Goal: Task Accomplishment & Management: Complete application form

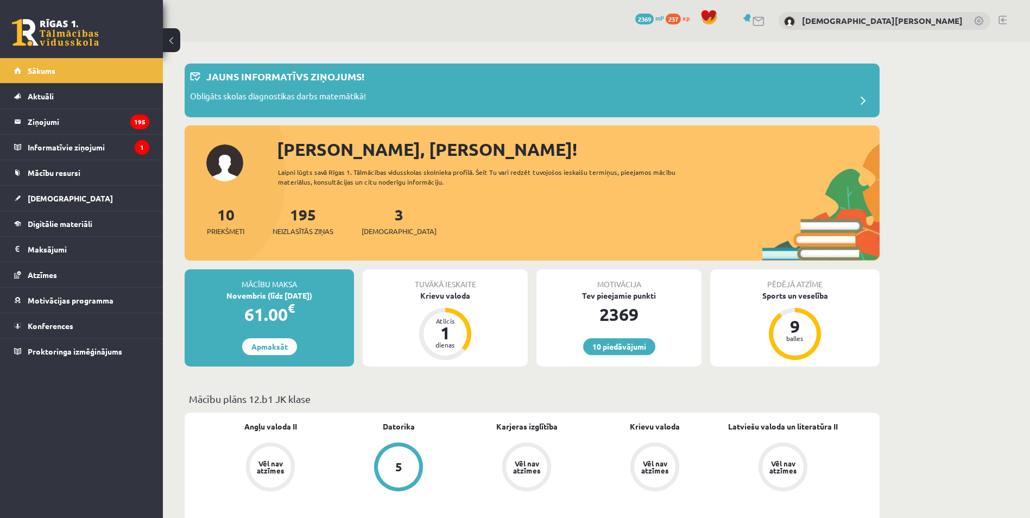
click at [454, 225] on div "10 Priekšmeti 195 Neizlasītās ziņas 3 Ieskaites" at bounding box center [532, 232] width 695 height 58
click at [73, 199] on link "[DEMOGRAPHIC_DATA]" at bounding box center [81, 198] width 135 height 25
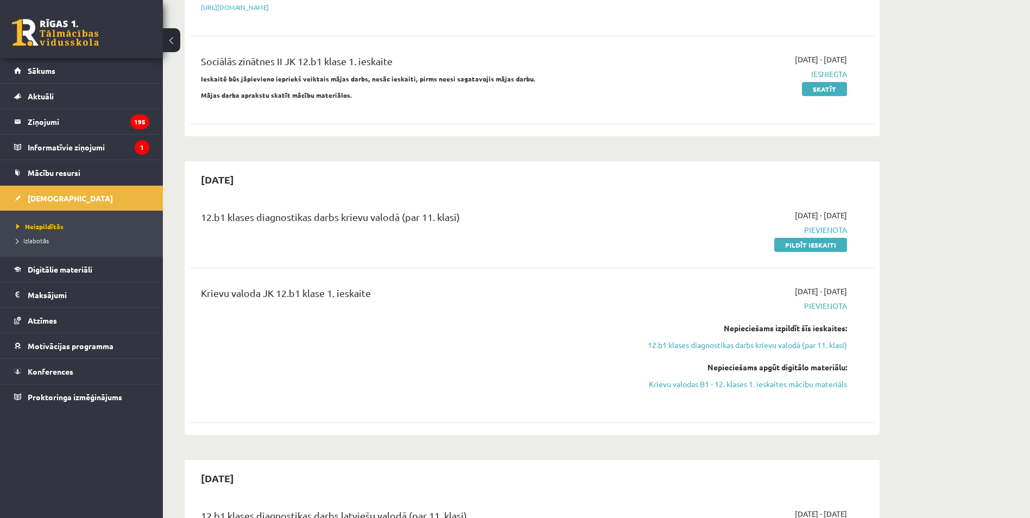
scroll to position [271, 0]
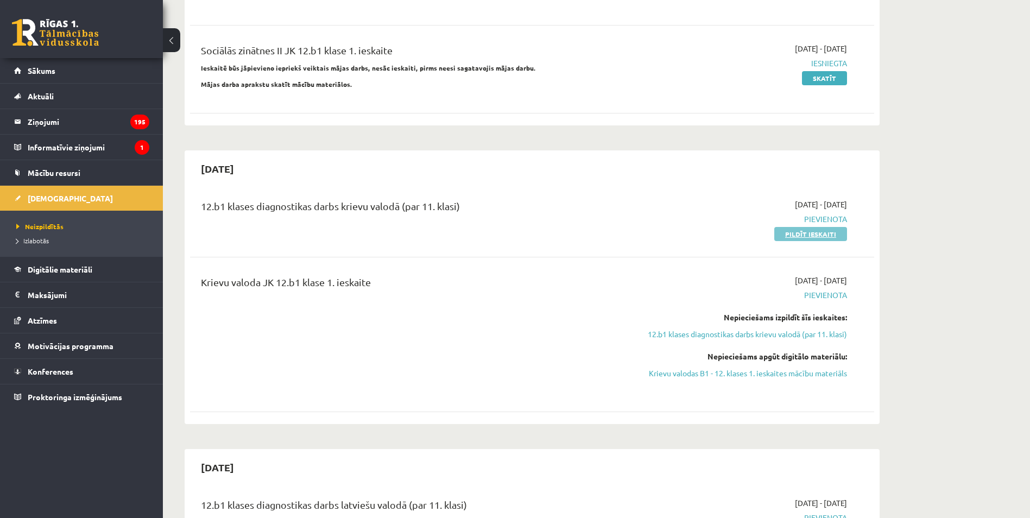
click at [836, 230] on link "Pildīt ieskaiti" at bounding box center [810, 234] width 73 height 14
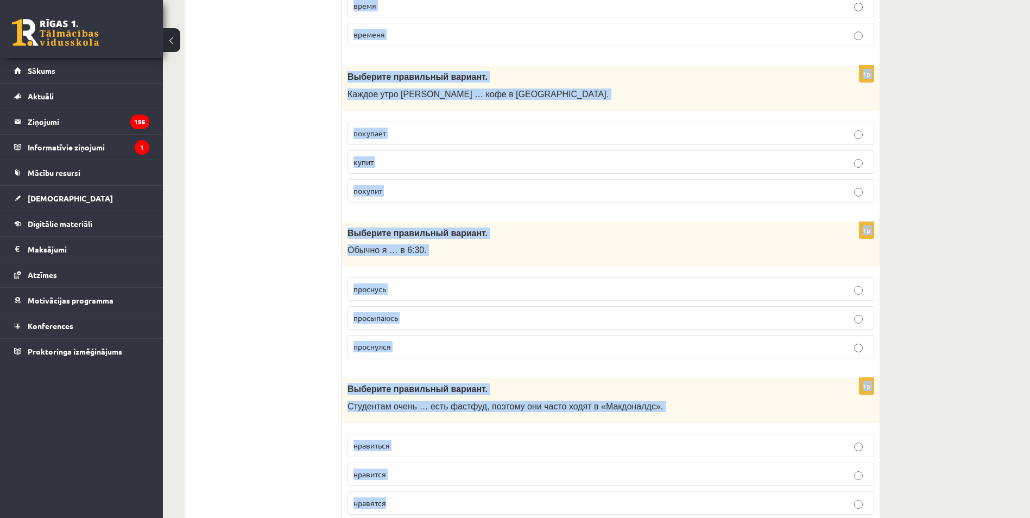
scroll to position [4149, 0]
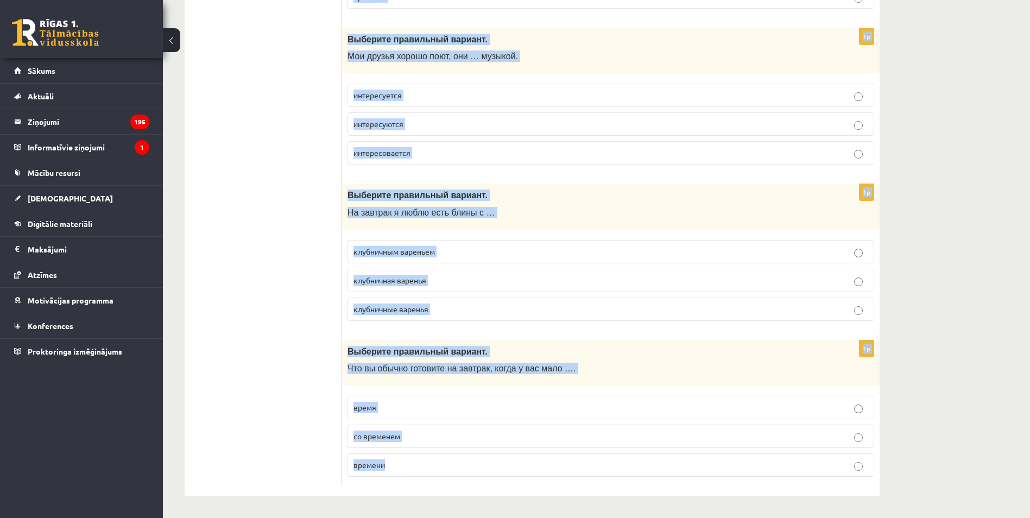
drag, startPoint x: 346, startPoint y: 218, endPoint x: 590, endPoint y: 469, distance: 350.1
copy form "Выберите правильный вариант. Перед тренировкой нужно хорошо размяться, … не пов…"
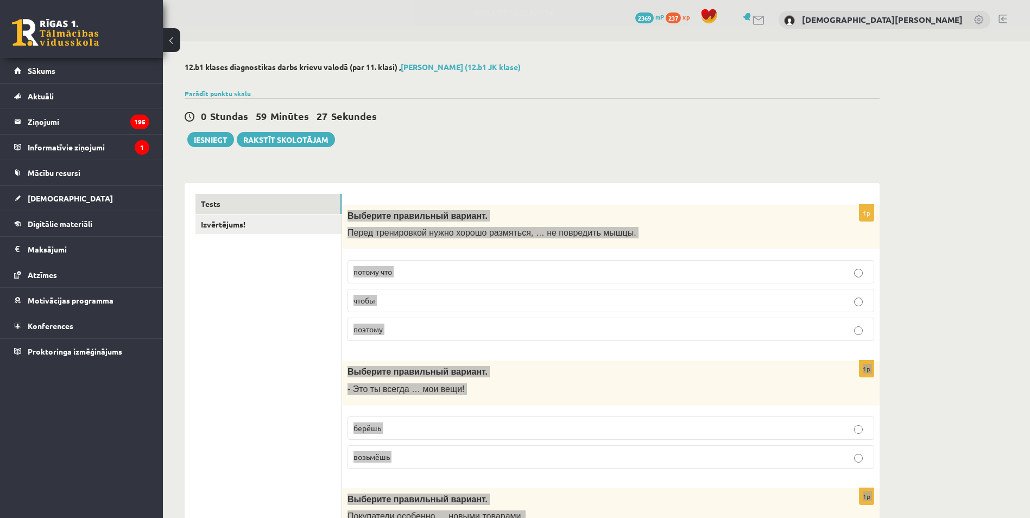
scroll to position [0, 0]
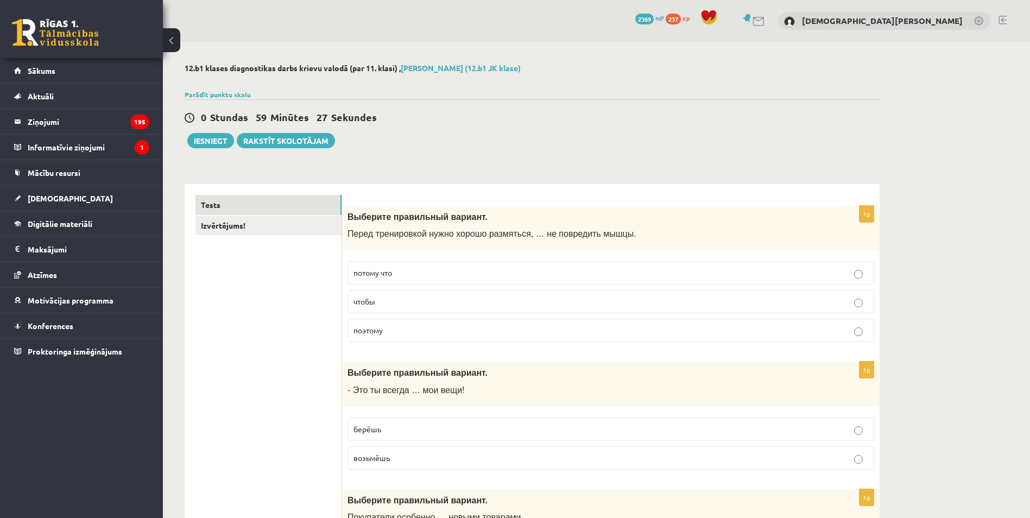
click at [383, 307] on p "чтобы" at bounding box center [610, 301] width 515 height 11
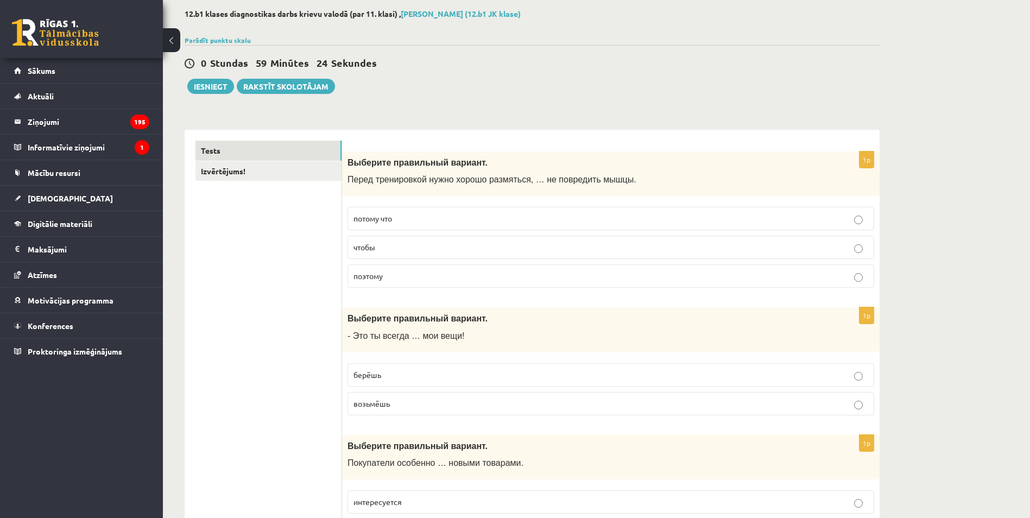
click at [409, 374] on p "берёшь" at bounding box center [610, 374] width 515 height 11
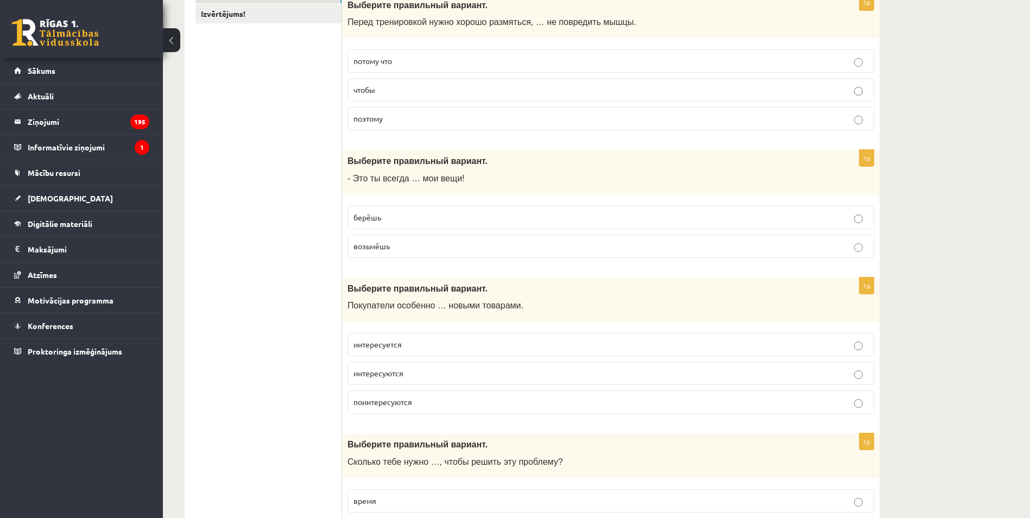
scroll to position [217, 0]
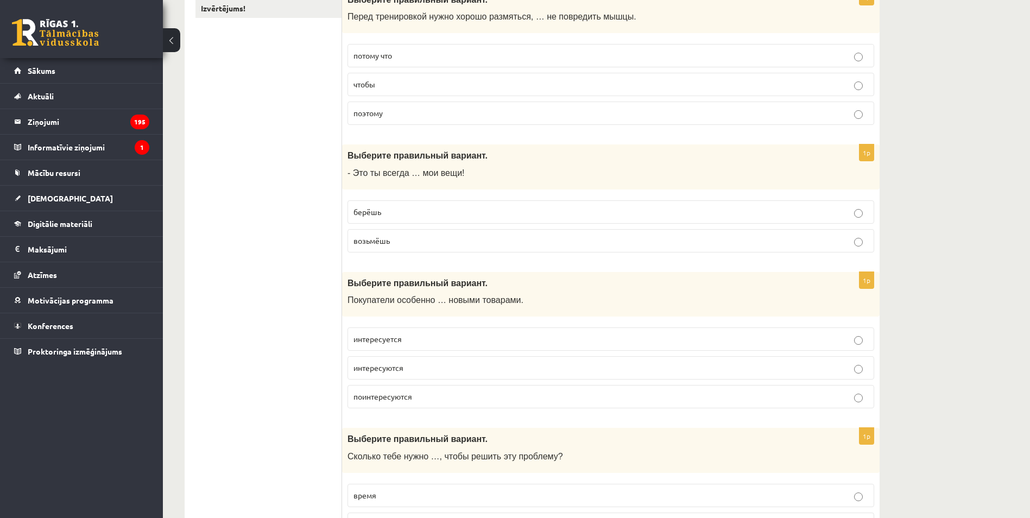
click at [413, 367] on p "интересуются" at bounding box center [610, 367] width 515 height 11
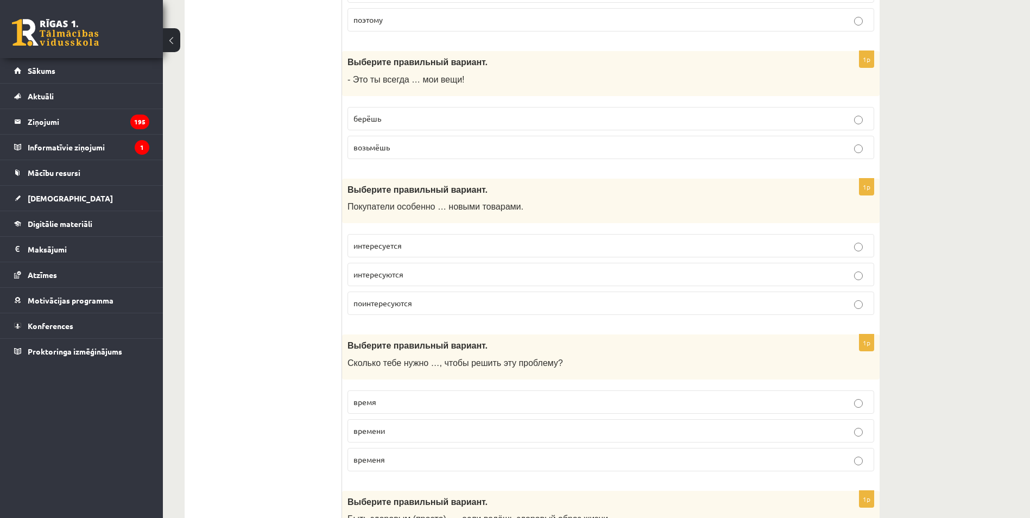
scroll to position [326, 0]
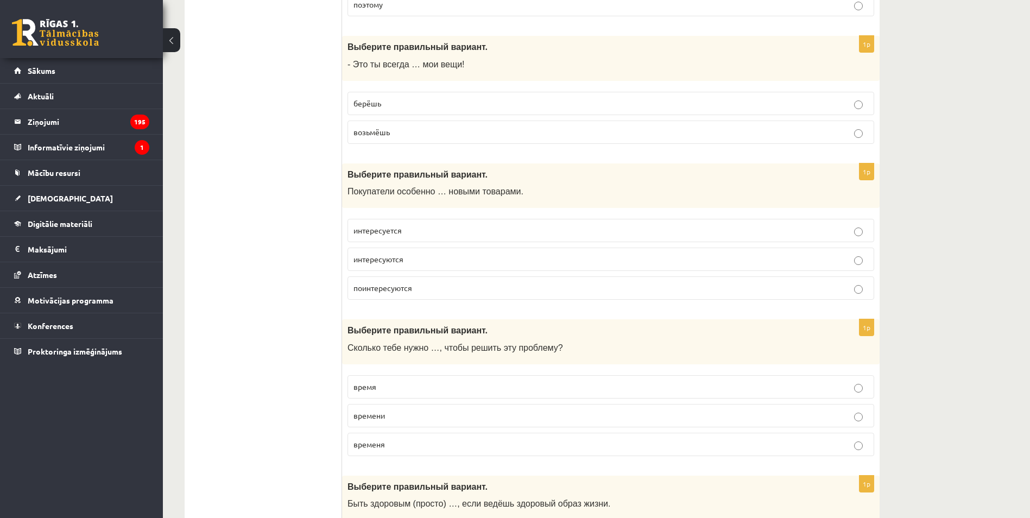
click at [409, 414] on p "времени" at bounding box center [610, 415] width 515 height 11
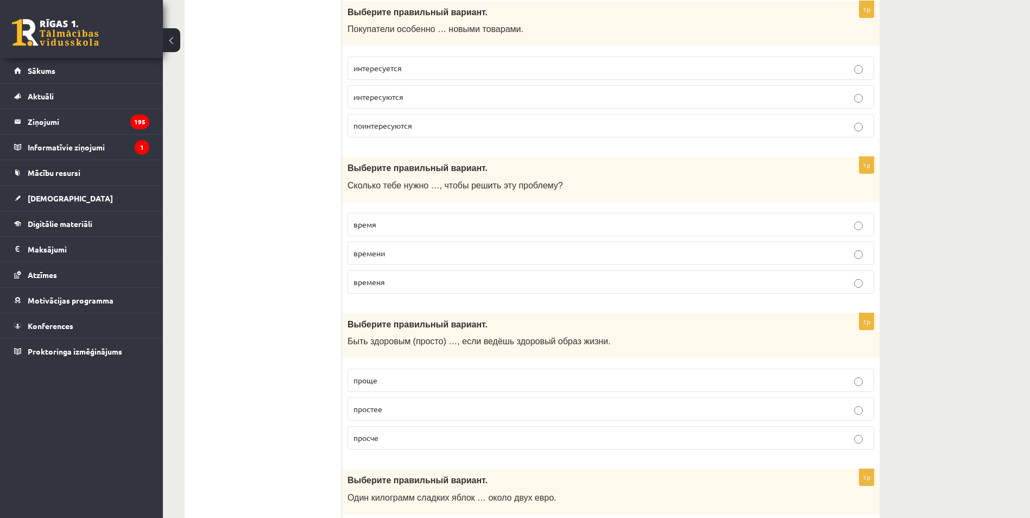
scroll to position [489, 0]
click at [404, 383] on p "проще" at bounding box center [610, 379] width 515 height 11
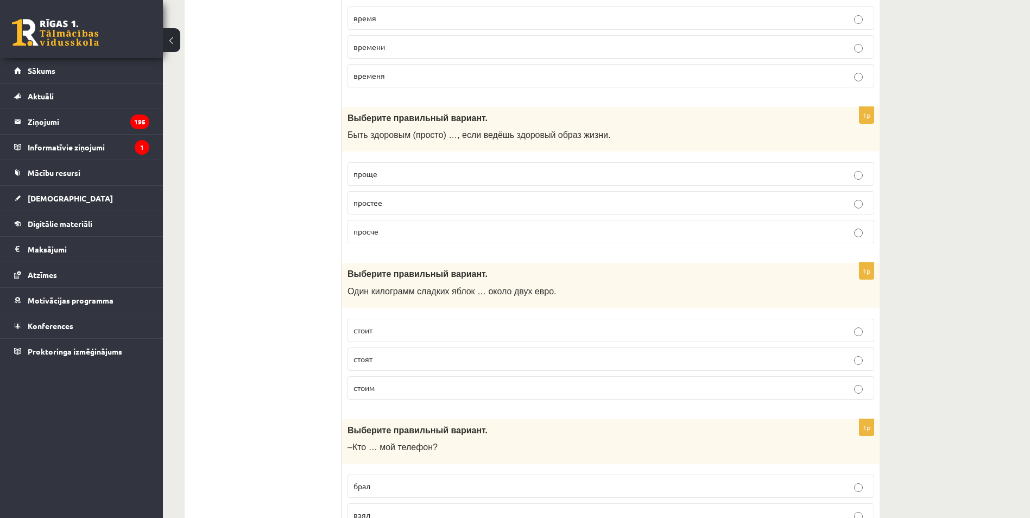
scroll to position [706, 0]
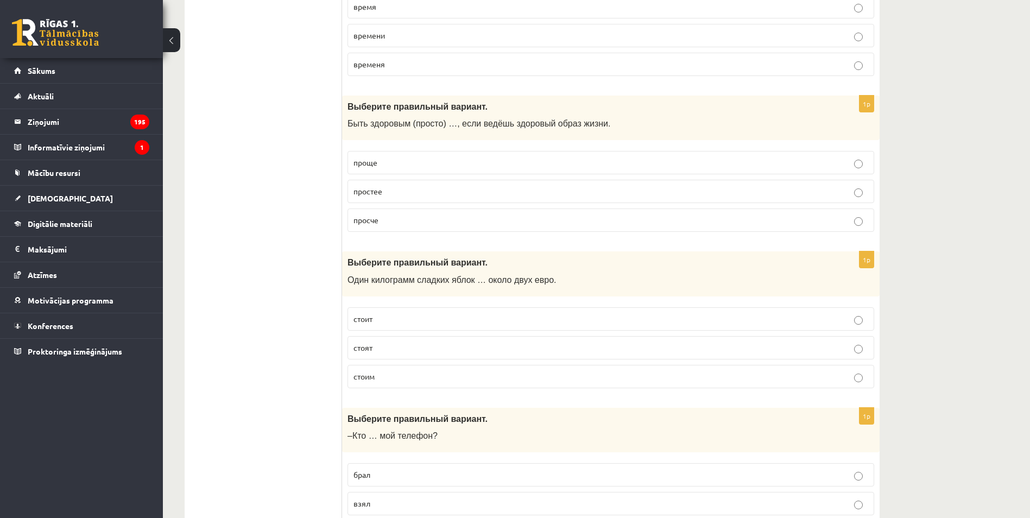
click at [397, 325] on p "стоит" at bounding box center [610, 318] width 515 height 11
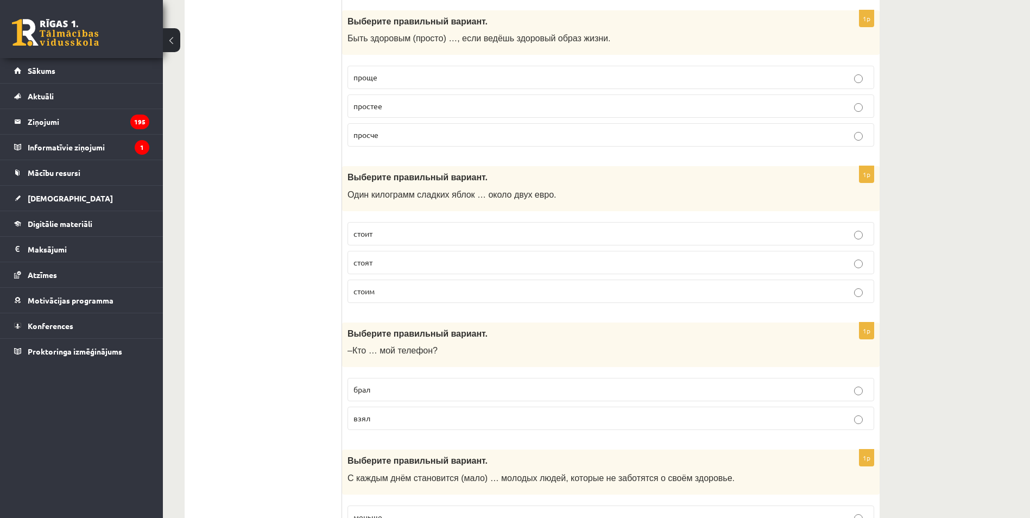
scroll to position [814, 0]
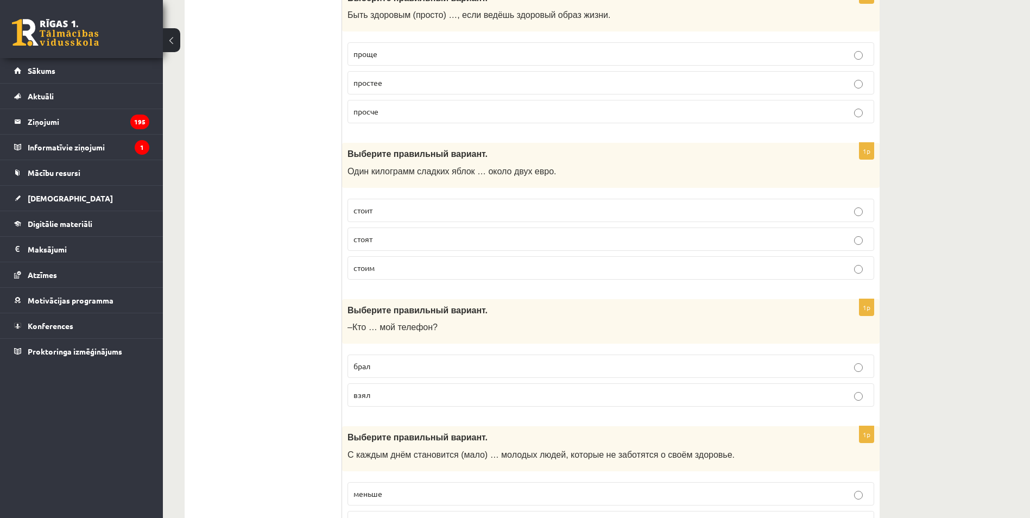
click at [383, 387] on label "взял" at bounding box center [610, 394] width 527 height 23
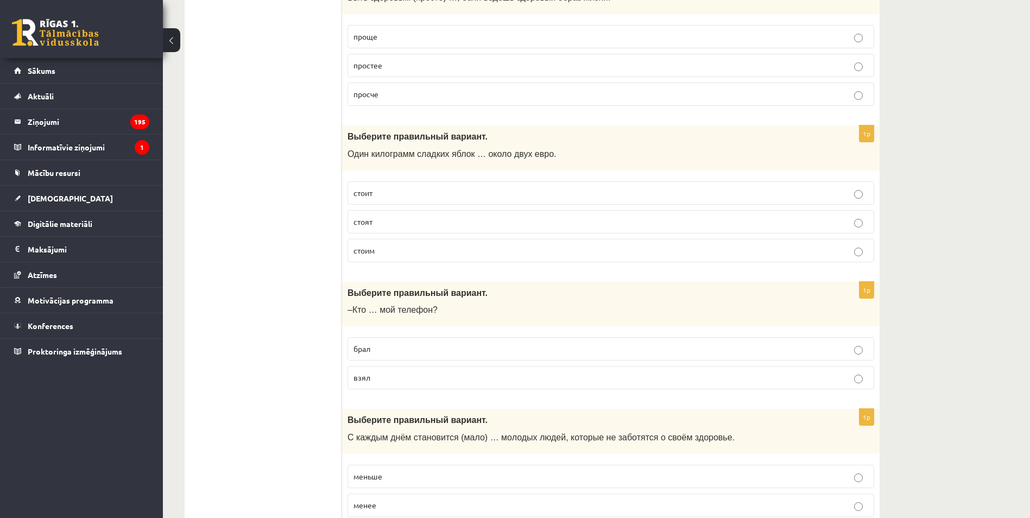
scroll to position [868, 0]
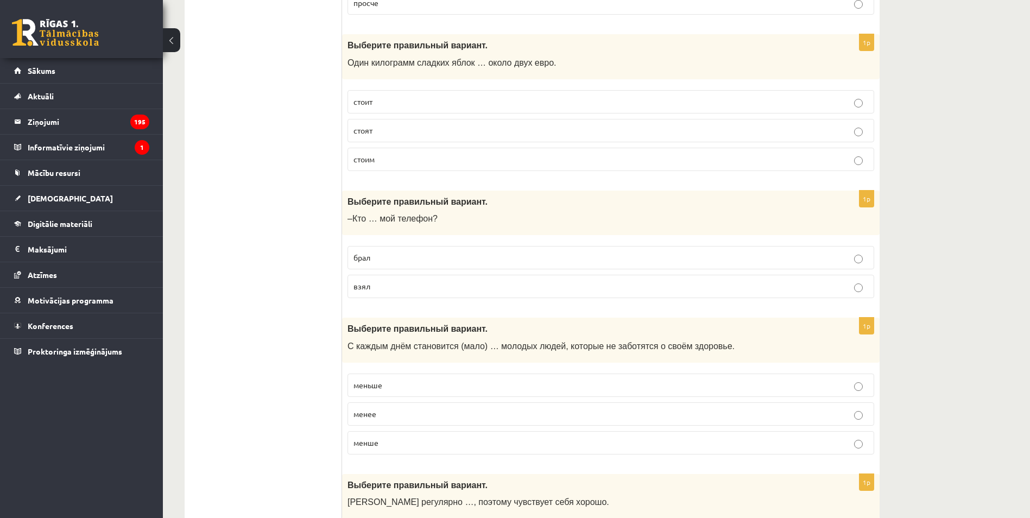
click at [381, 389] on span "меньше" at bounding box center [367, 385] width 29 height 10
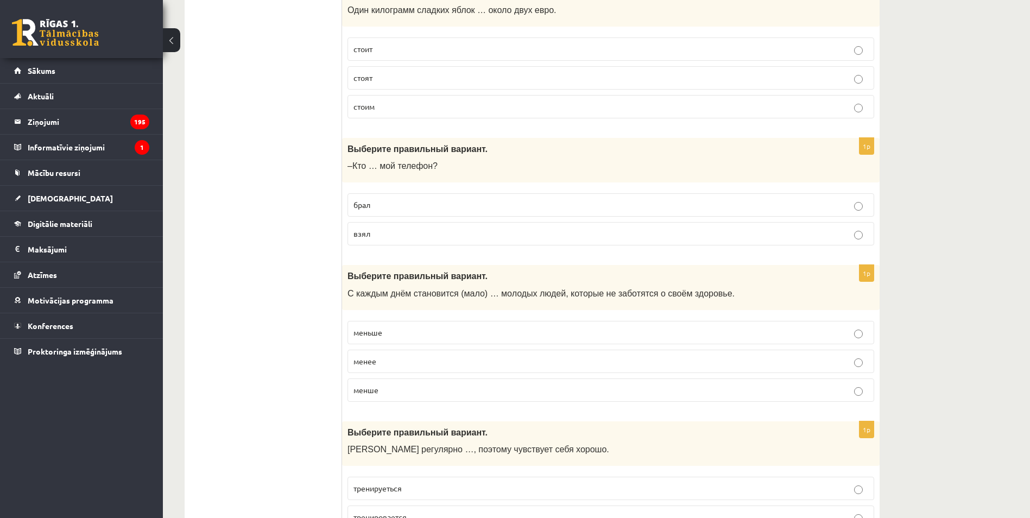
scroll to position [1140, 0]
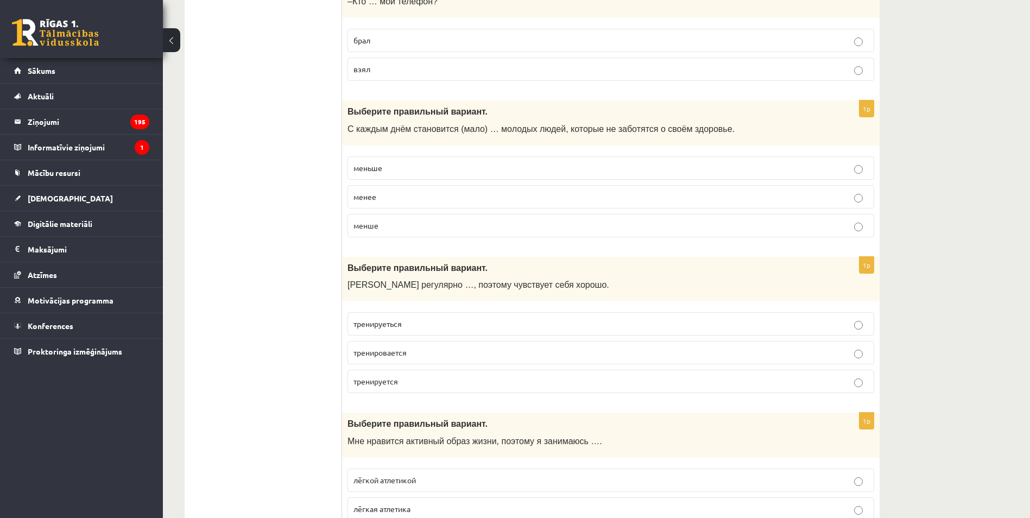
click at [409, 388] on label "тренируется" at bounding box center [610, 381] width 527 height 23
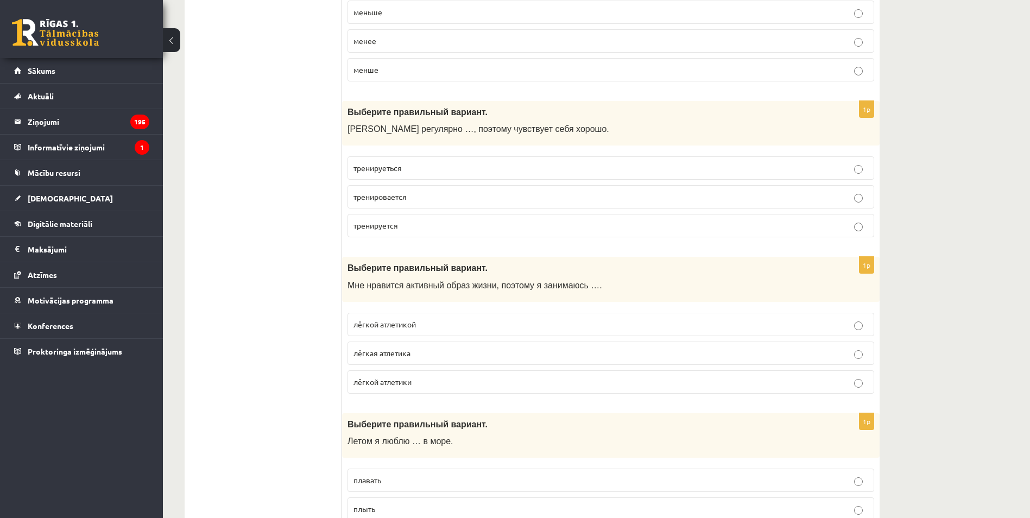
scroll to position [1303, 0]
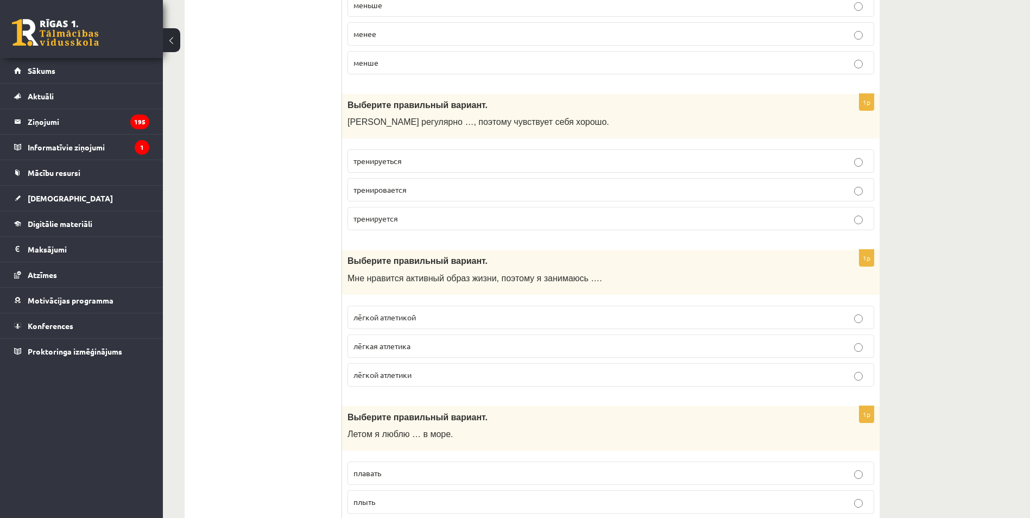
click at [434, 315] on p "лёгкой атлетикой" at bounding box center [610, 317] width 515 height 11
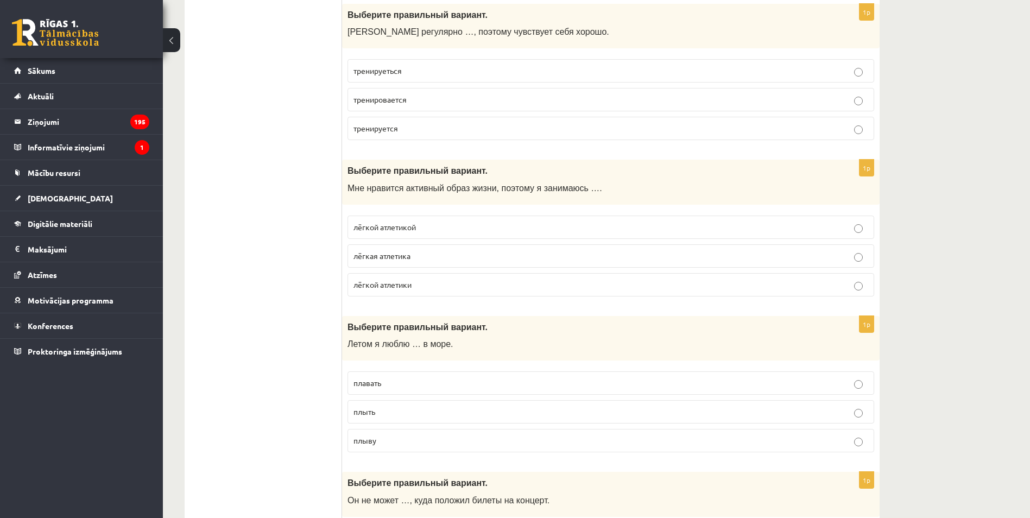
scroll to position [1411, 0]
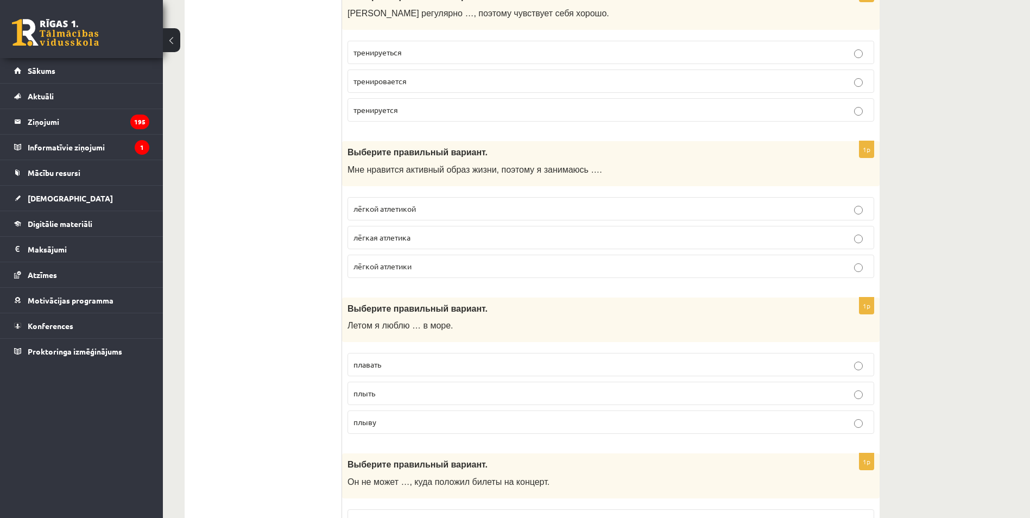
click at [388, 368] on p "плавать" at bounding box center [610, 364] width 515 height 11
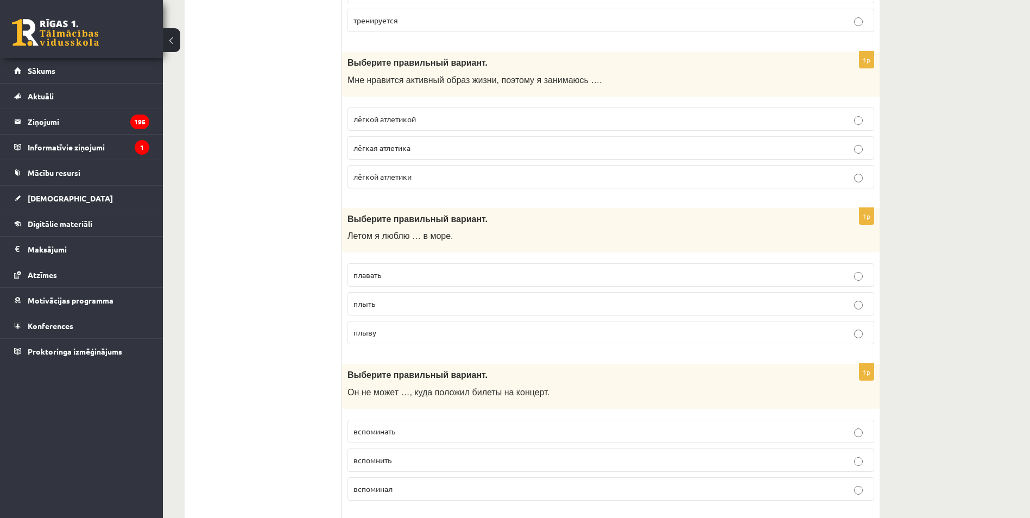
scroll to position [1520, 0]
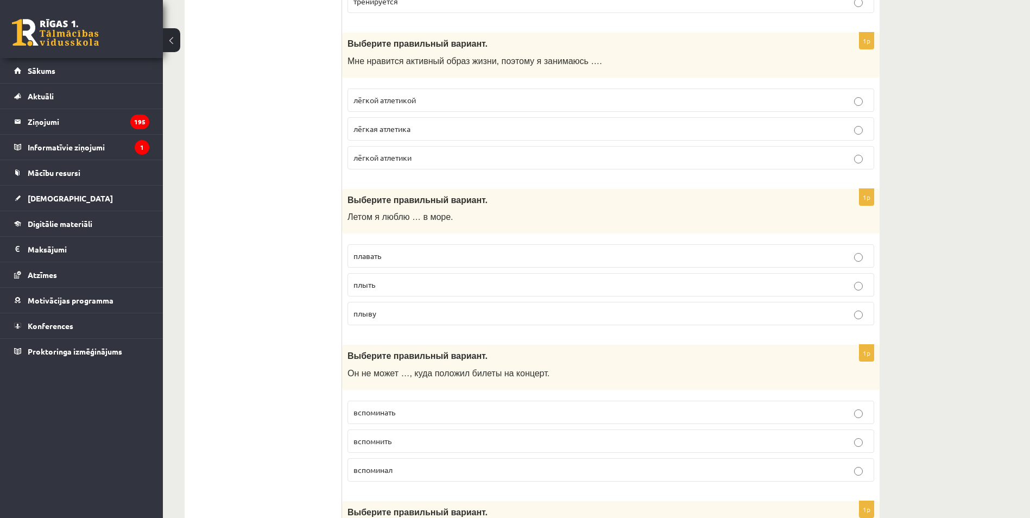
click at [405, 438] on p "вспомнить" at bounding box center [610, 440] width 515 height 11
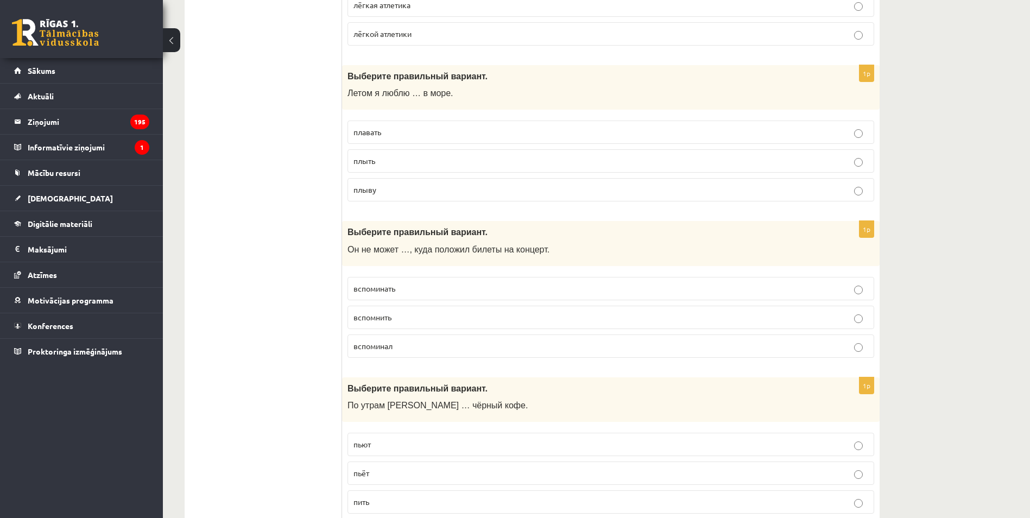
scroll to position [1683, 0]
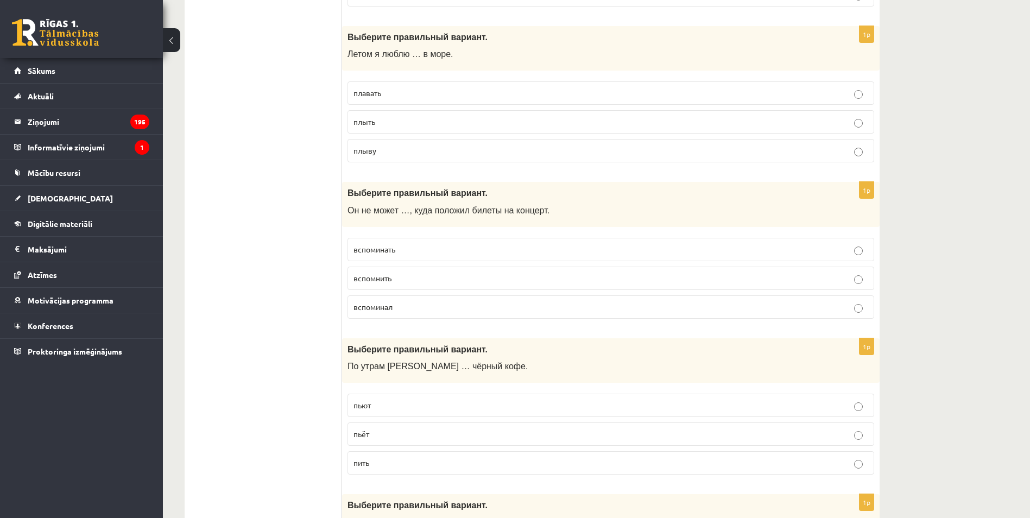
click at [394, 437] on p "пьёт" at bounding box center [610, 433] width 515 height 11
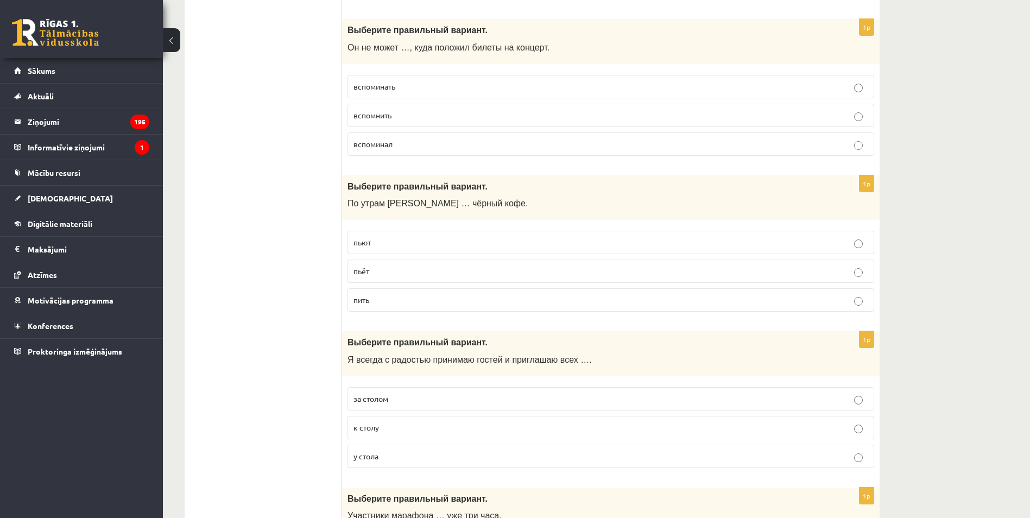
click at [378, 427] on span "к столу" at bounding box center [366, 427] width 26 height 10
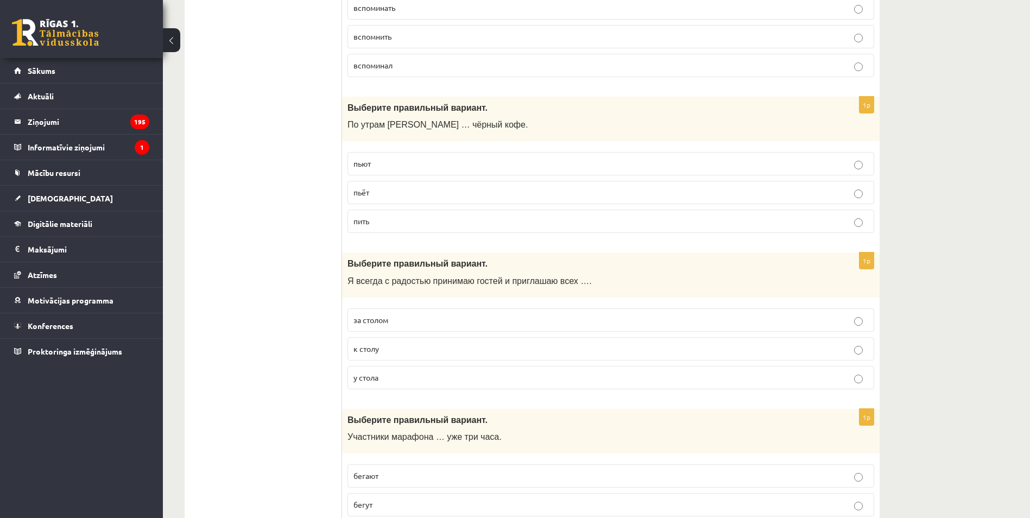
scroll to position [2171, 0]
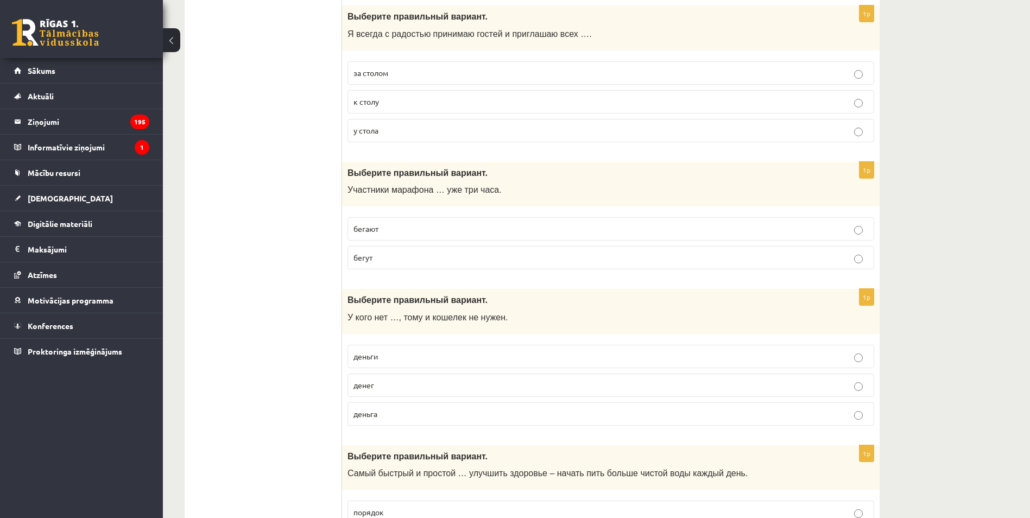
click at [393, 259] on p "бегут" at bounding box center [610, 257] width 515 height 11
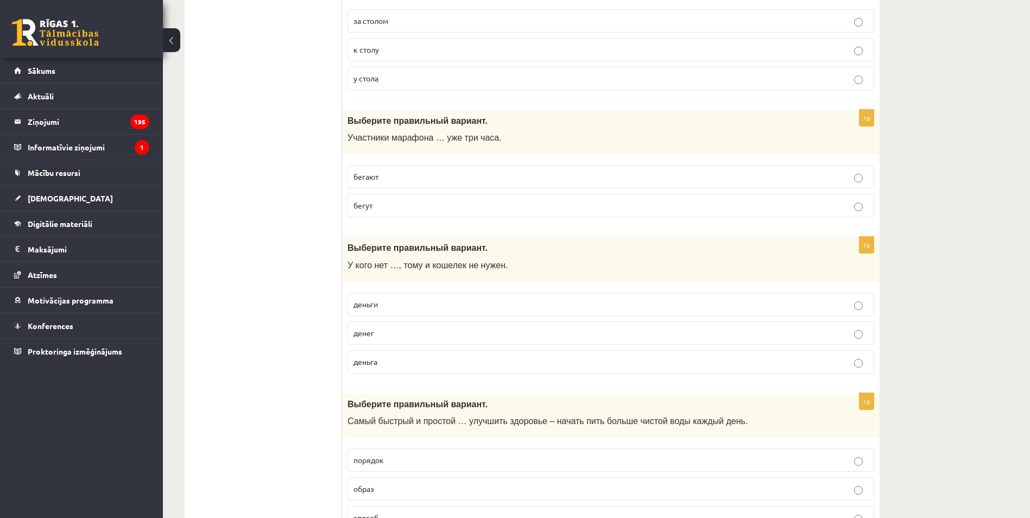
scroll to position [2225, 0]
click at [395, 332] on p "денег" at bounding box center [610, 330] width 515 height 11
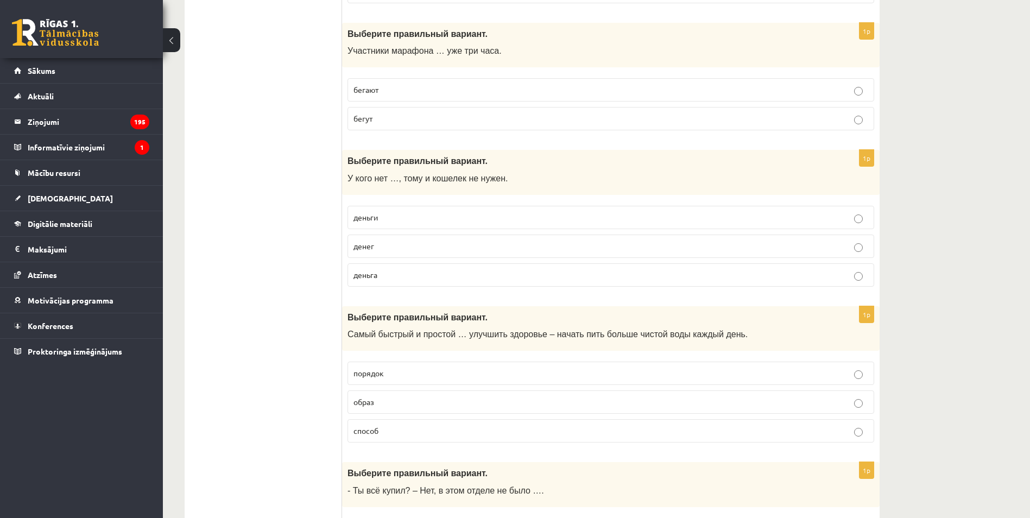
scroll to position [2334, 0]
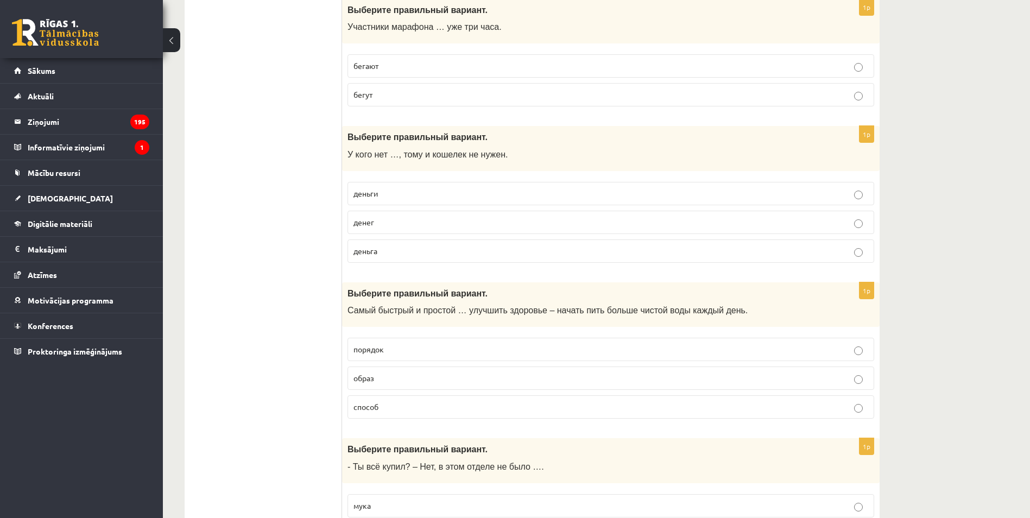
click at [385, 400] on label "способ" at bounding box center [610, 406] width 527 height 23
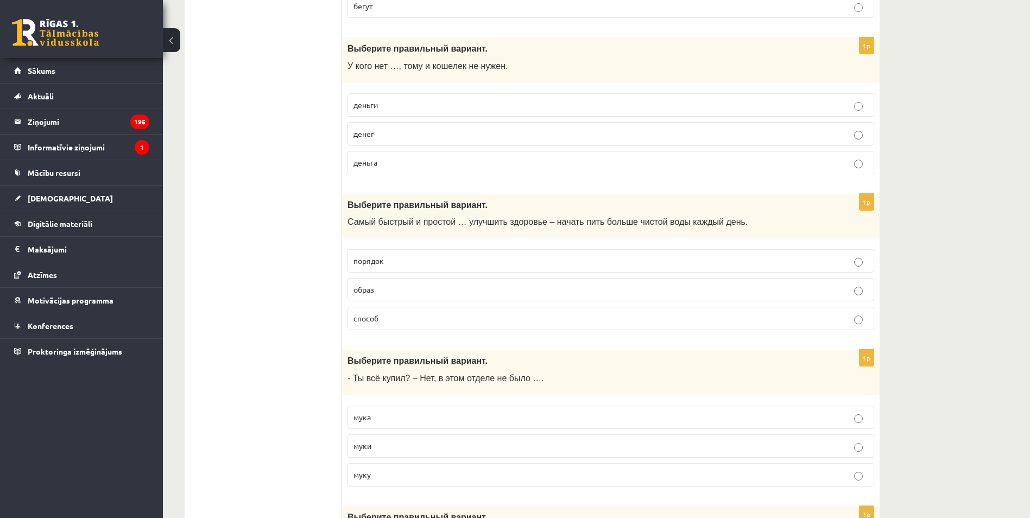
scroll to position [2443, 0]
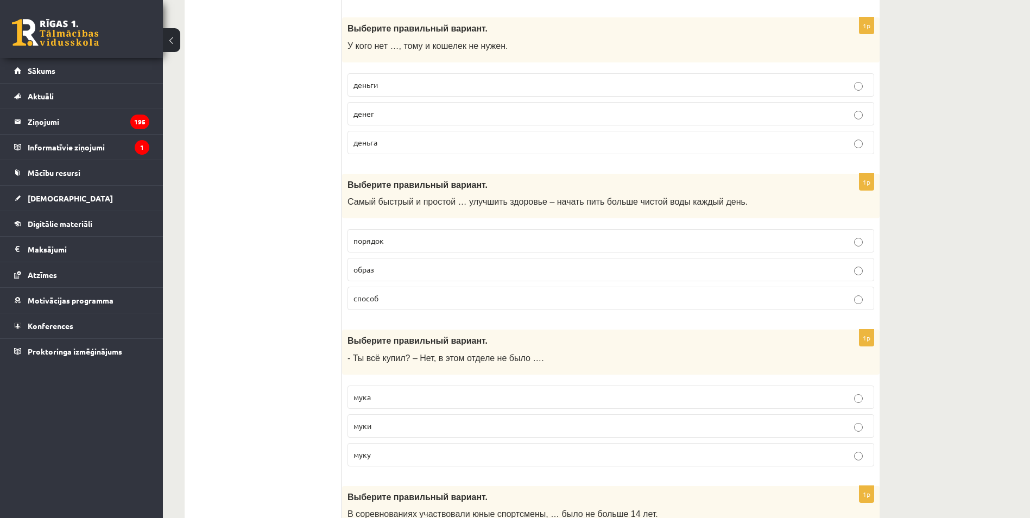
click at [382, 422] on p "муки" at bounding box center [610, 425] width 515 height 11
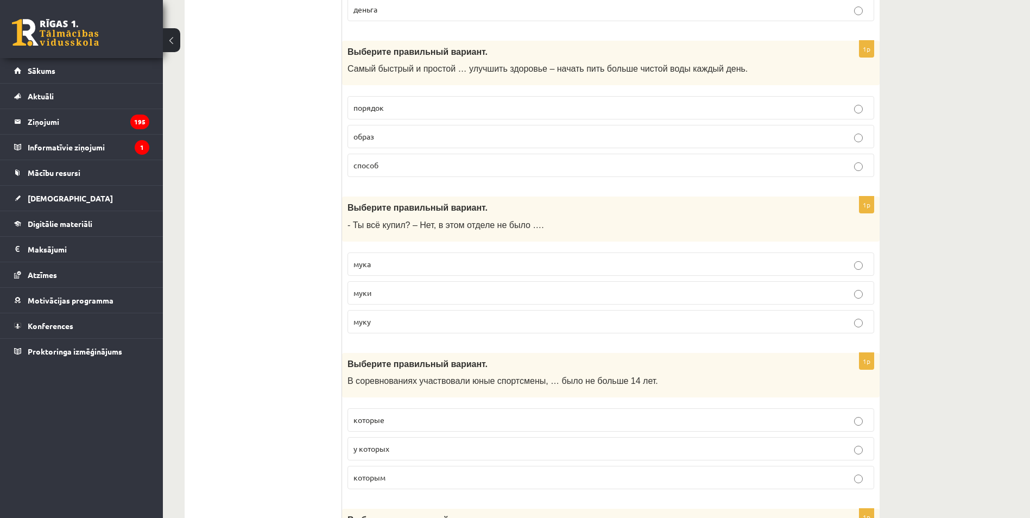
scroll to position [2605, 0]
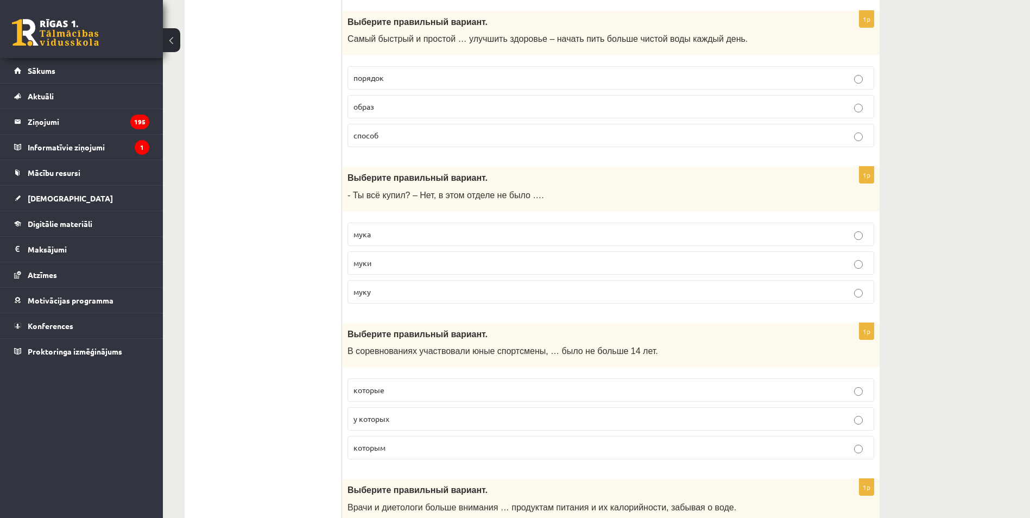
click at [402, 443] on p "которым" at bounding box center [610, 447] width 515 height 11
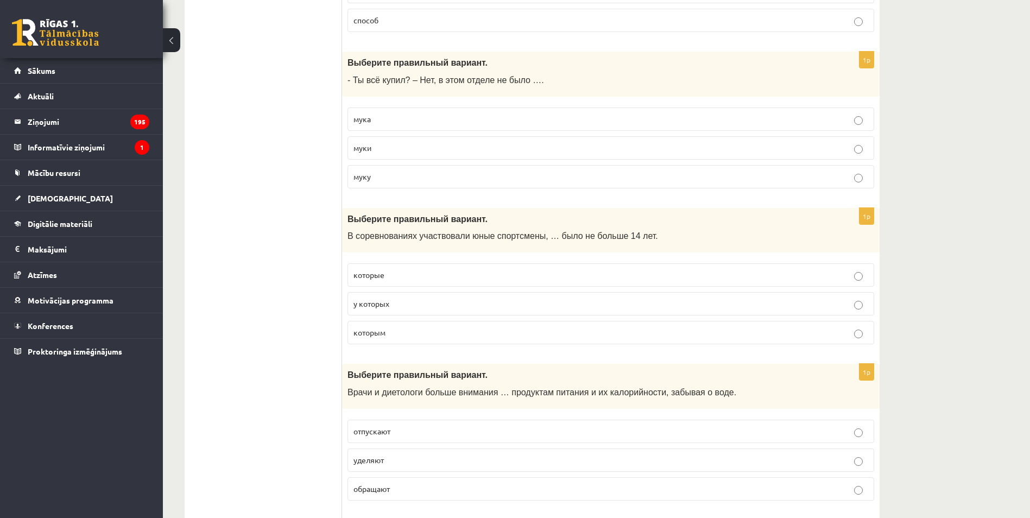
scroll to position [2768, 0]
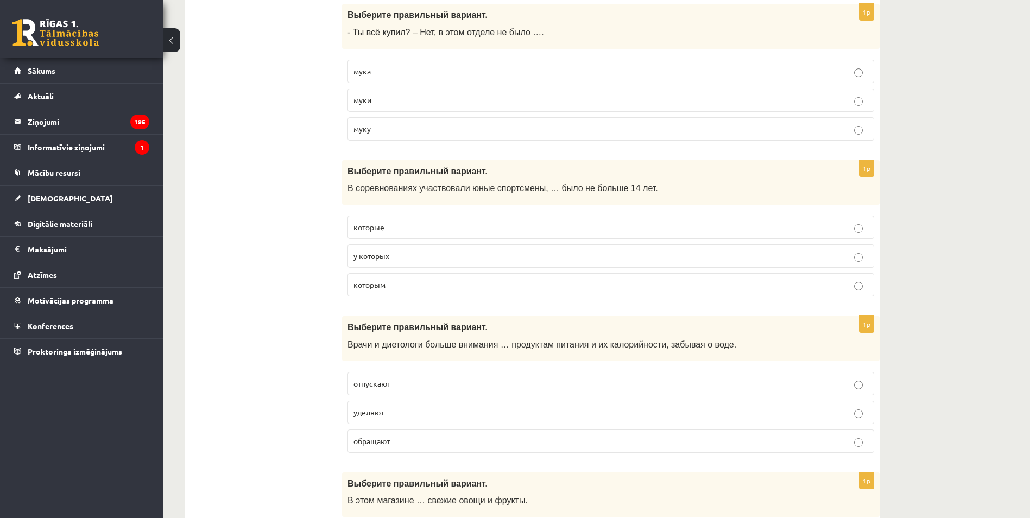
click at [375, 416] on span "уделяют" at bounding box center [368, 412] width 30 height 10
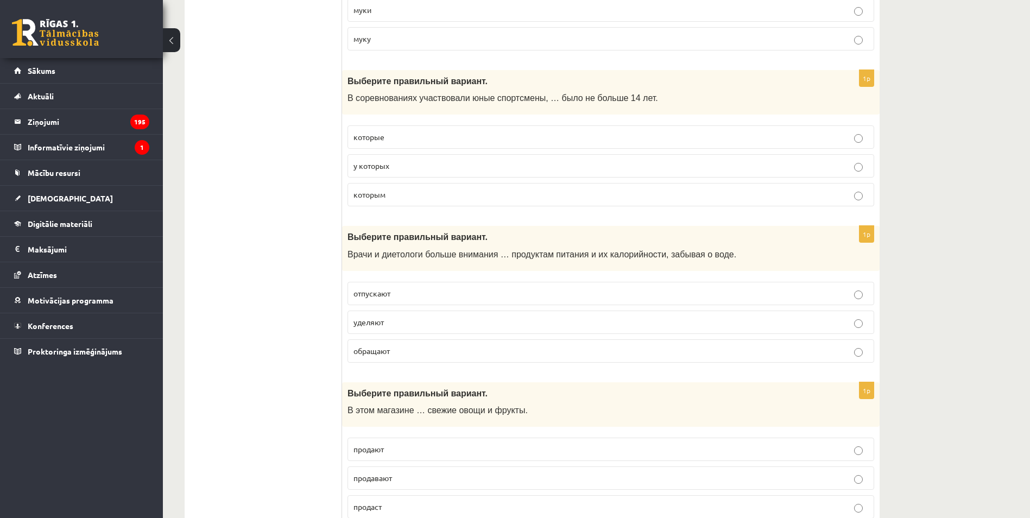
scroll to position [2877, 0]
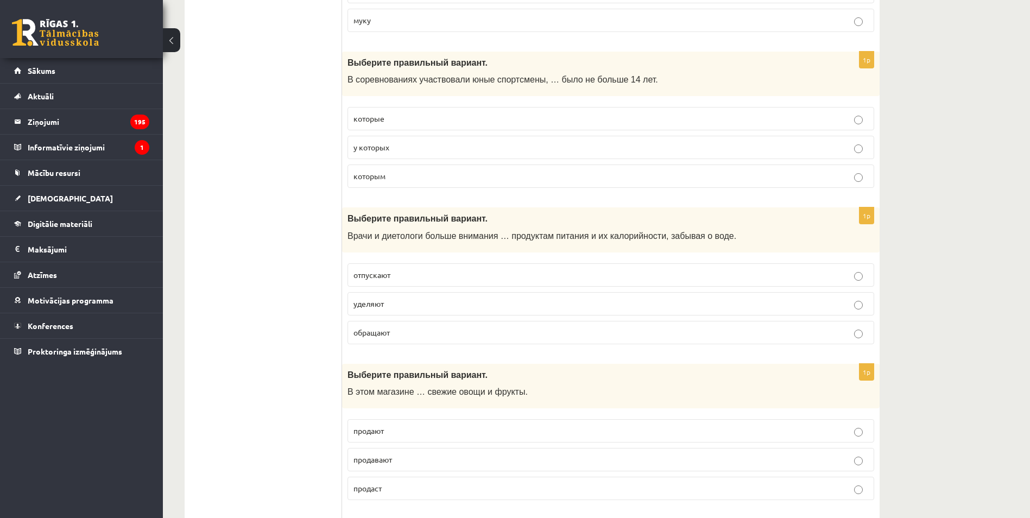
click at [389, 436] on p "продают" at bounding box center [610, 430] width 515 height 11
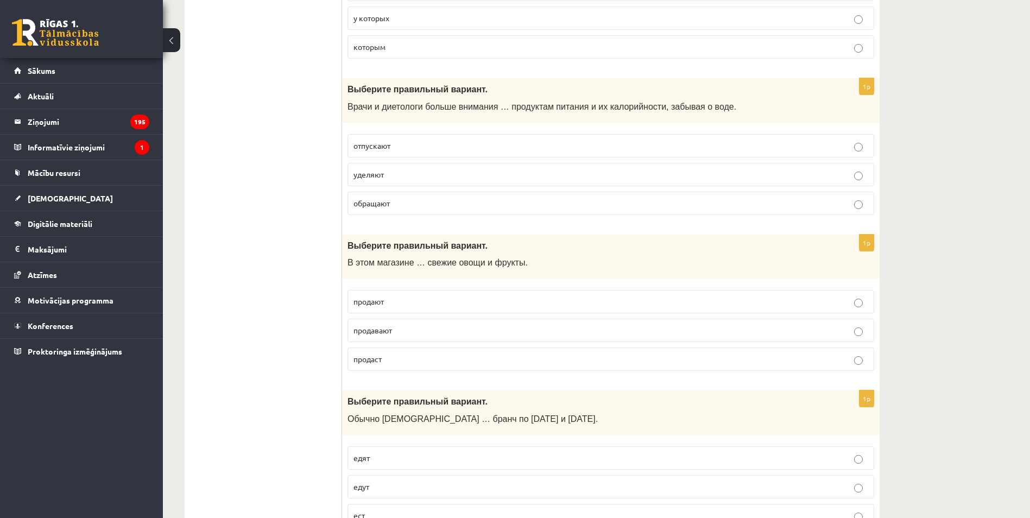
scroll to position [3094, 0]
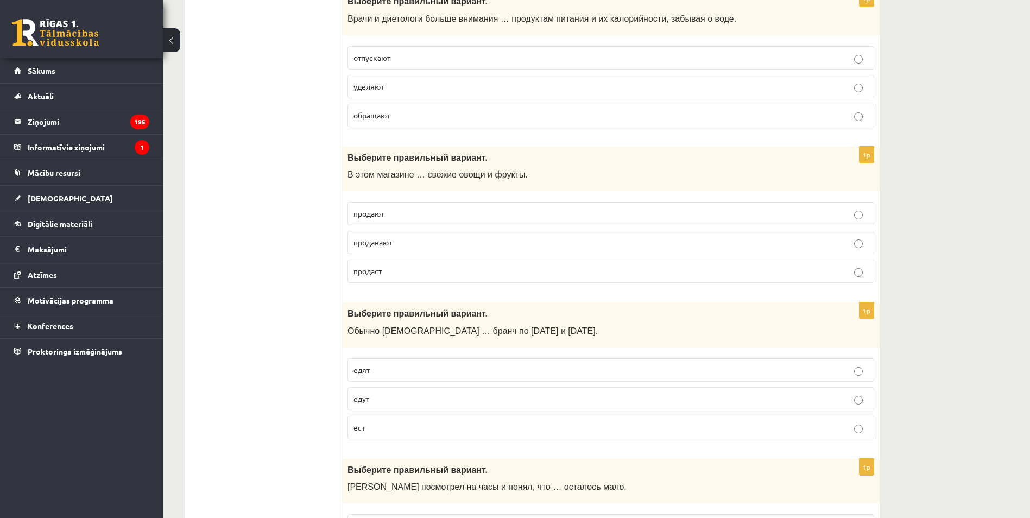
click at [377, 373] on p "едят" at bounding box center [610, 369] width 515 height 11
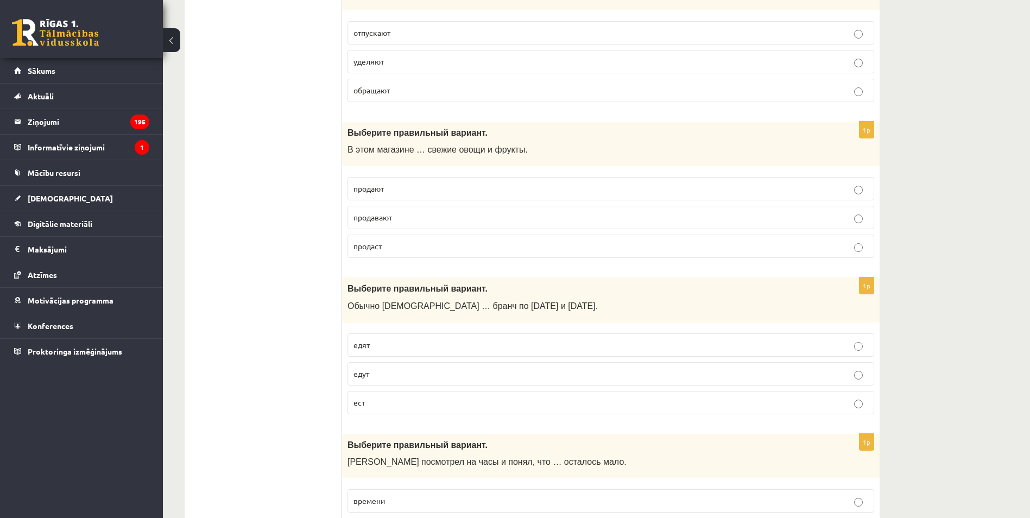
scroll to position [3203, 0]
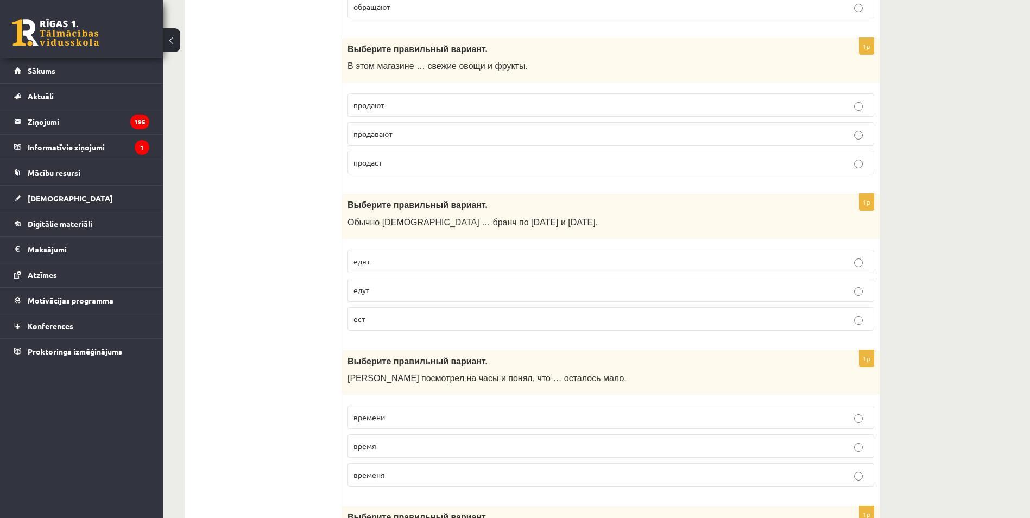
click at [403, 419] on p "времени" at bounding box center [610, 416] width 515 height 11
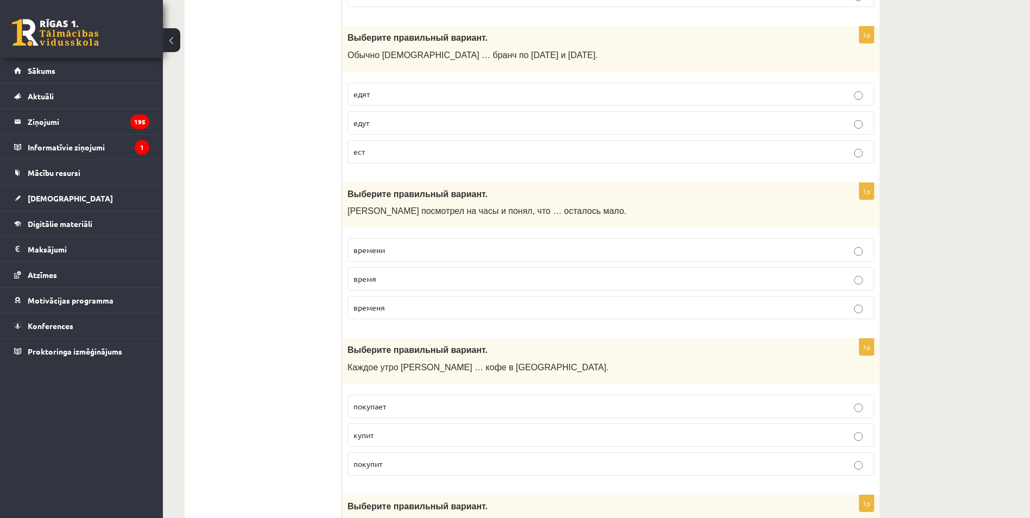
scroll to position [3420, 0]
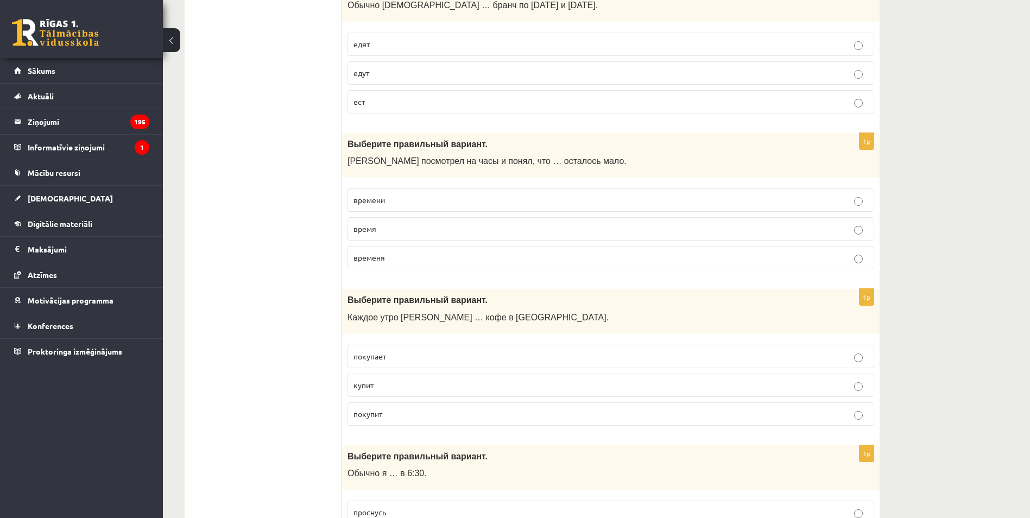
click at [398, 358] on p "покупает" at bounding box center [610, 356] width 515 height 11
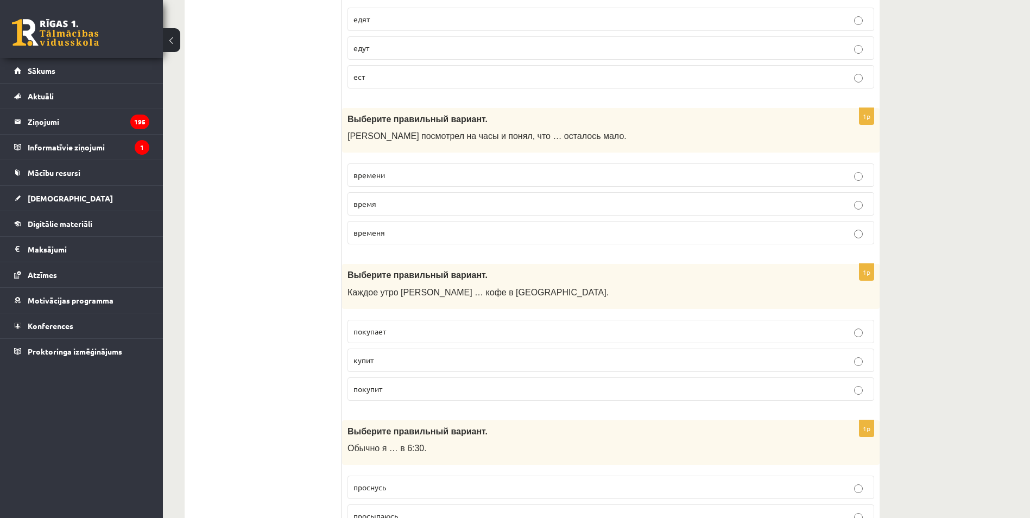
scroll to position [3528, 0]
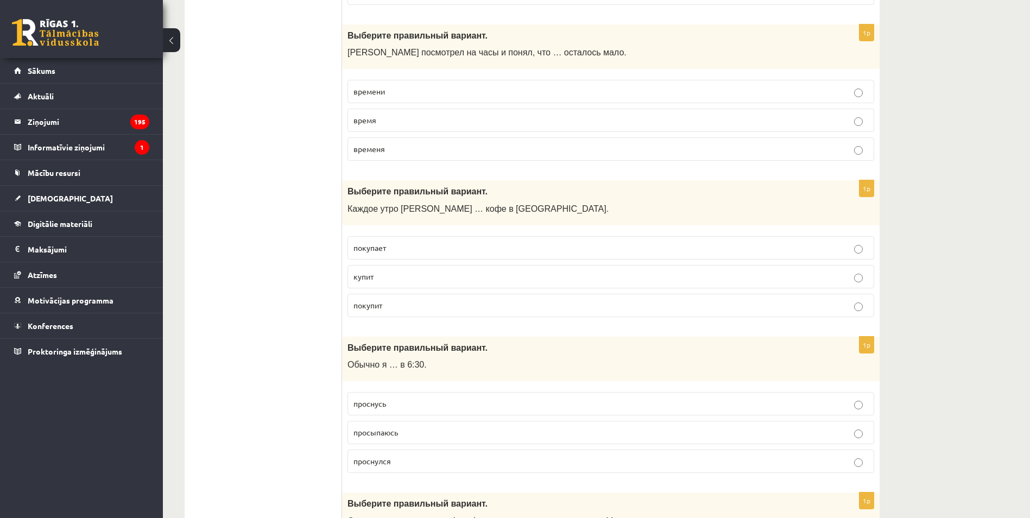
click at [409, 431] on p "просыпаюсь" at bounding box center [610, 432] width 515 height 11
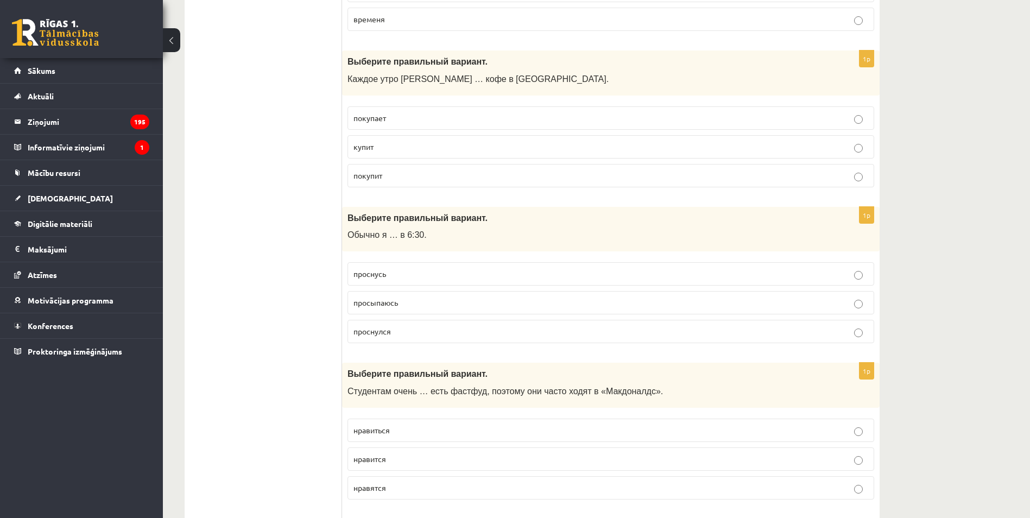
scroll to position [3745, 0]
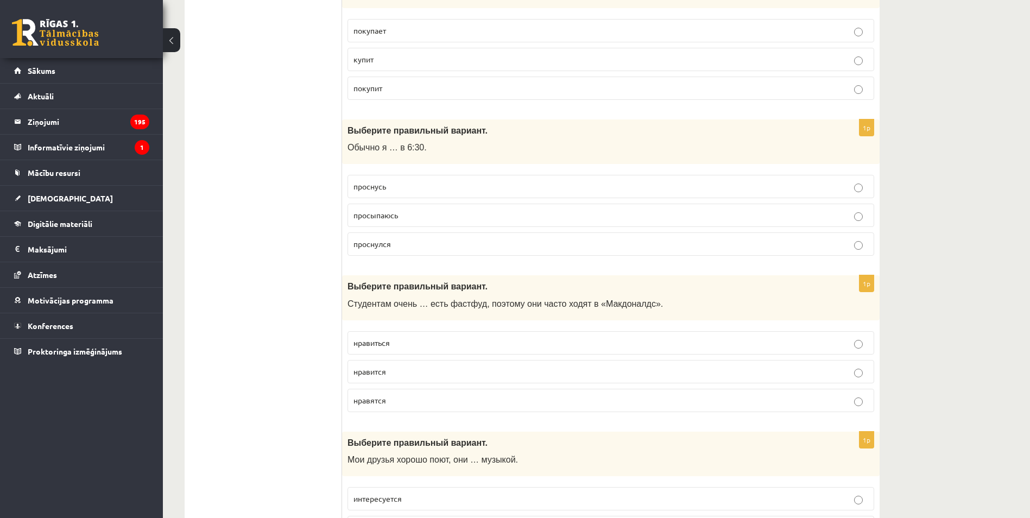
click at [396, 376] on p "нравится" at bounding box center [610, 371] width 515 height 11
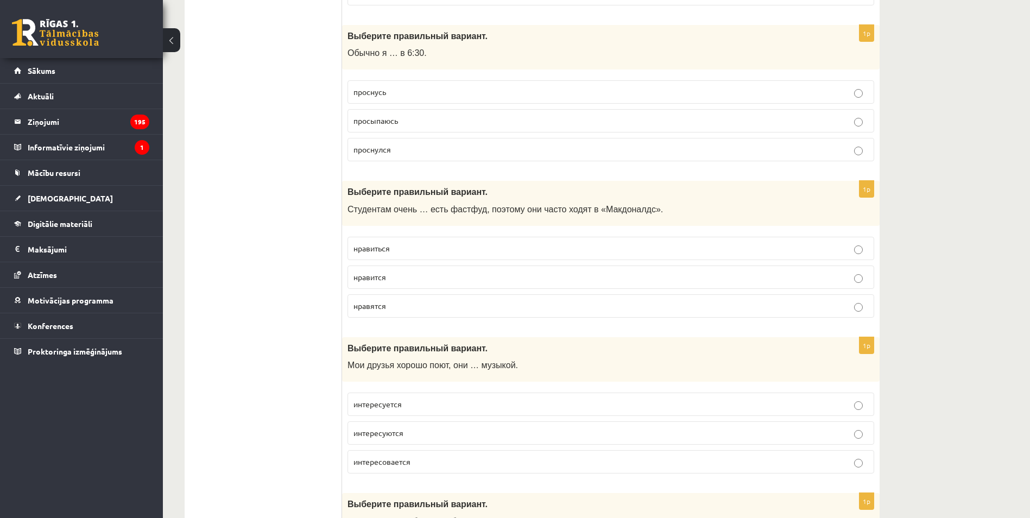
scroll to position [3854, 0]
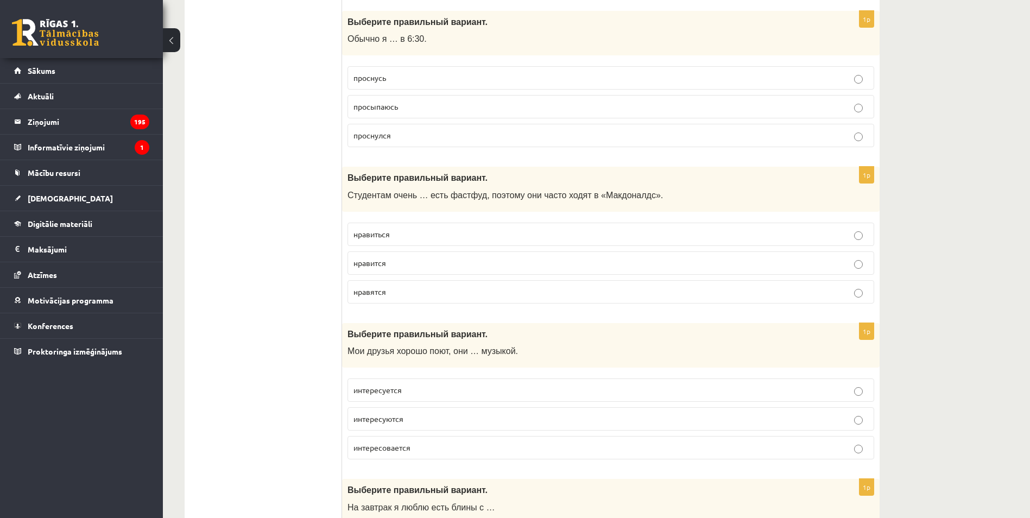
click at [417, 422] on p "интересуются" at bounding box center [610, 418] width 515 height 11
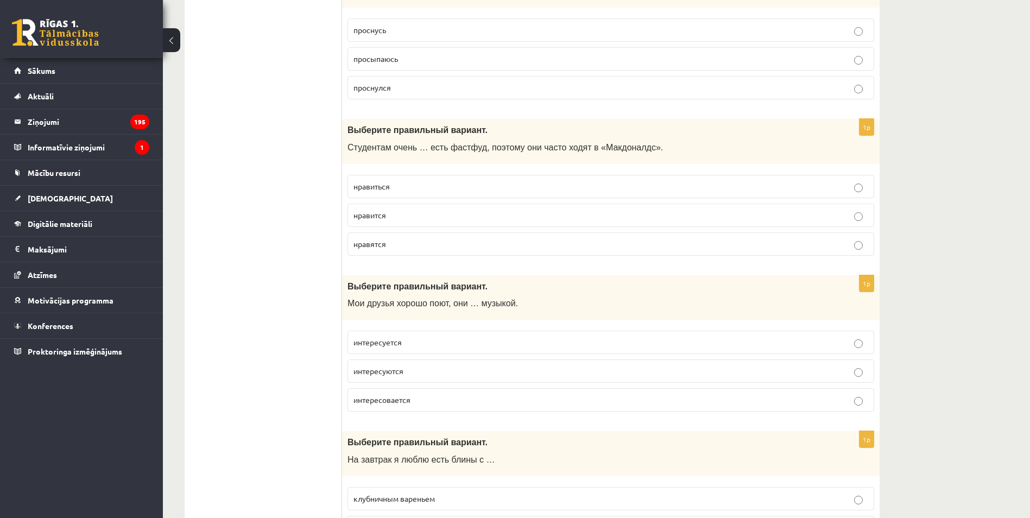
scroll to position [4071, 0]
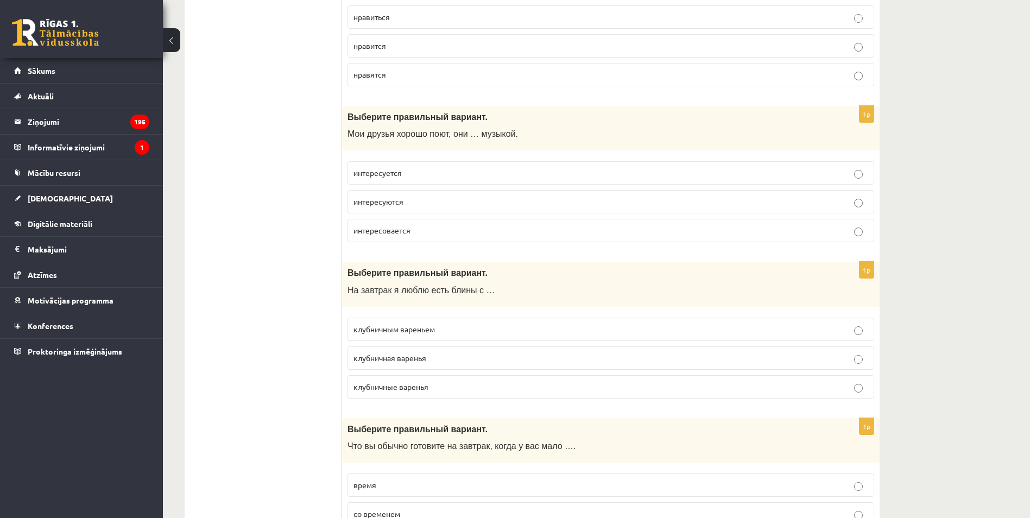
click at [403, 325] on span "клубничным вареньем" at bounding box center [393, 329] width 81 height 10
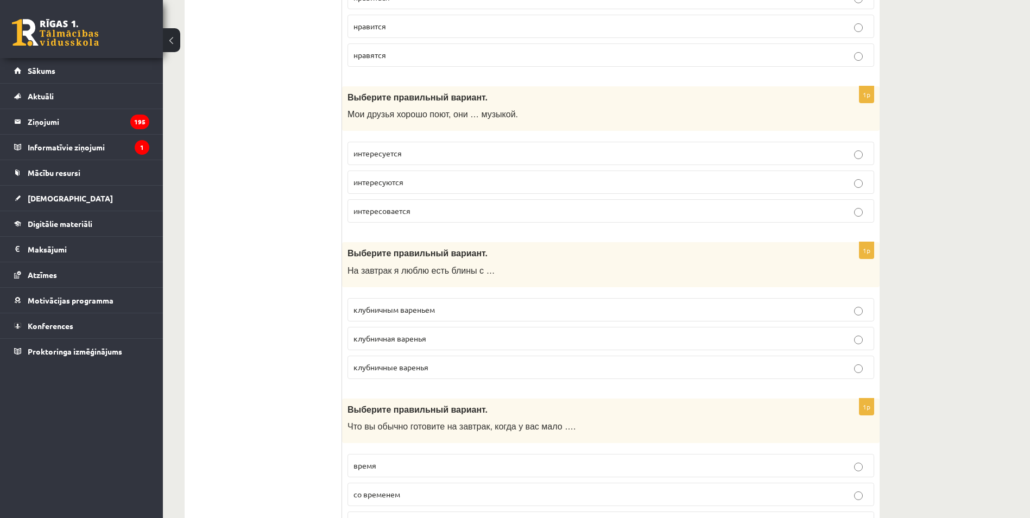
scroll to position [4149, 0]
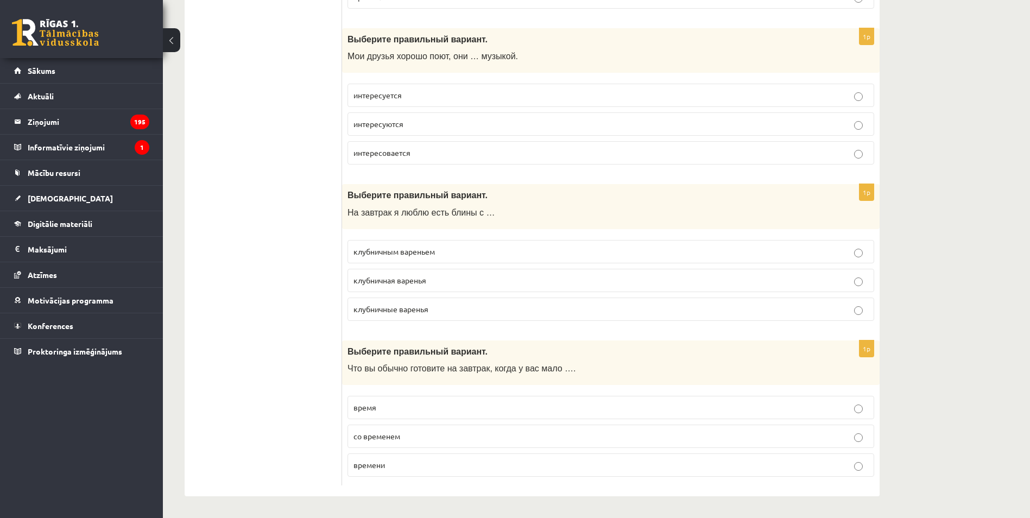
click at [409, 472] on label "времени" at bounding box center [610, 464] width 527 height 23
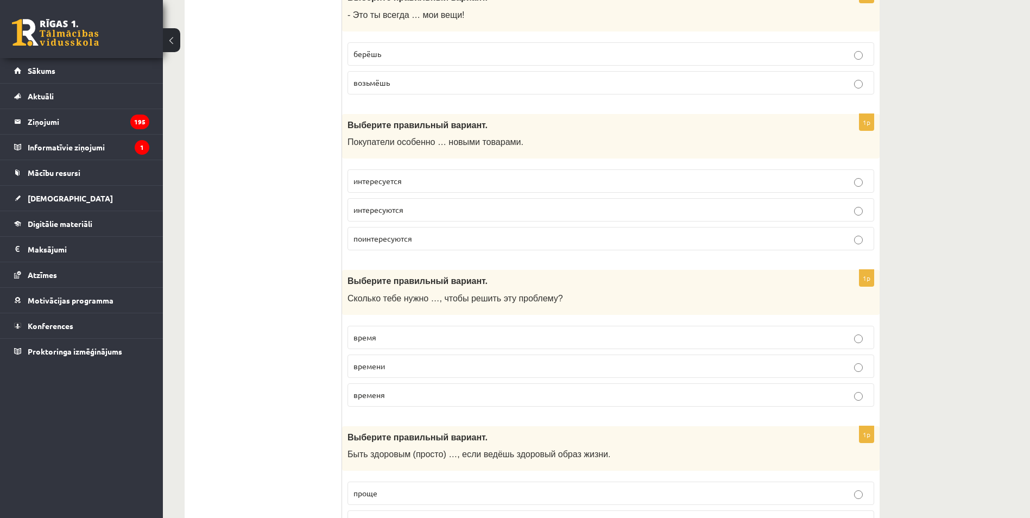
scroll to position [0, 0]
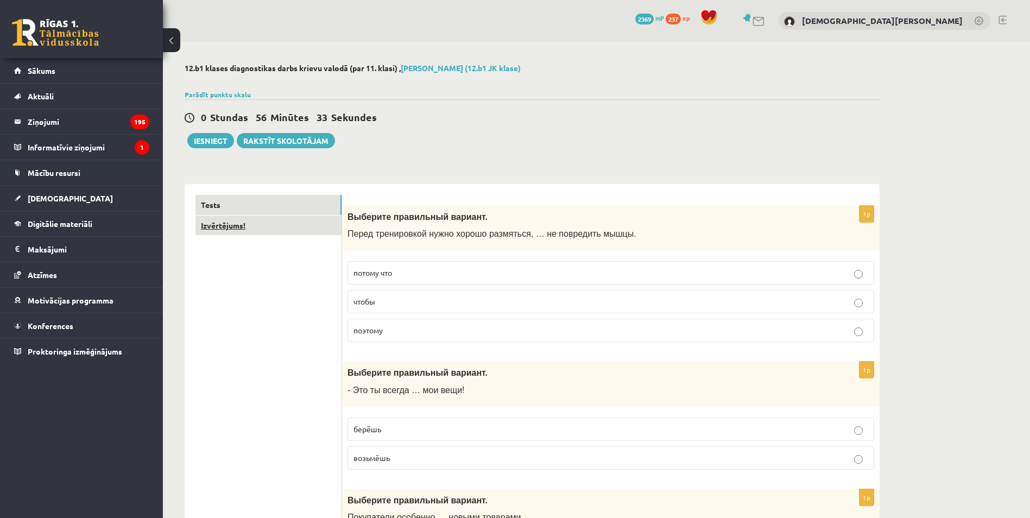
click at [290, 223] on link "Izvērtējums!" at bounding box center [268, 225] width 146 height 20
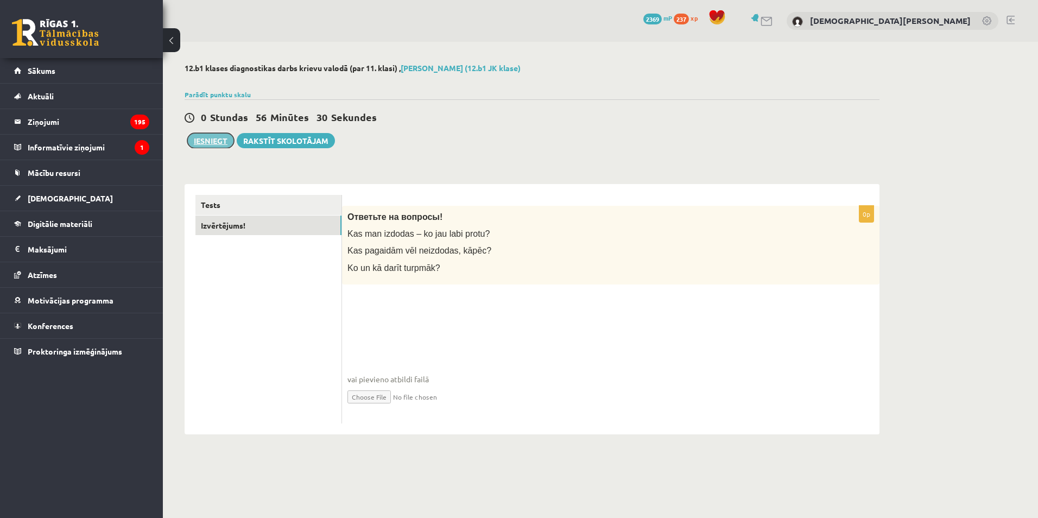
click at [215, 137] on button "Iesniegt" at bounding box center [210, 140] width 47 height 15
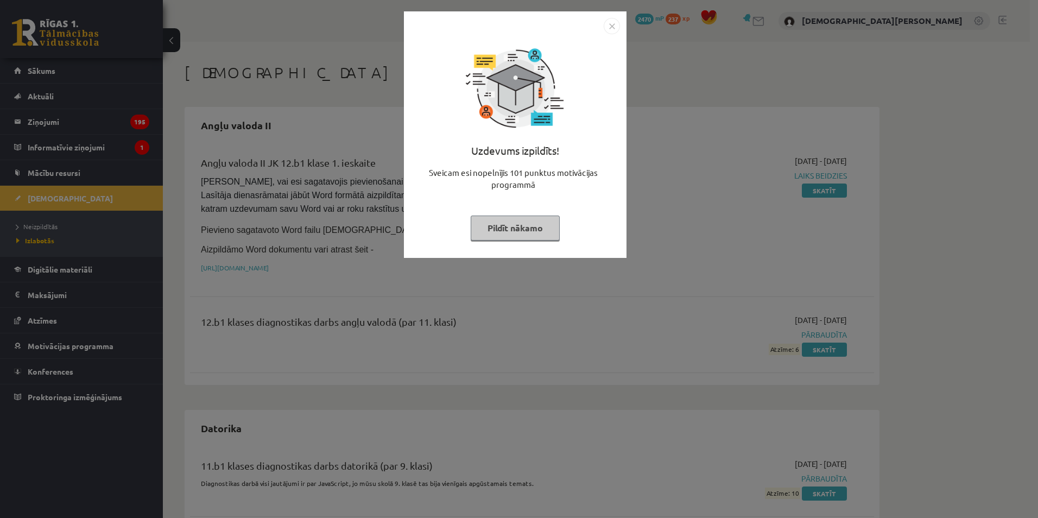
click at [609, 23] on img "Close" at bounding box center [612, 26] width 16 height 16
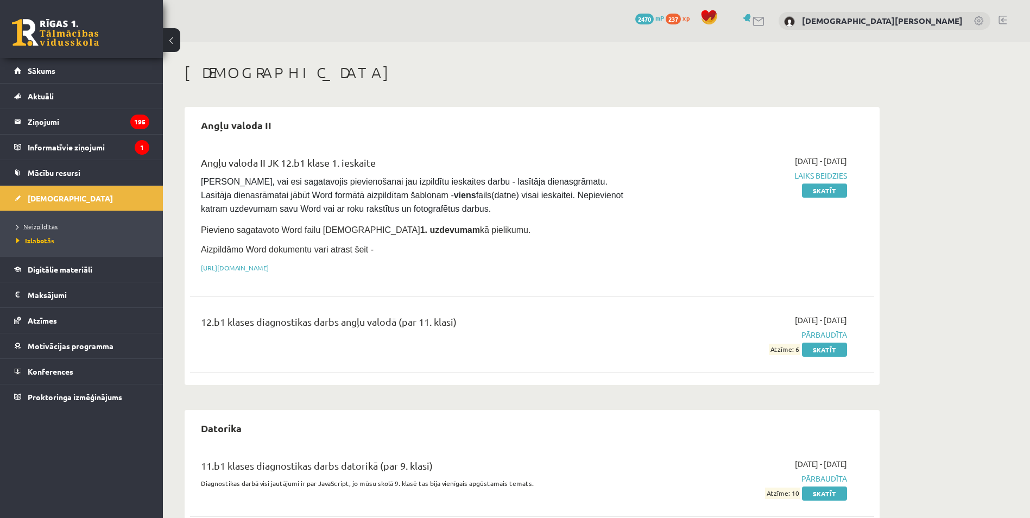
click at [53, 227] on span "Neizpildītās" at bounding box center [36, 226] width 41 height 9
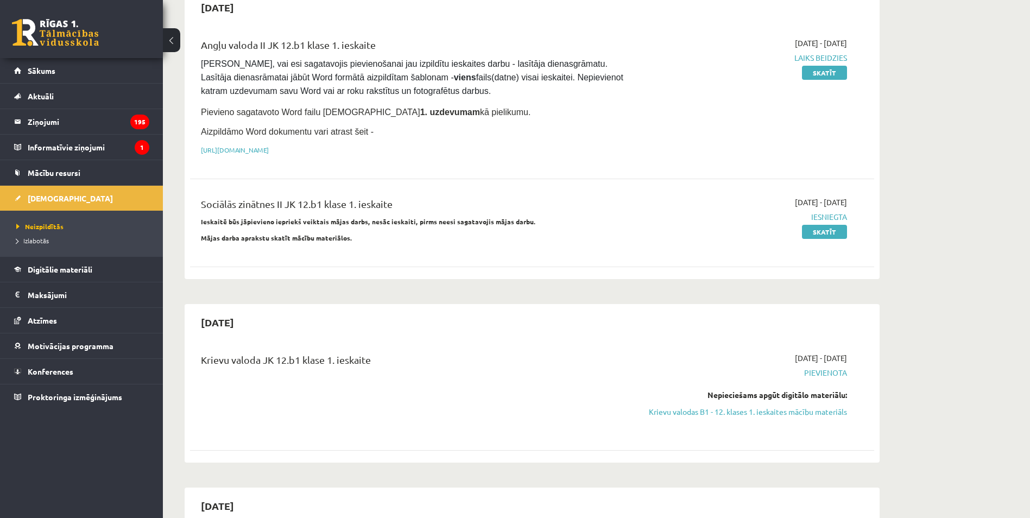
scroll to position [163, 0]
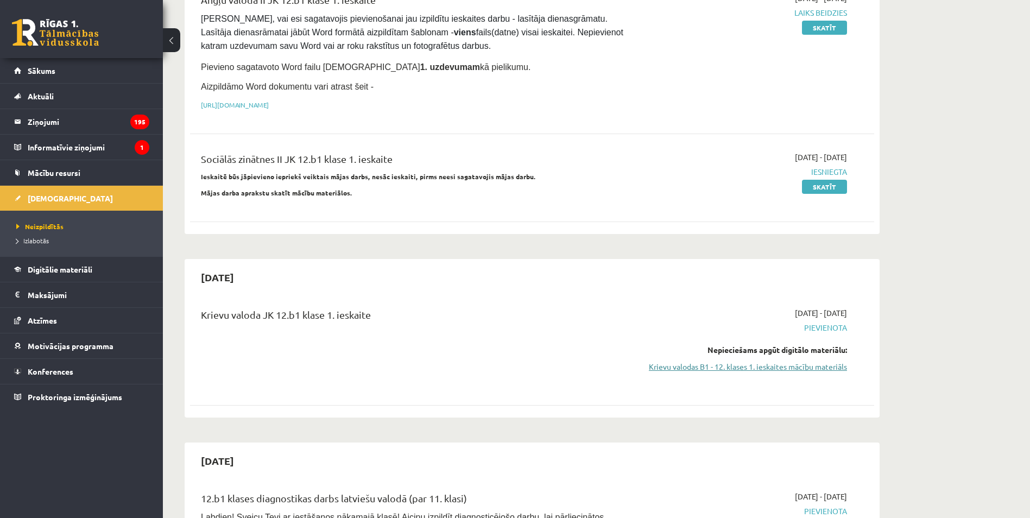
click at [715, 367] on link "Krievu valodas B1 - 12. klases 1. ieskaites mācību materiāls" at bounding box center [744, 366] width 205 height 11
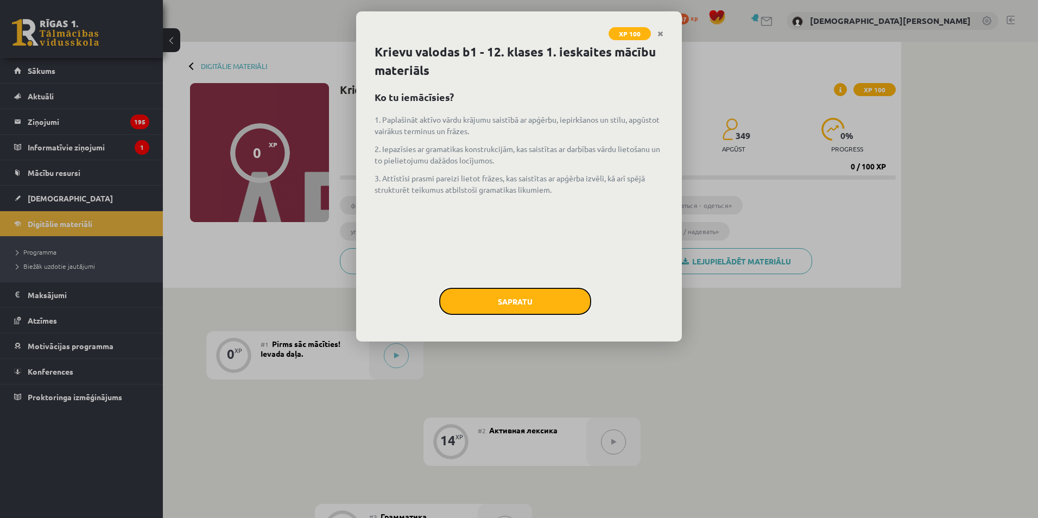
click at [534, 305] on button "Sapratu" at bounding box center [515, 301] width 152 height 27
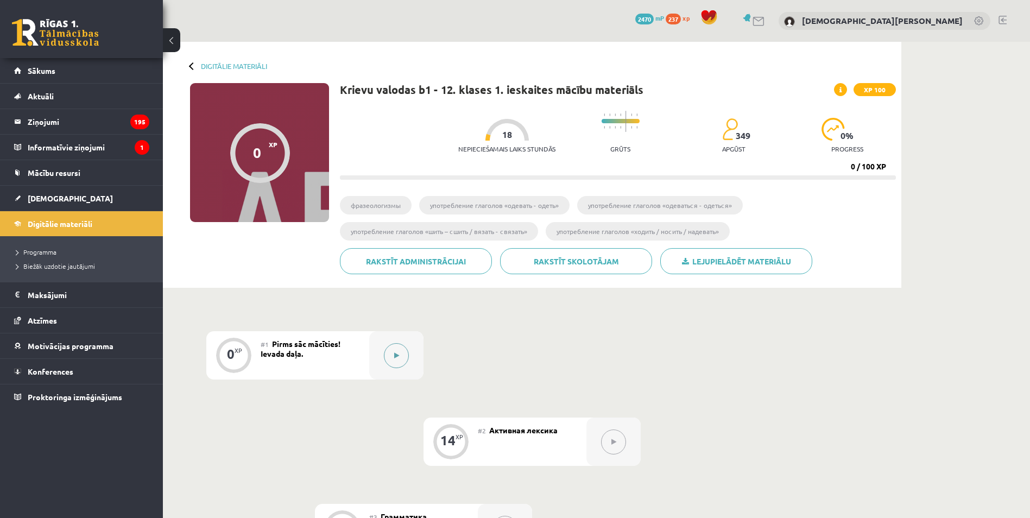
click at [397, 351] on button at bounding box center [396, 355] width 25 height 25
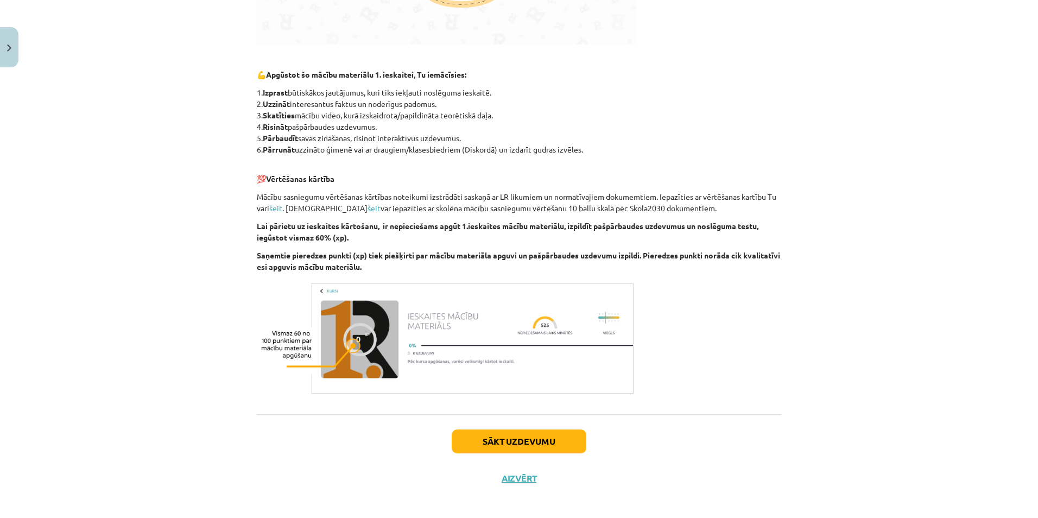
scroll to position [518, 0]
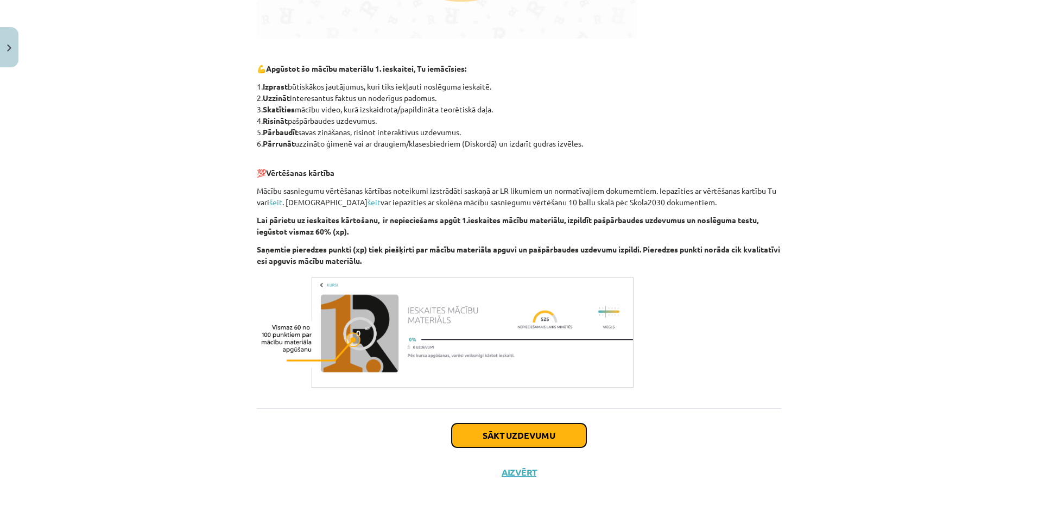
click at [505, 439] on button "Sākt uzdevumu" at bounding box center [519, 435] width 135 height 24
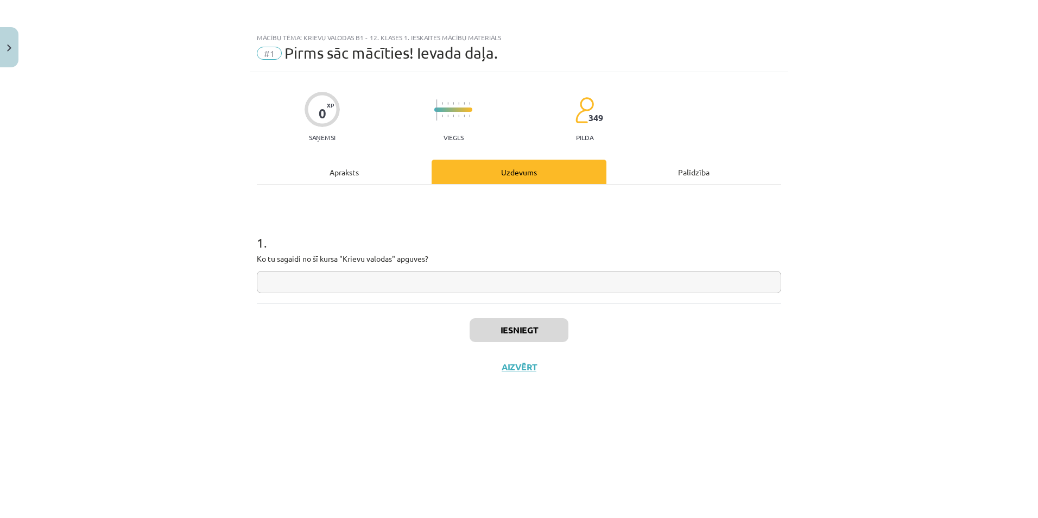
click at [467, 283] on input "text" at bounding box center [519, 282] width 524 height 22
click at [300, 282] on input "***" at bounding box center [519, 282] width 524 height 22
type input "*********"
click at [497, 319] on button "Iesniegt" at bounding box center [519, 330] width 99 height 24
click at [538, 384] on button "Nākamā nodarbība" at bounding box center [519, 374] width 106 height 25
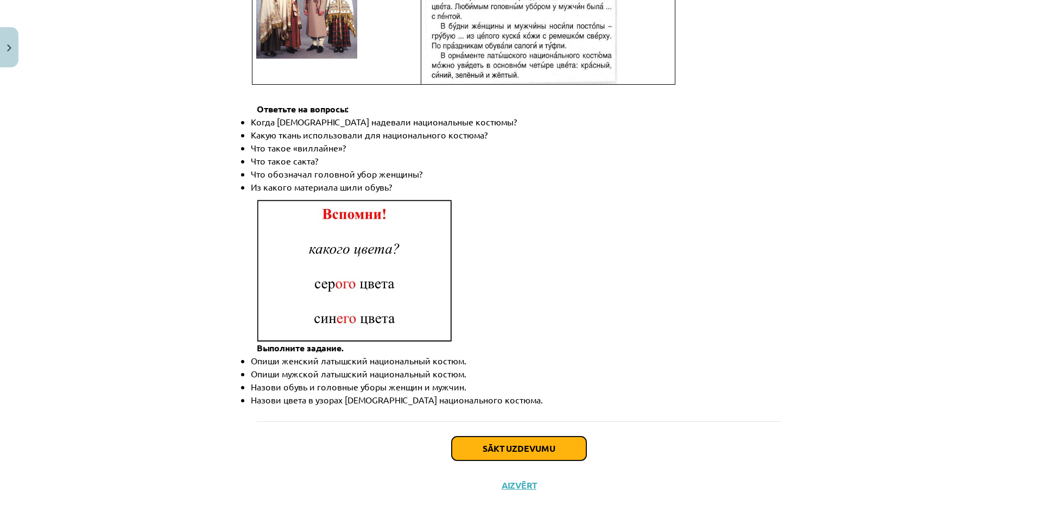
click at [501, 442] on button "Sākt uzdevumu" at bounding box center [519, 448] width 135 height 24
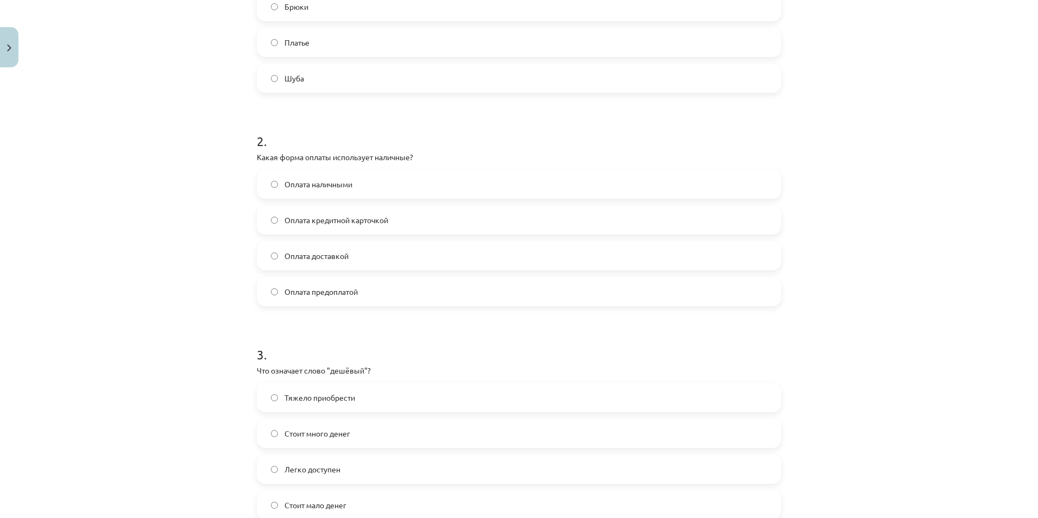
scroll to position [656, 0]
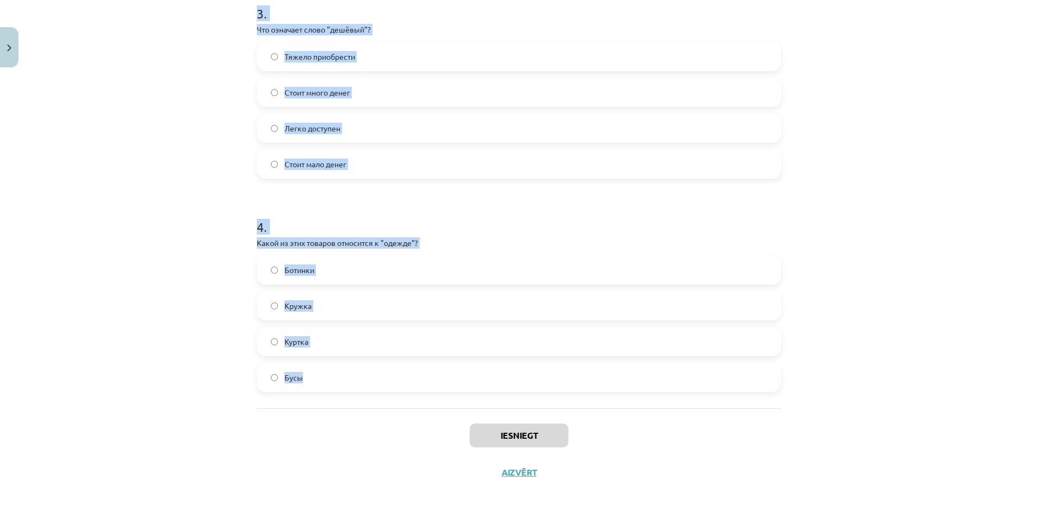
drag, startPoint x: 242, startPoint y: 218, endPoint x: 329, endPoint y: 394, distance: 196.4
click at [329, 394] on div "Mācību tēma: Krievu valodas b1 - 12. klases 1. ieskaites mācību materiāls #2 Ак…" at bounding box center [519, 259] width 1038 height 518
copy form "1 . Какое слово лишнее в ряду: платье, брюки, шуба, юбка, туфли? Туфли Брюки Пл…"
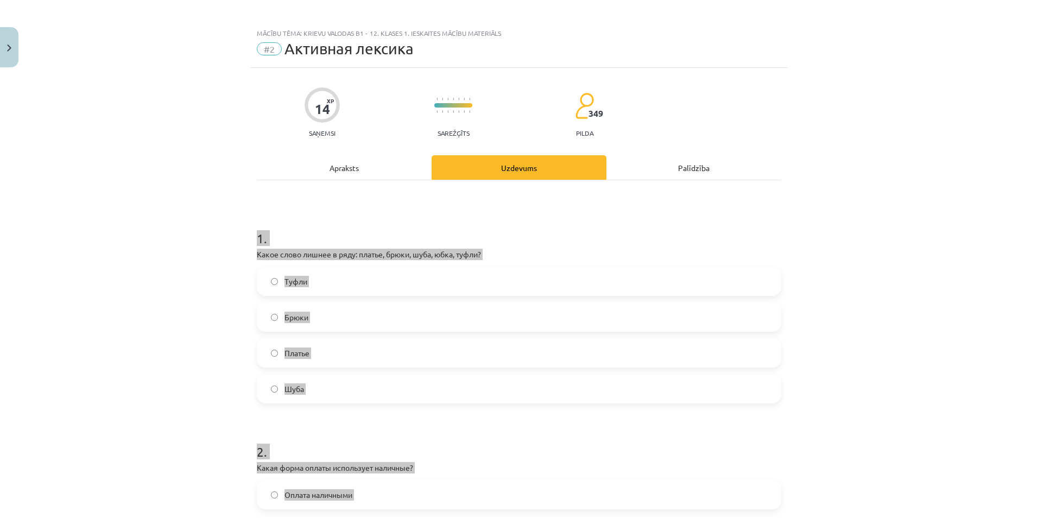
scroll to position [0, 0]
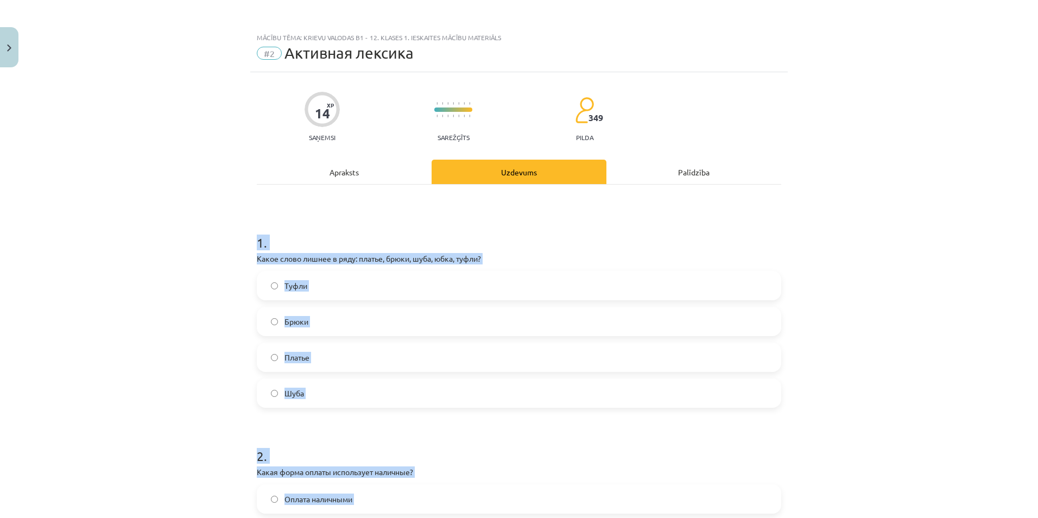
click at [168, 311] on div "Mācību tēma: Krievu valodas b1 - 12. klases 1. ieskaites mācību materiāls #2 Ак…" at bounding box center [519, 259] width 1038 height 518
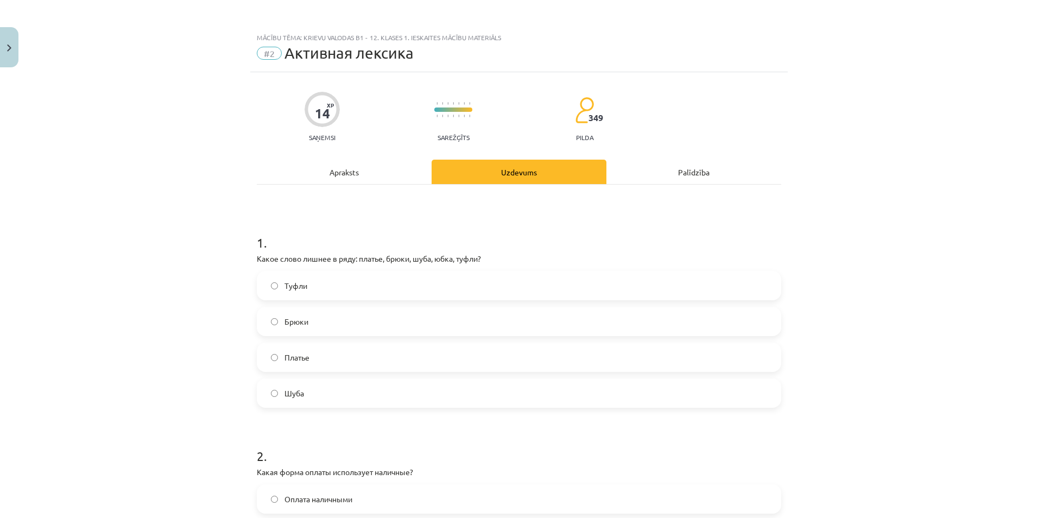
click at [295, 290] on span "Туфли" at bounding box center [295, 285] width 23 height 11
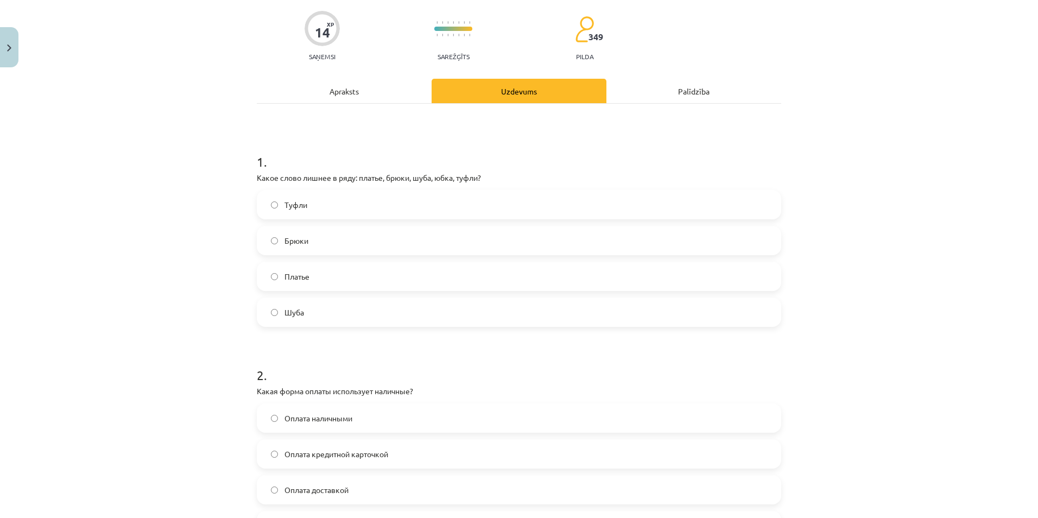
scroll to position [109, 0]
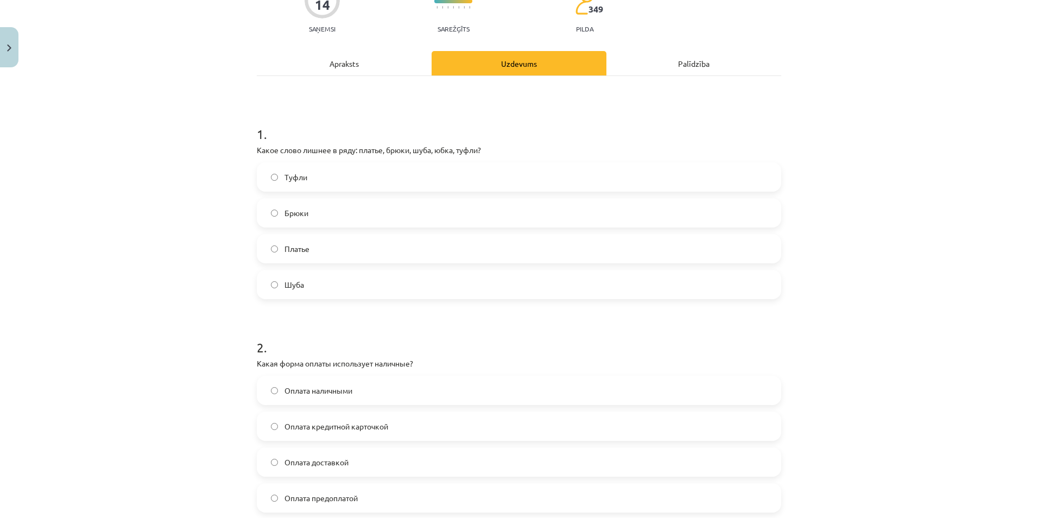
click at [304, 388] on span "Оплата наличными" at bounding box center [318, 390] width 68 height 11
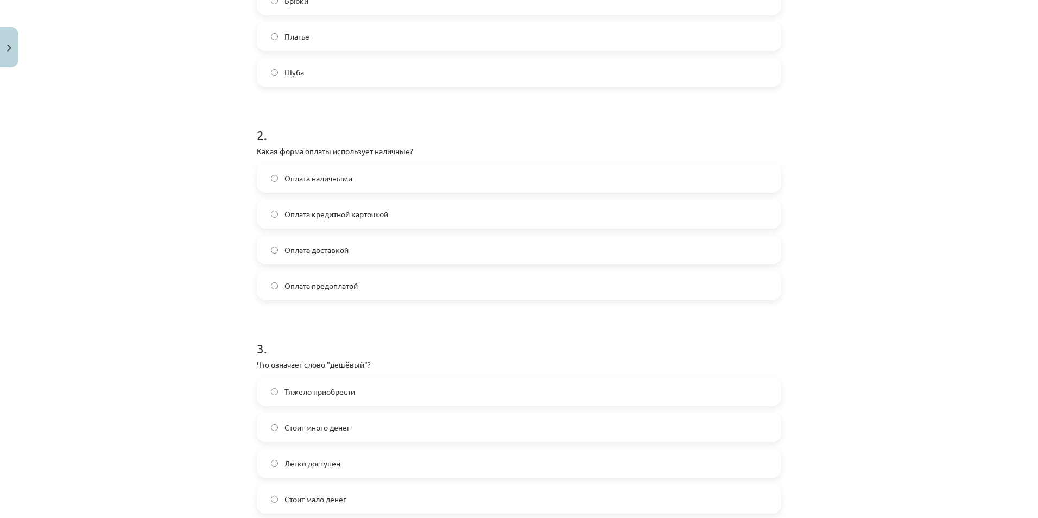
scroll to position [326, 0]
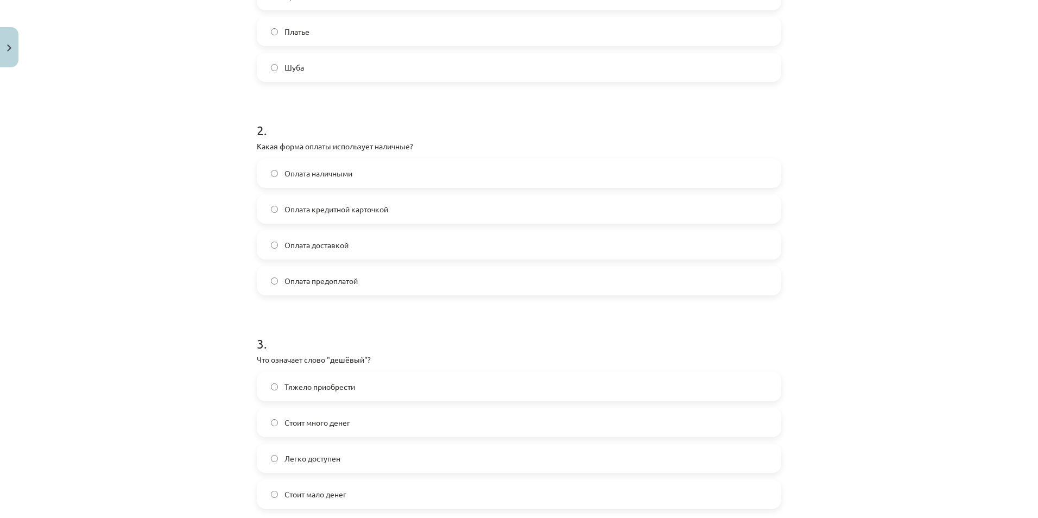
click at [345, 419] on span "Стоит много денег" at bounding box center [317, 422] width 66 height 11
click at [350, 496] on label "Стоит мало денег" at bounding box center [519, 493] width 522 height 27
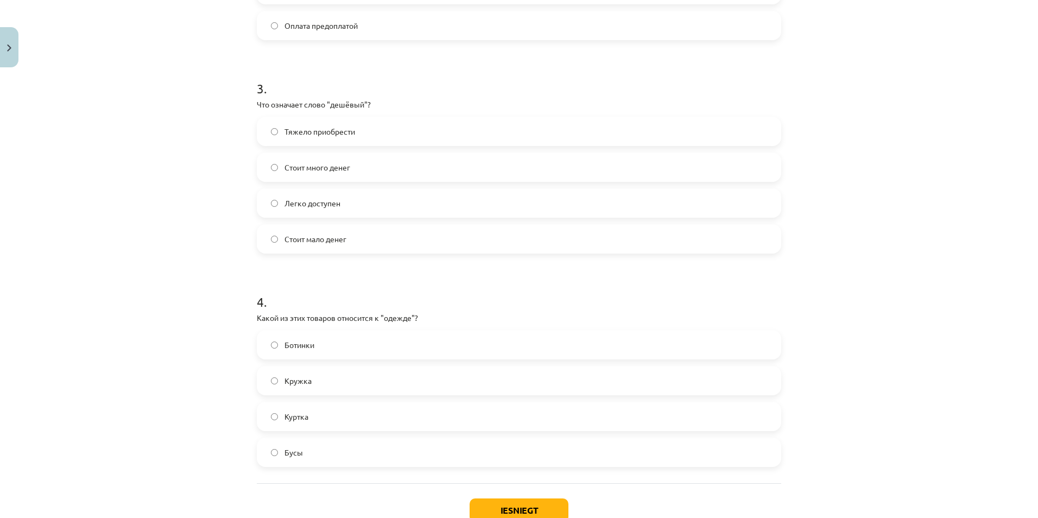
scroll to position [597, 0]
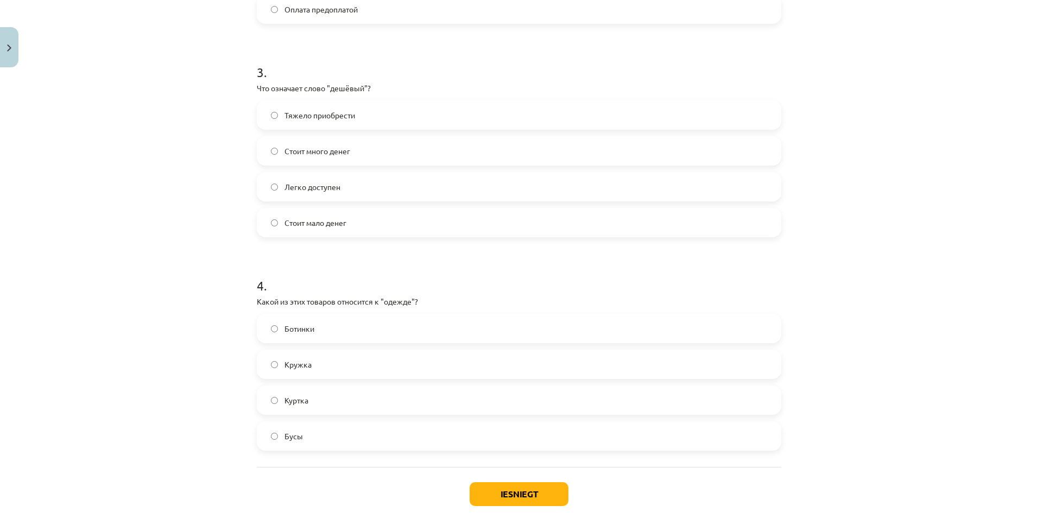
click at [316, 401] on label "Куртка" at bounding box center [519, 399] width 522 height 27
click at [505, 489] on button "Iesniegt" at bounding box center [519, 494] width 99 height 24
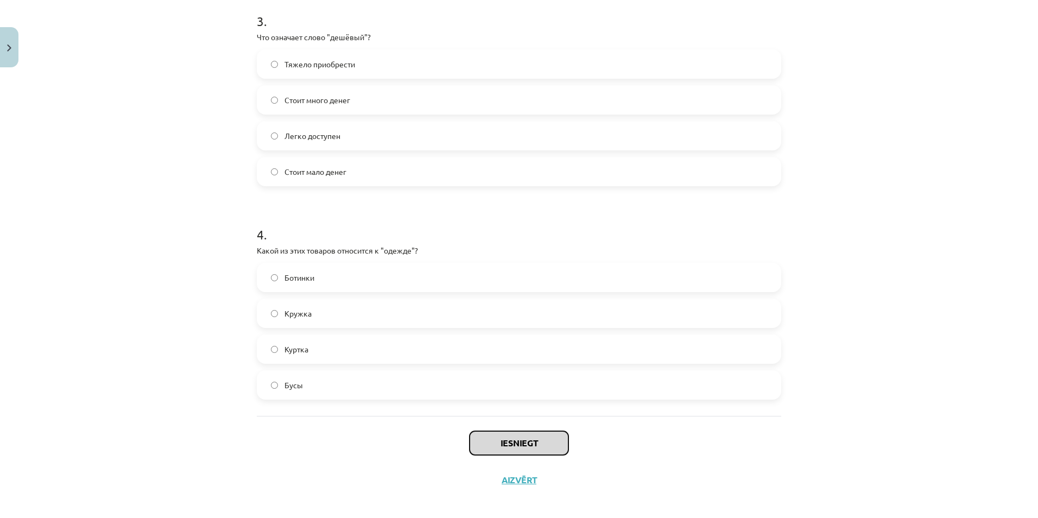
scroll to position [656, 0]
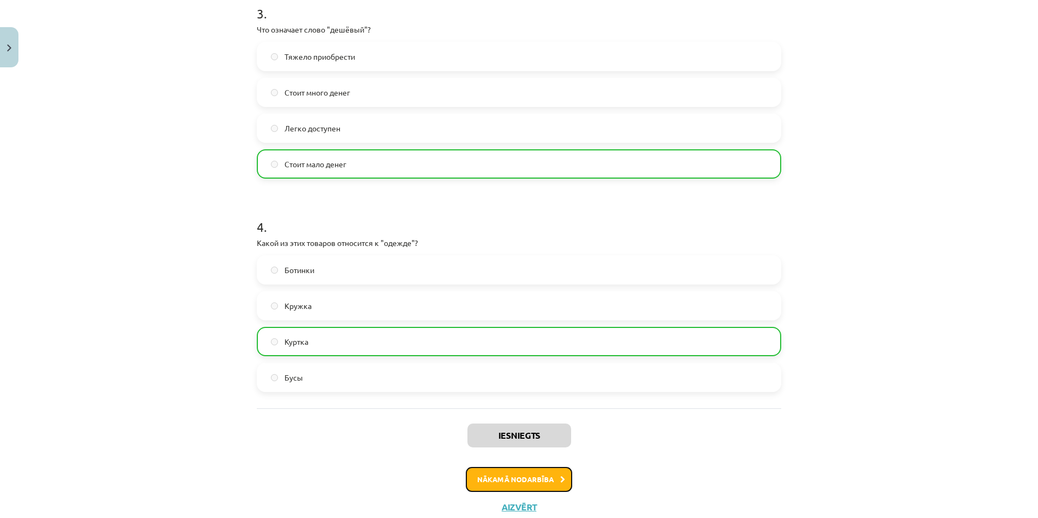
click at [516, 485] on button "Nākamā nodarbība" at bounding box center [519, 479] width 106 height 25
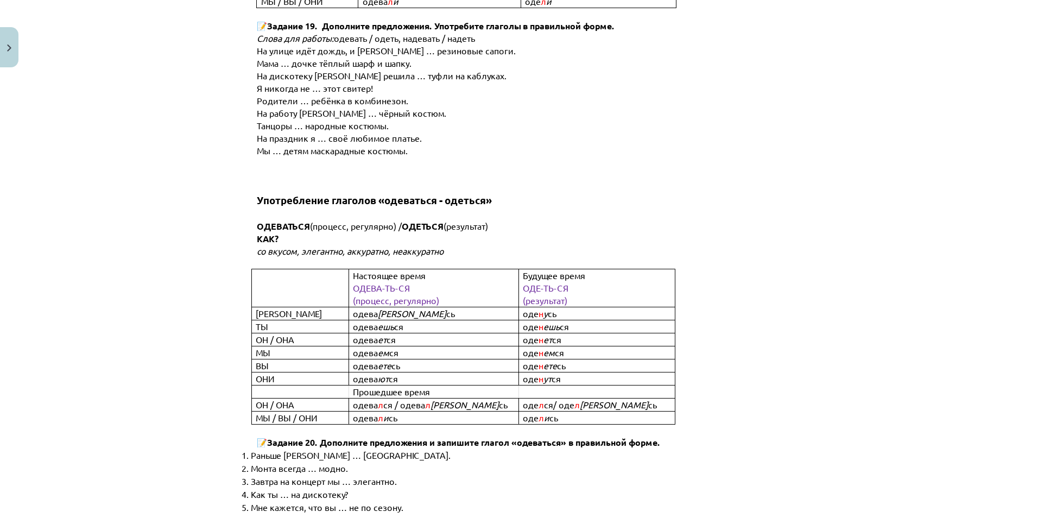
scroll to position [4152, 0]
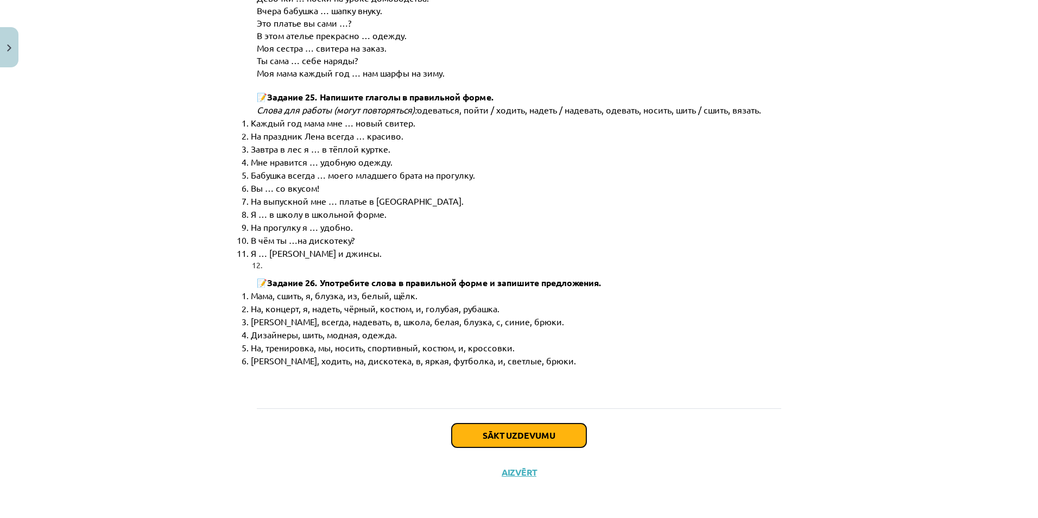
click at [540, 432] on button "Sākt uzdevumu" at bounding box center [519, 435] width 135 height 24
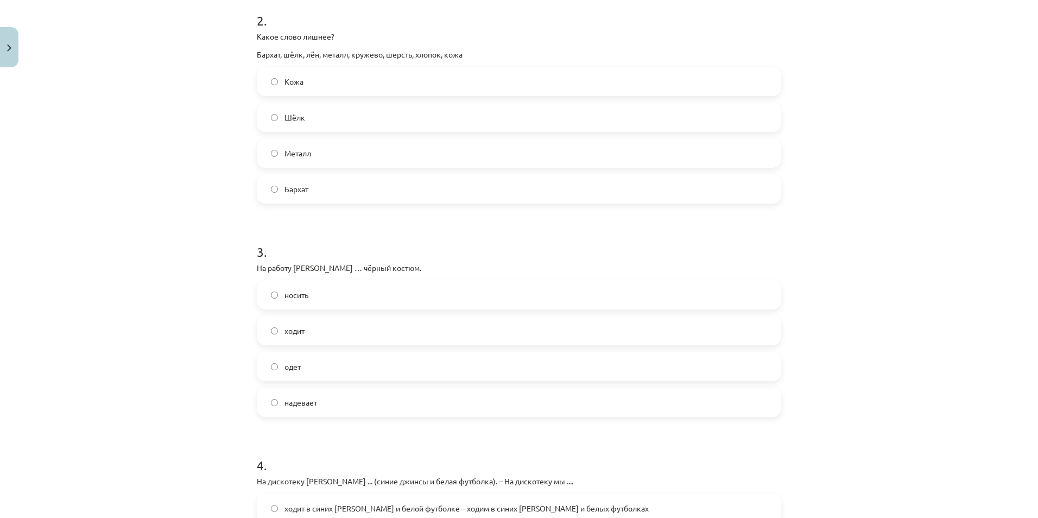
scroll to position [674, 0]
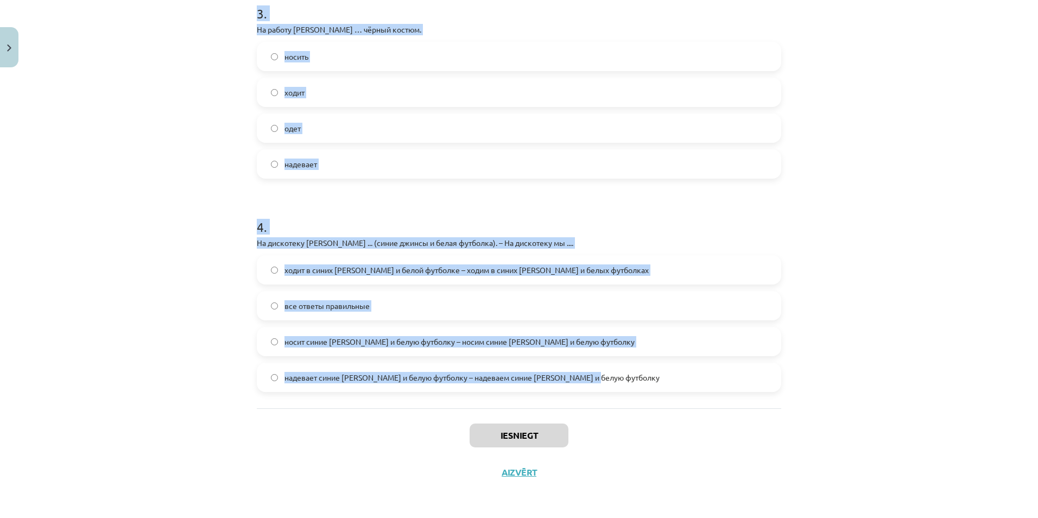
drag, startPoint x: 261, startPoint y: 213, endPoint x: 623, endPoint y: 381, distance: 399.5
copy form "1 . В школу мы ... (школьная форма). – В школу я .... надеваем школьную форму –…"
click at [113, 255] on div "Mācību tēma: Krievu valodas b1 - 12. klases 1. ieskaites mācību materiāls #3 Гр…" at bounding box center [519, 259] width 1038 height 518
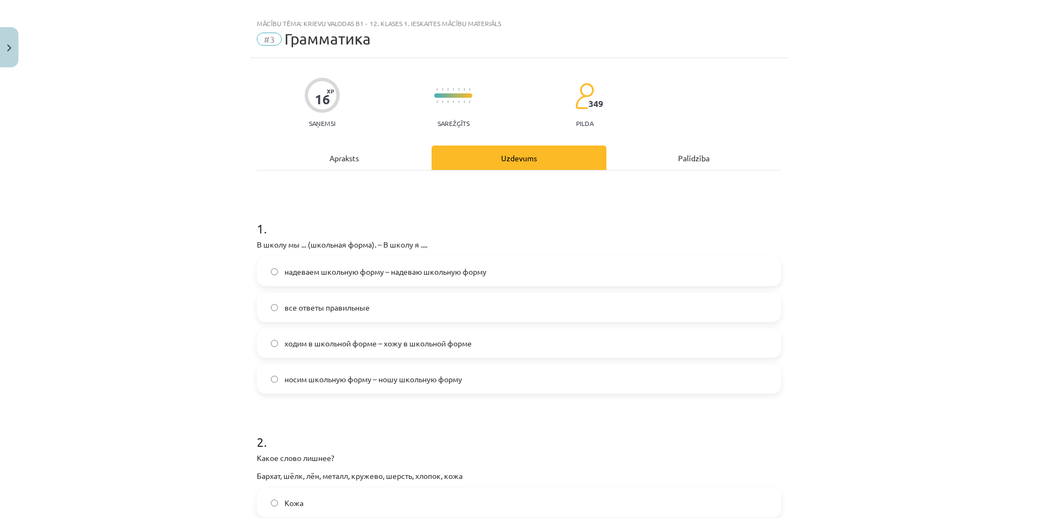
scroll to position [0, 0]
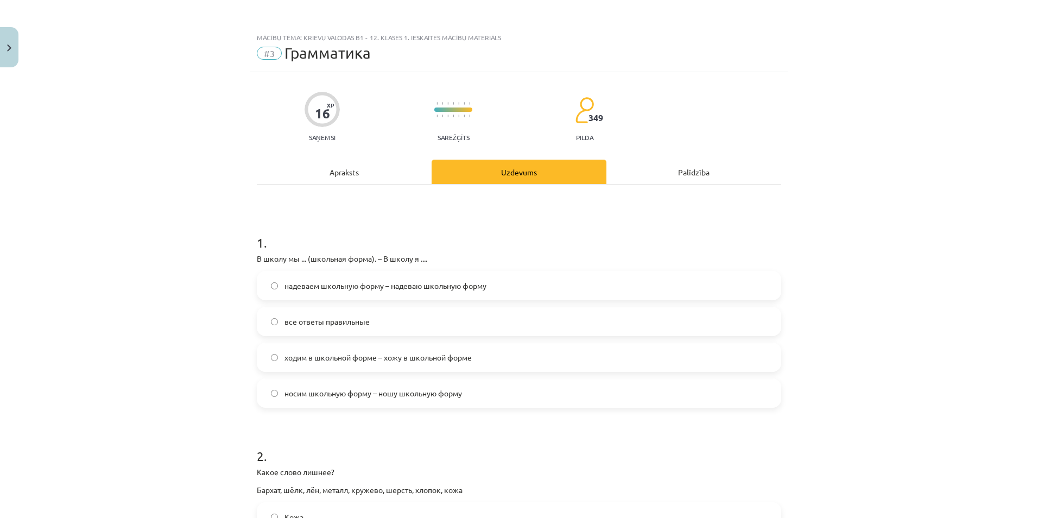
click at [320, 386] on label "носим школьную форму – ношу школьную форму" at bounding box center [519, 392] width 522 height 27
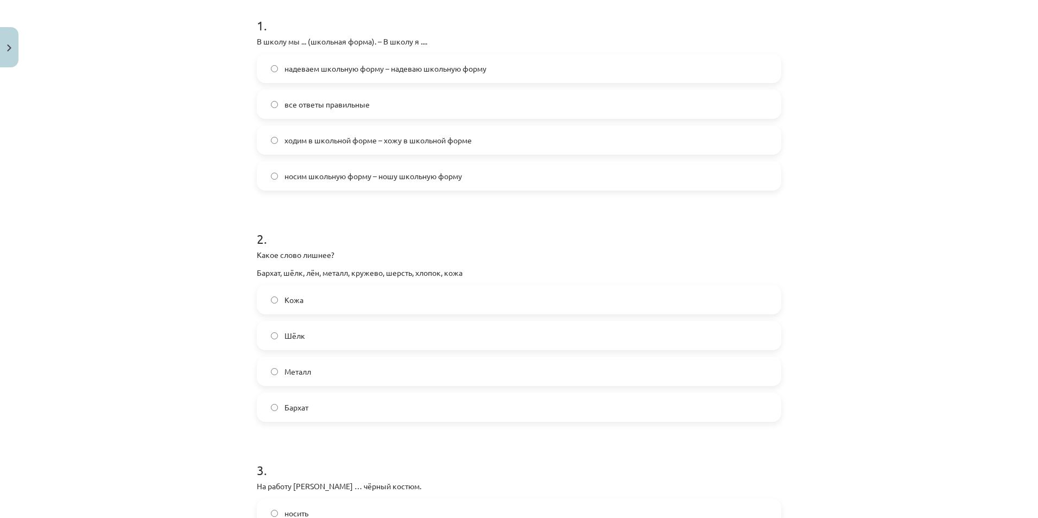
click at [308, 373] on label "Металл" at bounding box center [519, 371] width 522 height 27
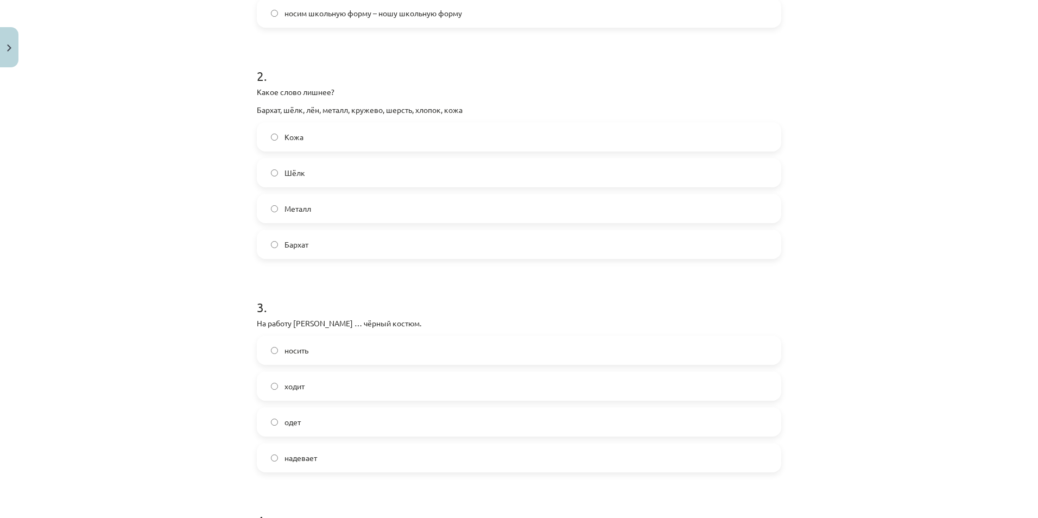
click at [320, 464] on label "надевает" at bounding box center [519, 457] width 522 height 27
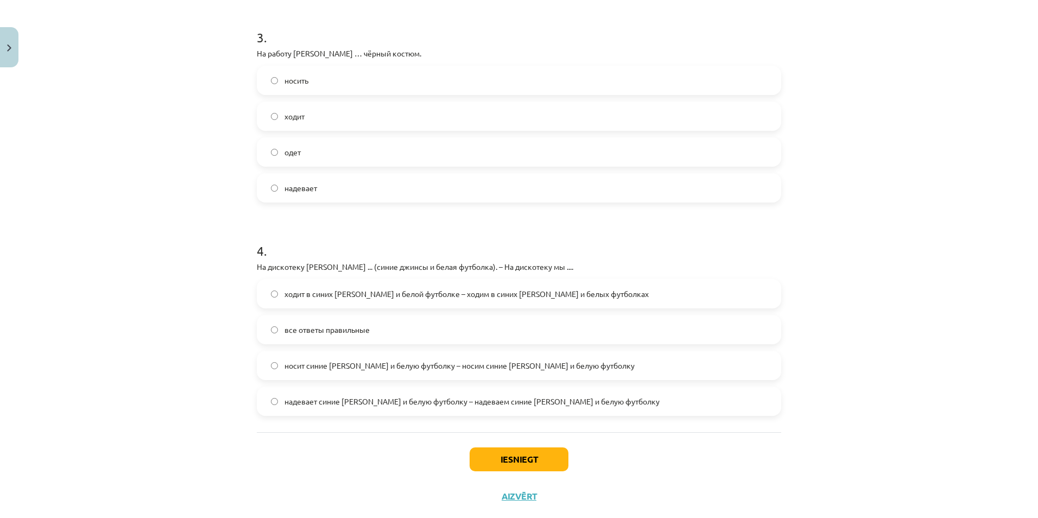
scroll to position [651, 0]
click at [320, 398] on span "надевает синие джинсы и белую футболку – надеваем синие джинсы и белую футболку" at bounding box center [471, 399] width 375 height 11
click at [504, 451] on button "Iesniegt" at bounding box center [519, 458] width 99 height 24
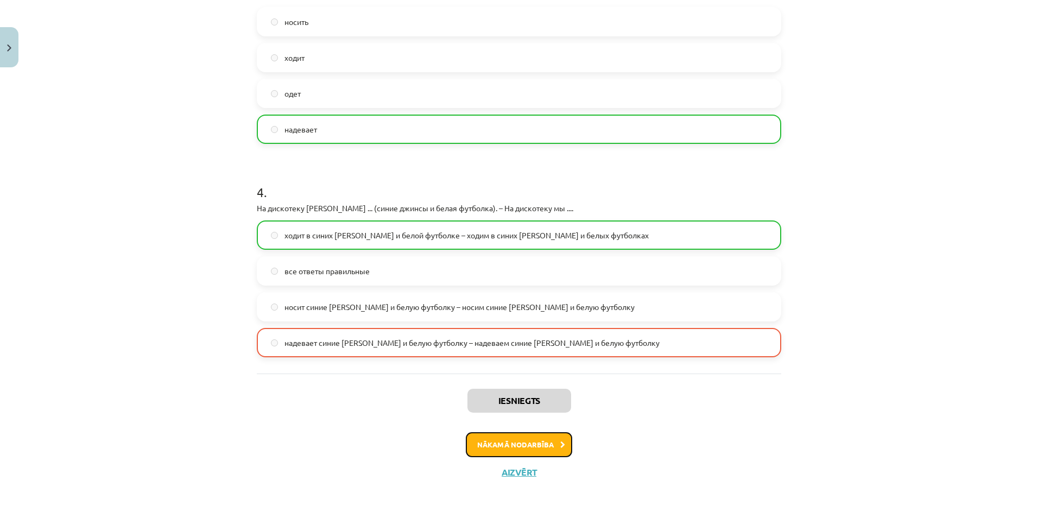
click at [536, 447] on button "Nākamā nodarbība" at bounding box center [519, 444] width 106 height 25
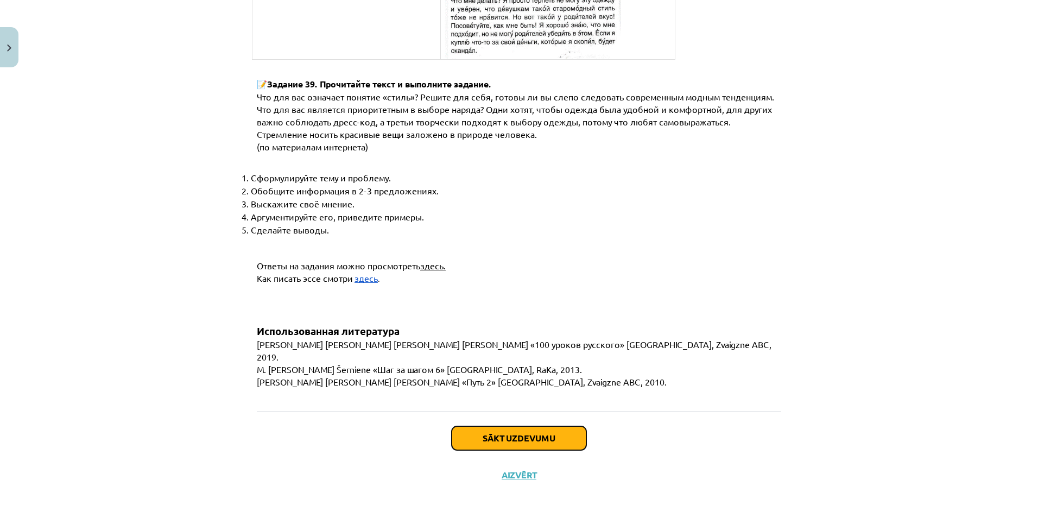
click at [555, 429] on button "Sākt uzdevumu" at bounding box center [519, 438] width 135 height 24
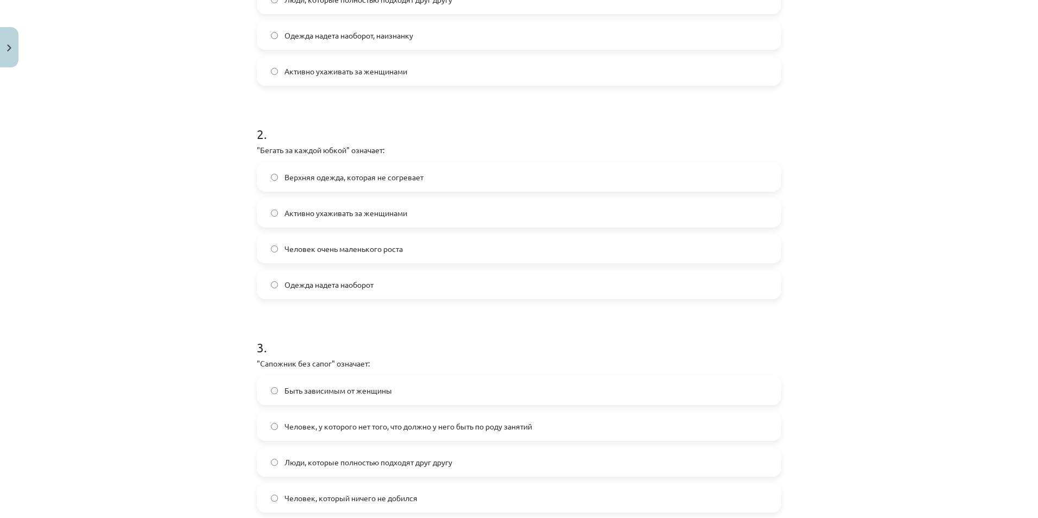
scroll to position [656, 0]
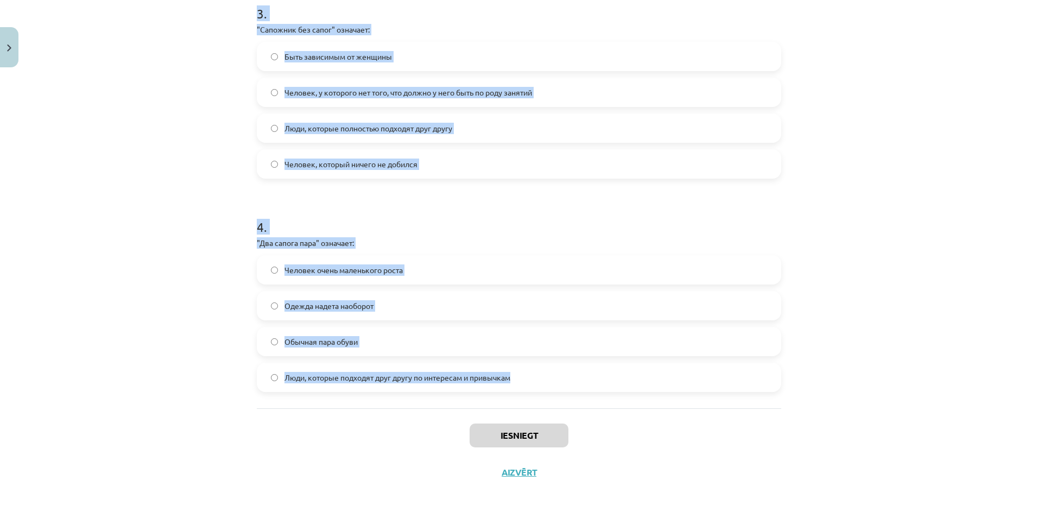
drag, startPoint x: 238, startPoint y: 210, endPoint x: 539, endPoint y: 379, distance: 345.6
click at [539, 379] on div "Mācību tēma: Krievu valodas b1 - 12. klases 1. ieskaites mācību materiāls #4 Уп…" at bounding box center [519, 259] width 1038 height 518
copy form "1 . "Шиворот-навыворот" означает: Верхняя одежда, которая не согревает Люди, ко…"
click at [213, 324] on div "Mācību tēma: Krievu valodas b1 - 12. klases 1. ieskaites mācību materiāls #4 Уп…" at bounding box center [519, 259] width 1038 height 518
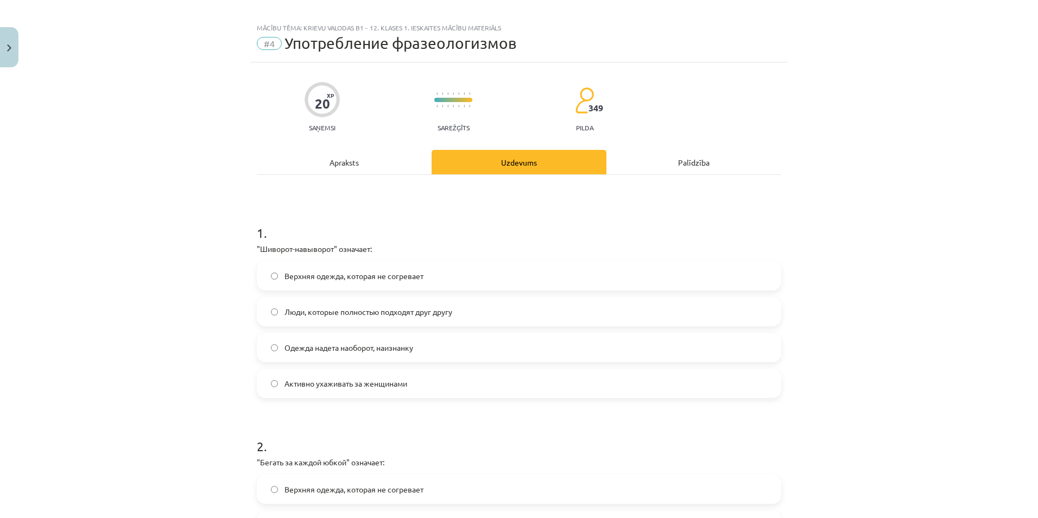
scroll to position [4, 0]
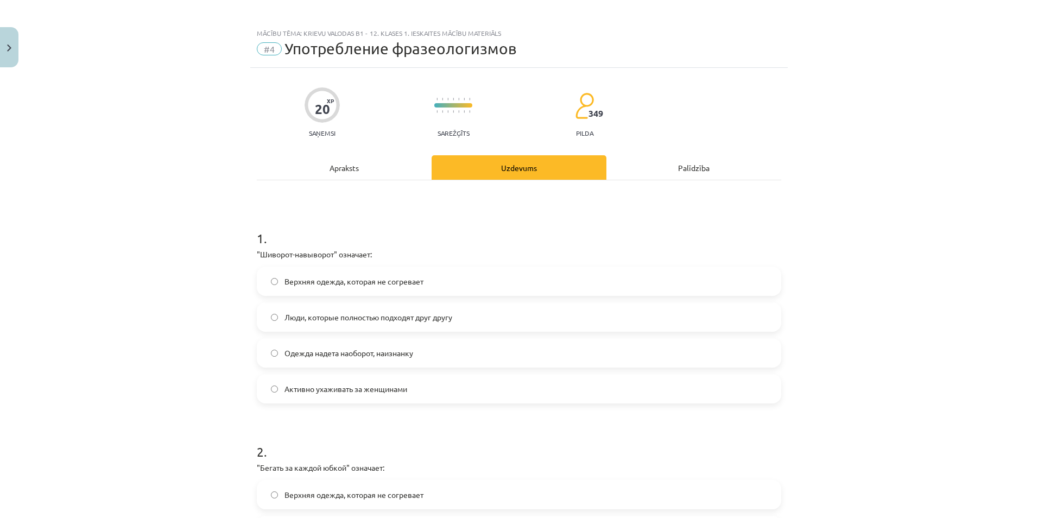
click at [336, 359] on label "Одежда надета наоборот, наизнанку" at bounding box center [519, 352] width 522 height 27
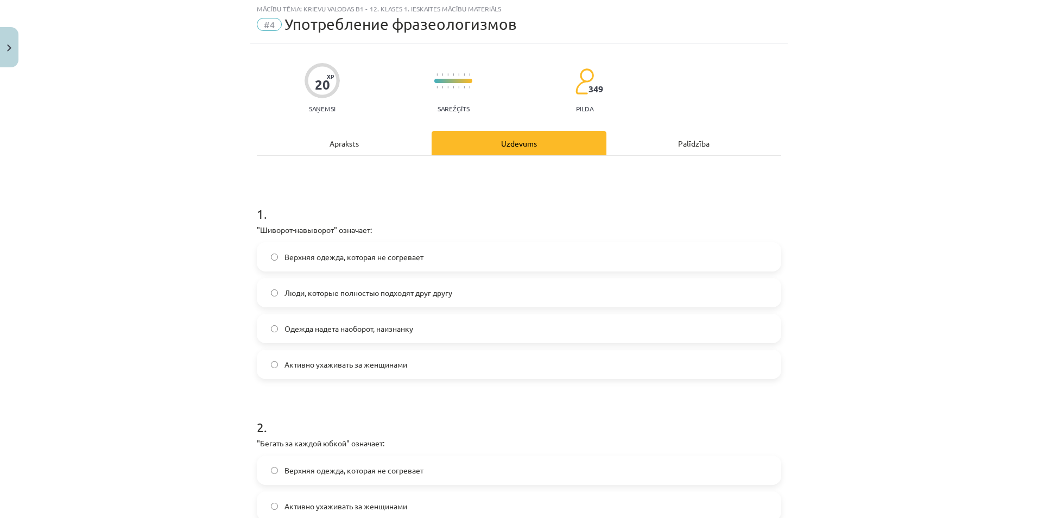
scroll to position [113, 0]
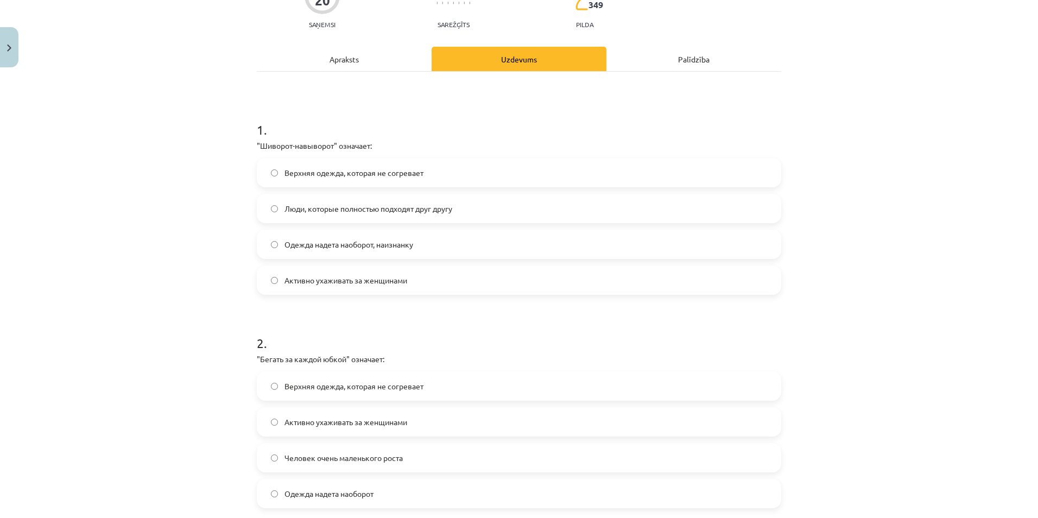
click at [293, 422] on span "Активно ухаживать за женщинами" at bounding box center [345, 421] width 123 height 11
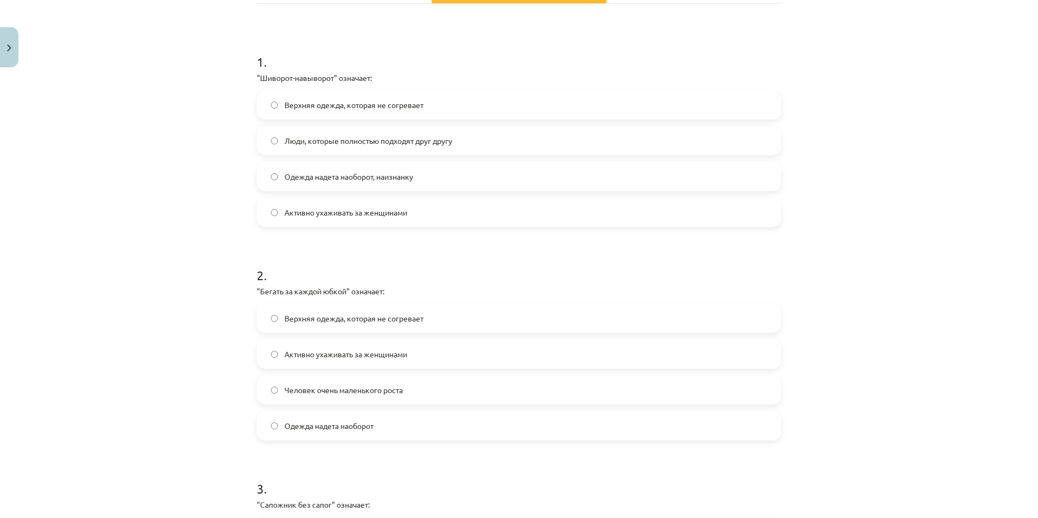
scroll to position [384, 0]
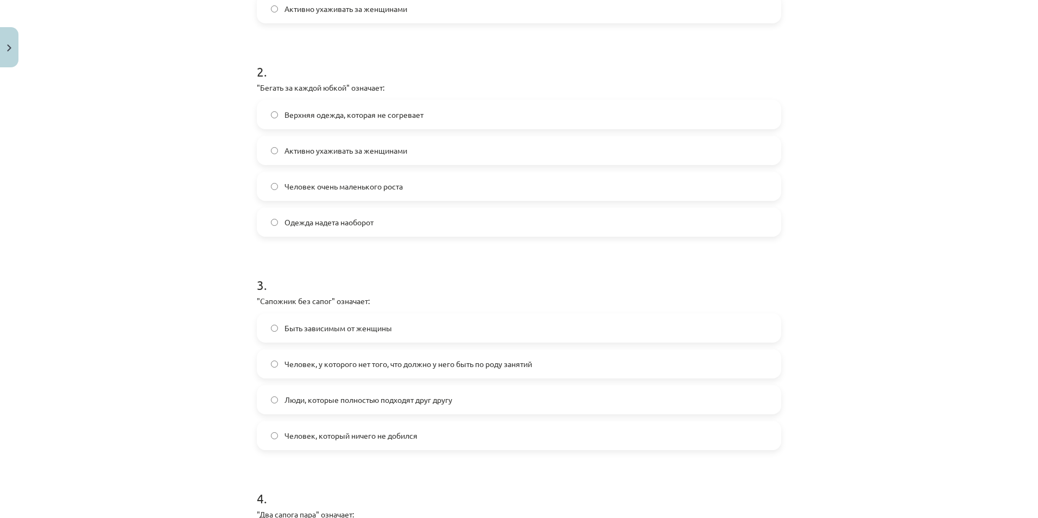
click at [313, 369] on span "Человек, у которого нет того, что должно у него быть по роду занятий" at bounding box center [408, 363] width 248 height 11
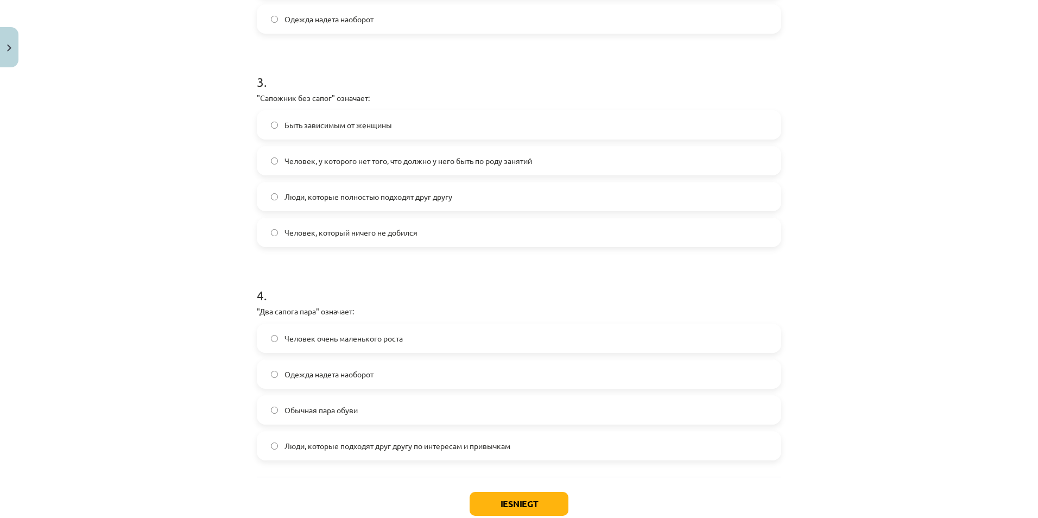
scroll to position [601, 0]
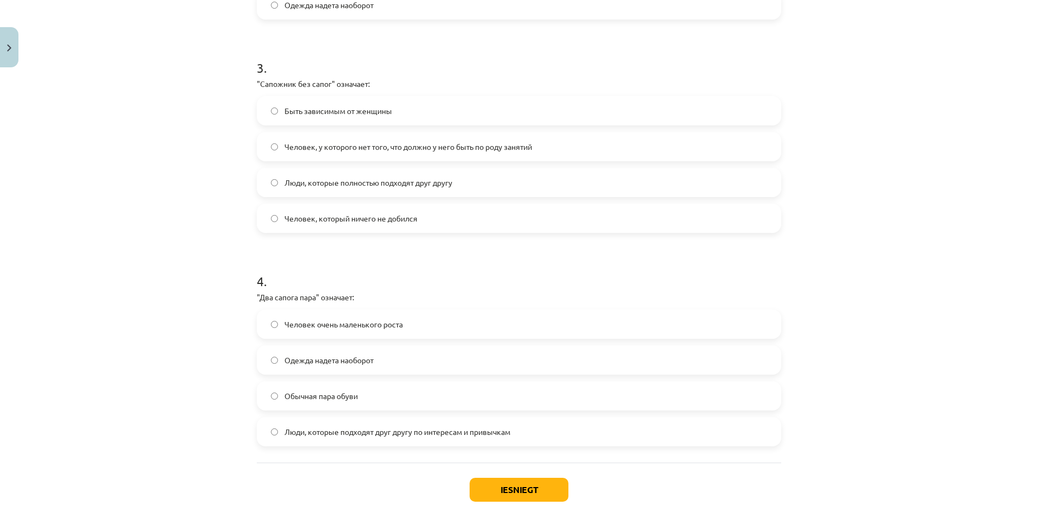
click at [341, 427] on span "Люди, которые подходят друг другу по интересам и привычкам" at bounding box center [397, 431] width 226 height 11
click at [516, 480] on button "Iesniegt" at bounding box center [519, 490] width 99 height 24
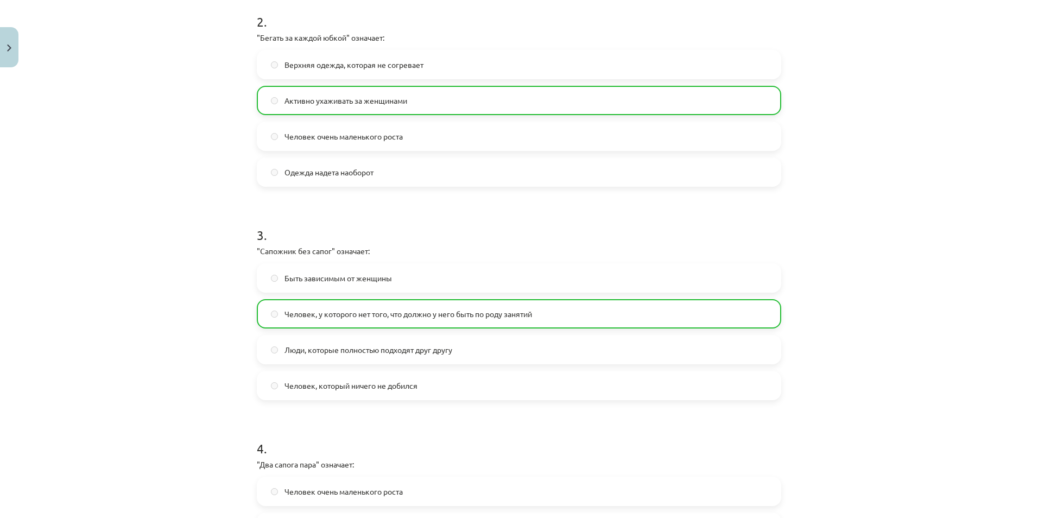
scroll to position [690, 0]
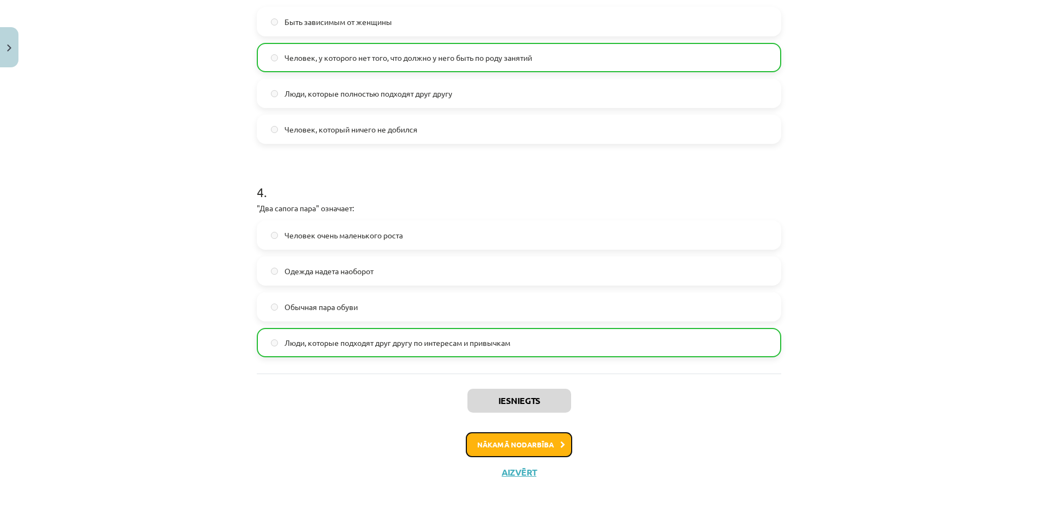
click at [505, 442] on button "Nākamā nodarbība" at bounding box center [519, 444] width 106 height 25
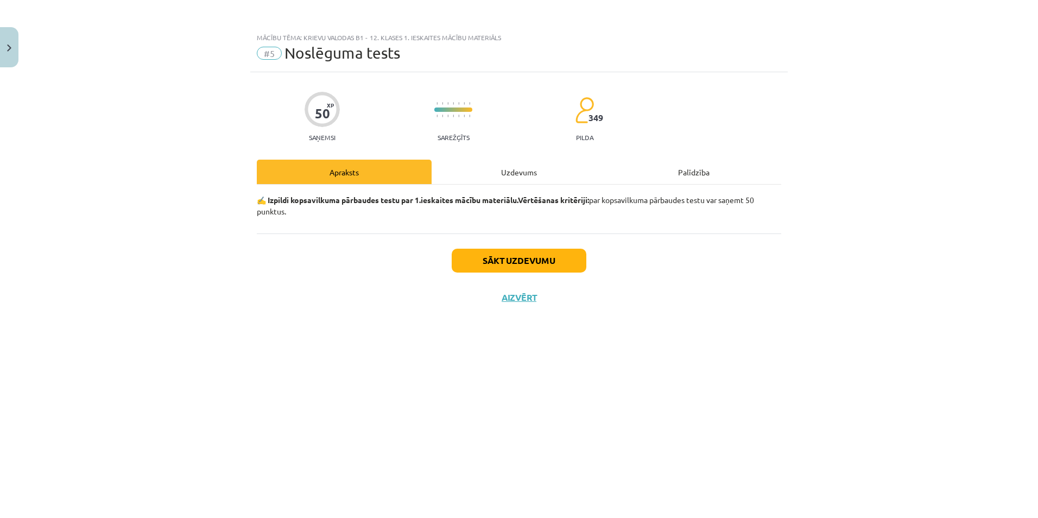
scroll to position [0, 0]
click at [515, 259] on button "Sākt uzdevumu" at bounding box center [519, 261] width 135 height 24
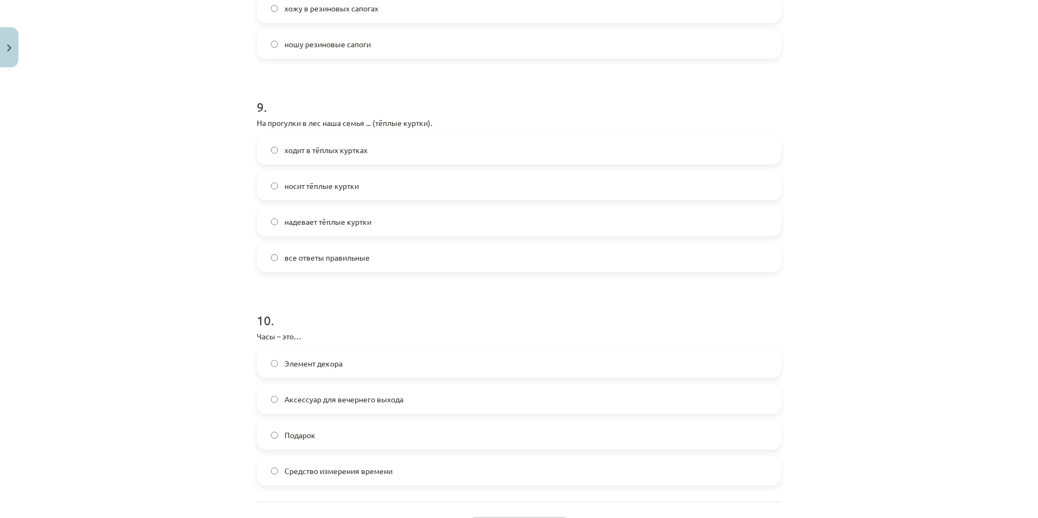
scroll to position [1936, 0]
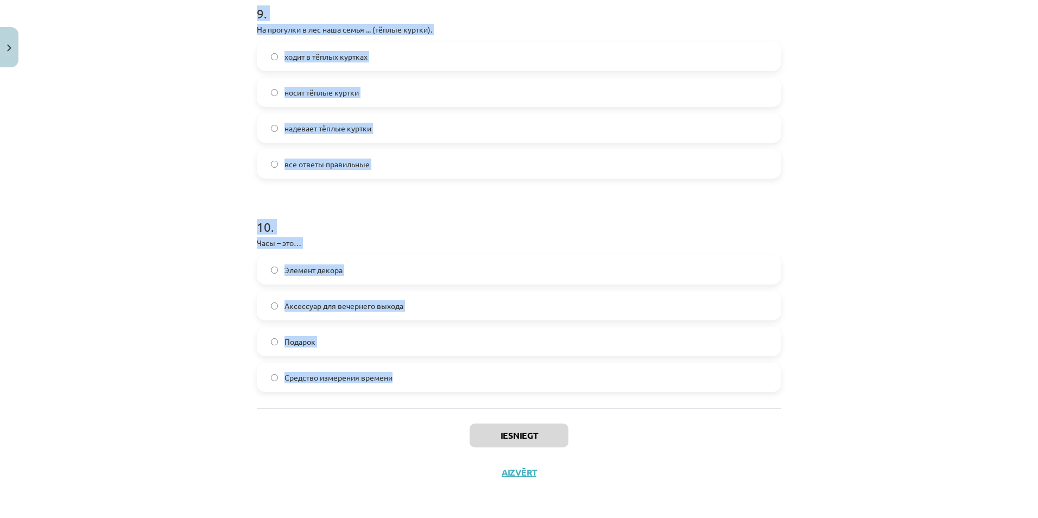
drag, startPoint x: 242, startPoint y: 231, endPoint x: 459, endPoint y: 379, distance: 263.3
click at [459, 379] on div "Mācību tēma: Krievu valodas b1 - 12. klases 1. ieskaites mācību materiāls #5 No…" at bounding box center [519, 259] width 1038 height 518
copy form "1 . Что обозначает слово "магазин"? Место, где проводят выставки Место, где шью…"
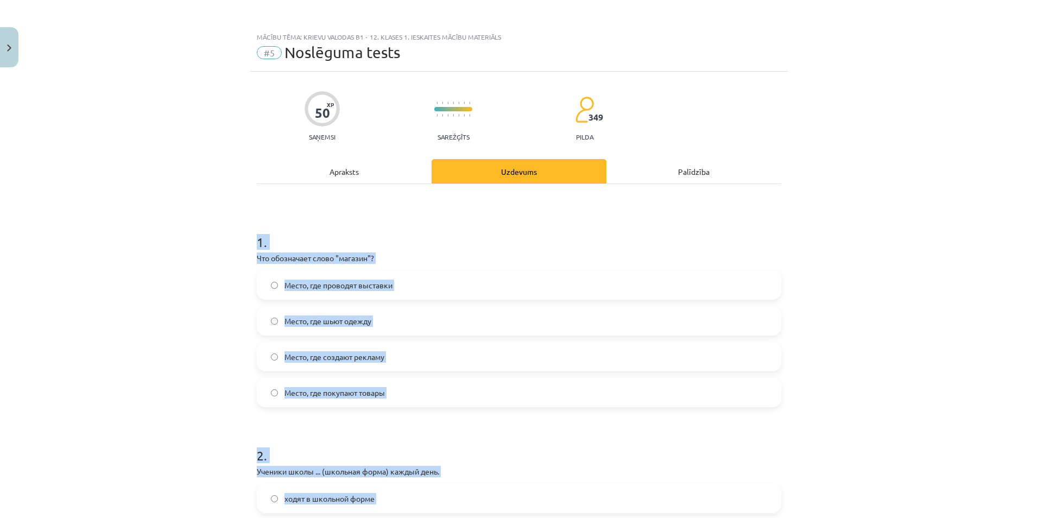
scroll to position [0, 0]
click at [181, 240] on div "Mācību tēma: Krievu valodas b1 - 12. klases 1. ieskaites mācību materiāls #5 No…" at bounding box center [519, 259] width 1038 height 518
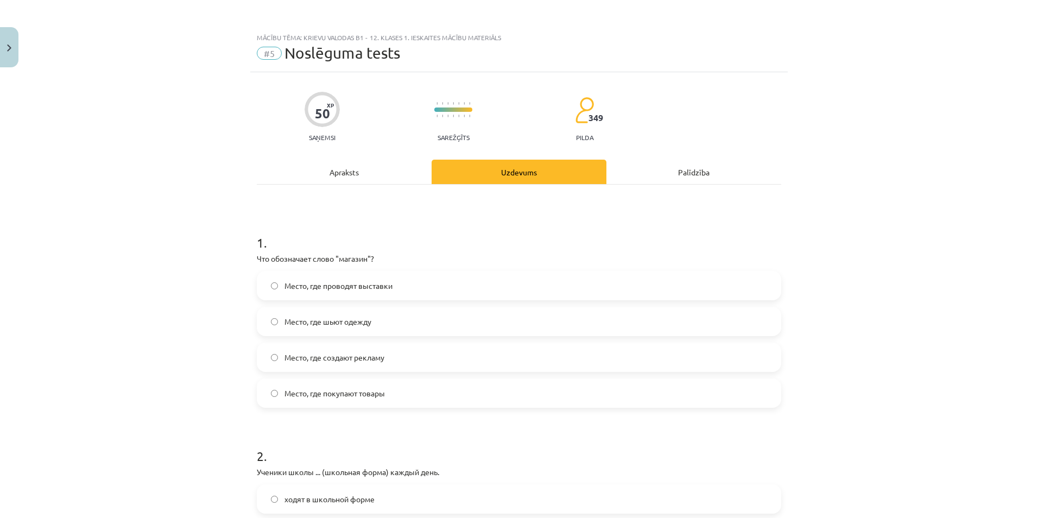
click at [347, 390] on span "Место, где покупают товары" at bounding box center [334, 393] width 100 height 11
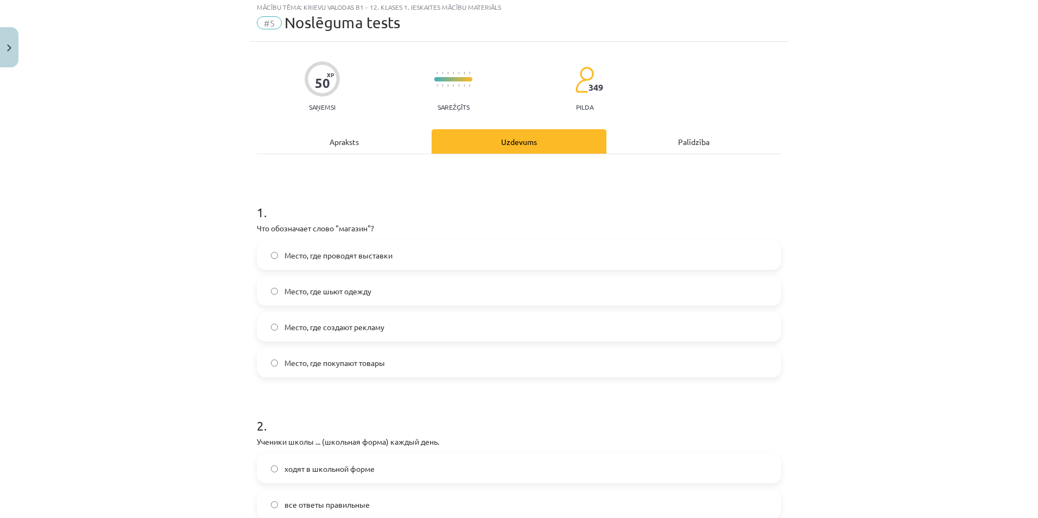
scroll to position [163, 0]
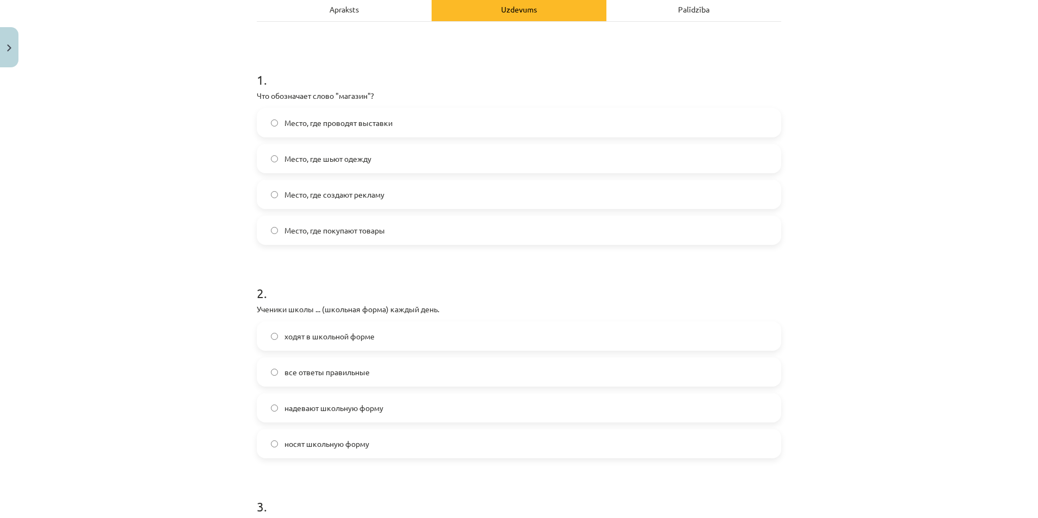
click at [310, 368] on span "все ответы правильные" at bounding box center [326, 371] width 85 height 11
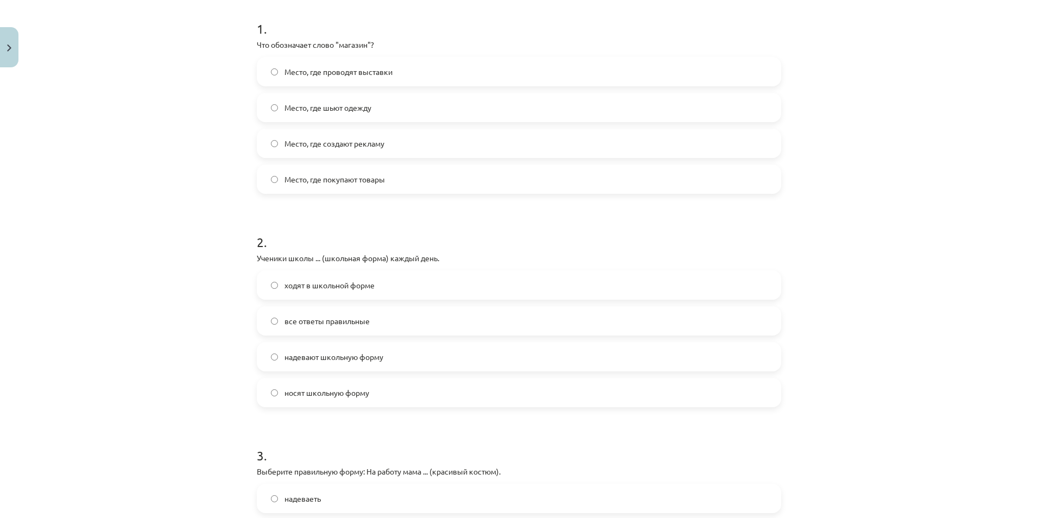
scroll to position [434, 0]
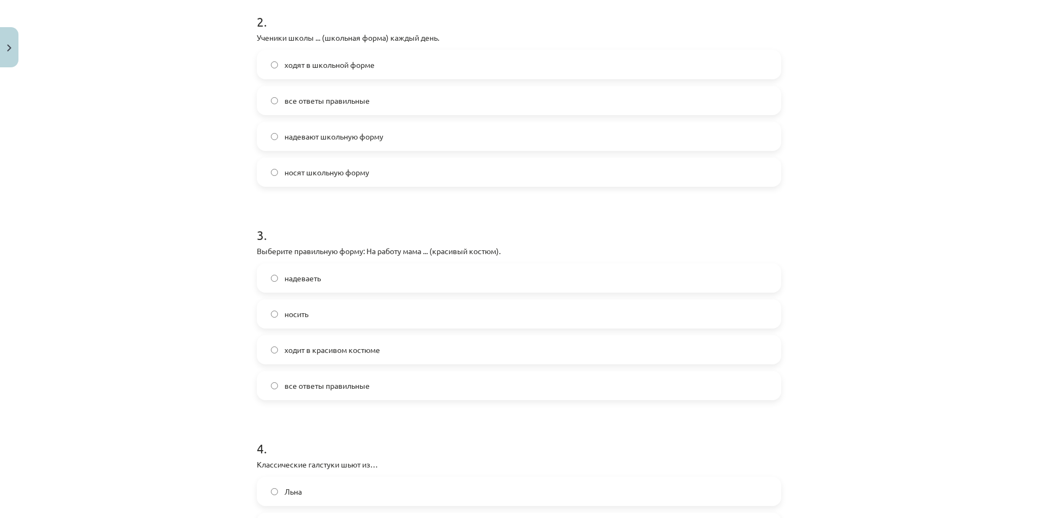
click at [314, 349] on span "ходит в красивом костюме" at bounding box center [332, 349] width 96 height 11
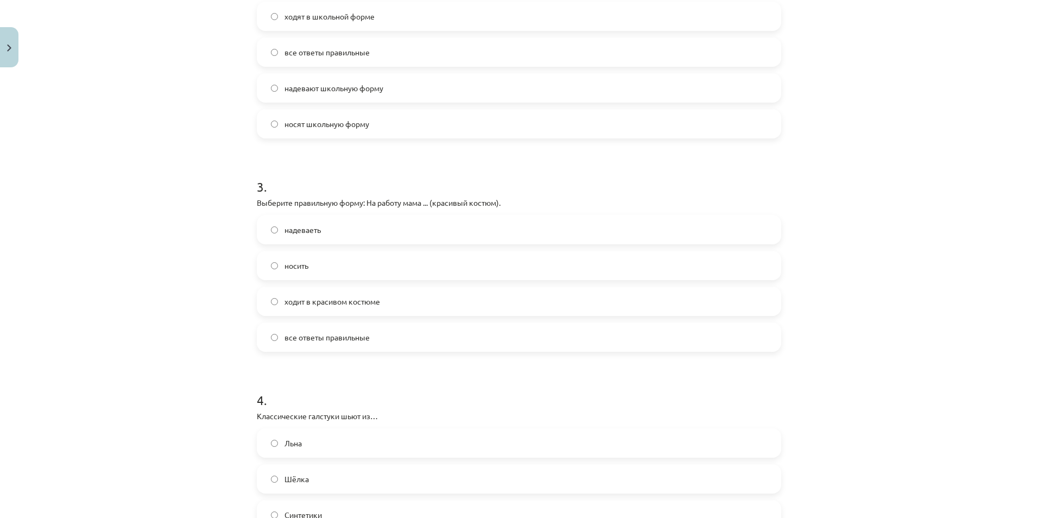
scroll to position [597, 0]
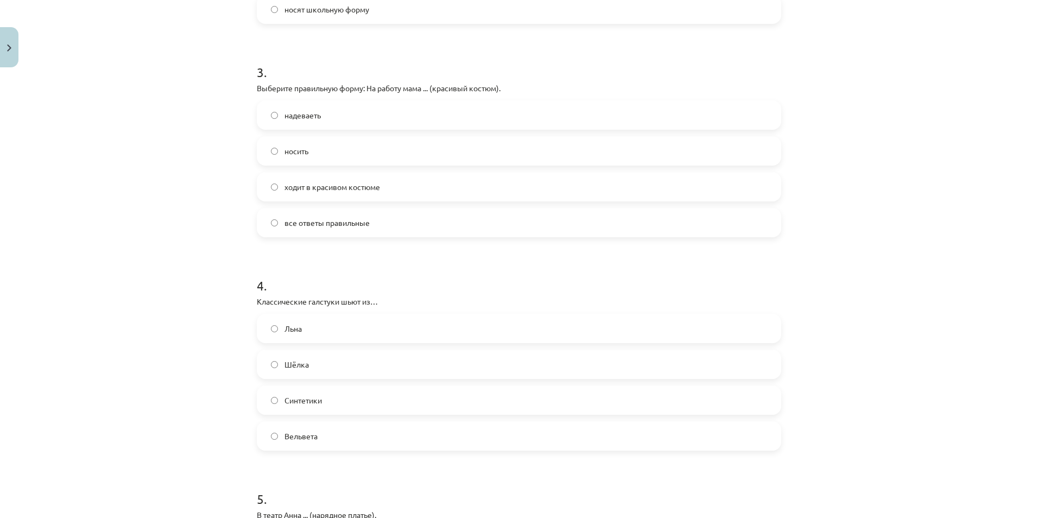
click at [318, 365] on label "Шёлка" at bounding box center [519, 364] width 522 height 27
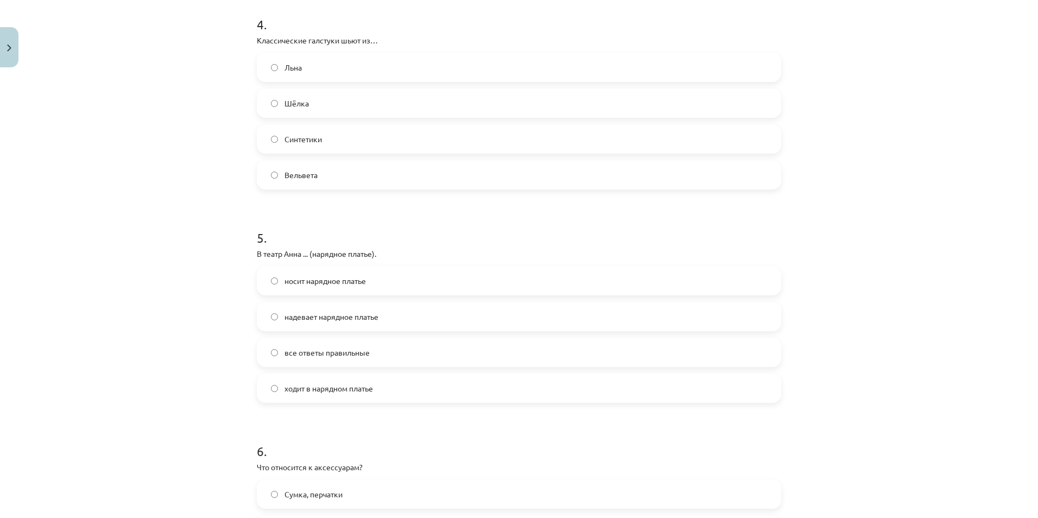
scroll to position [868, 0]
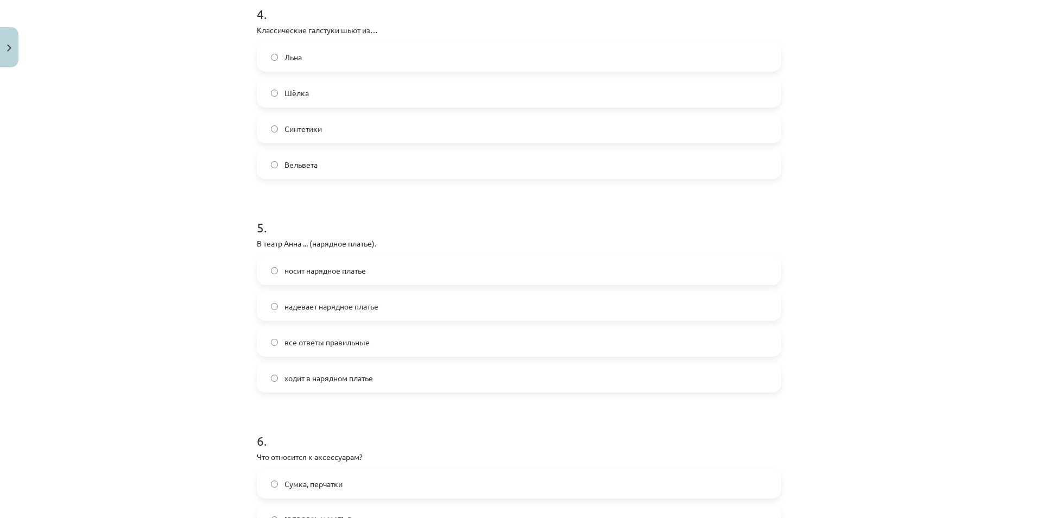
click at [331, 340] on span "все ответы правильные" at bounding box center [326, 342] width 85 height 11
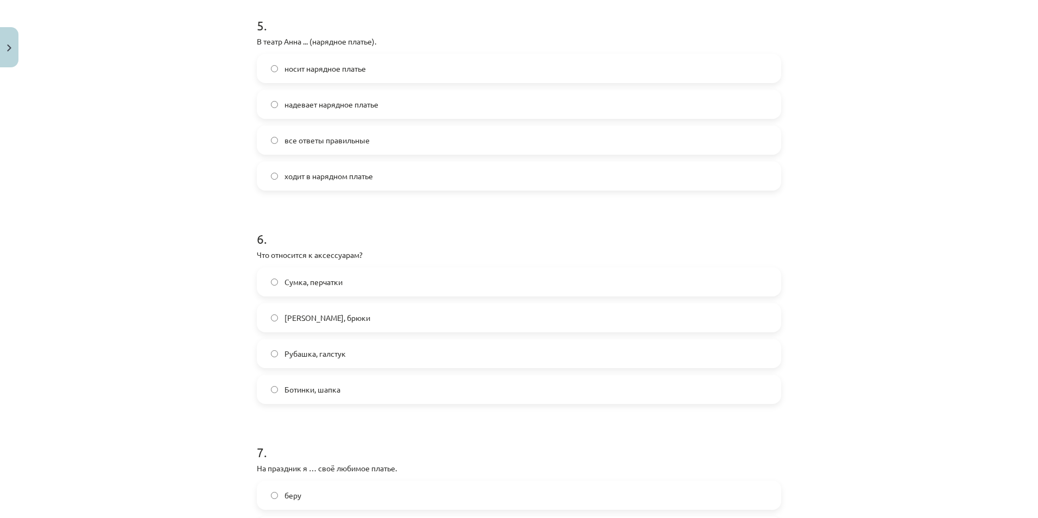
scroll to position [1086, 0]
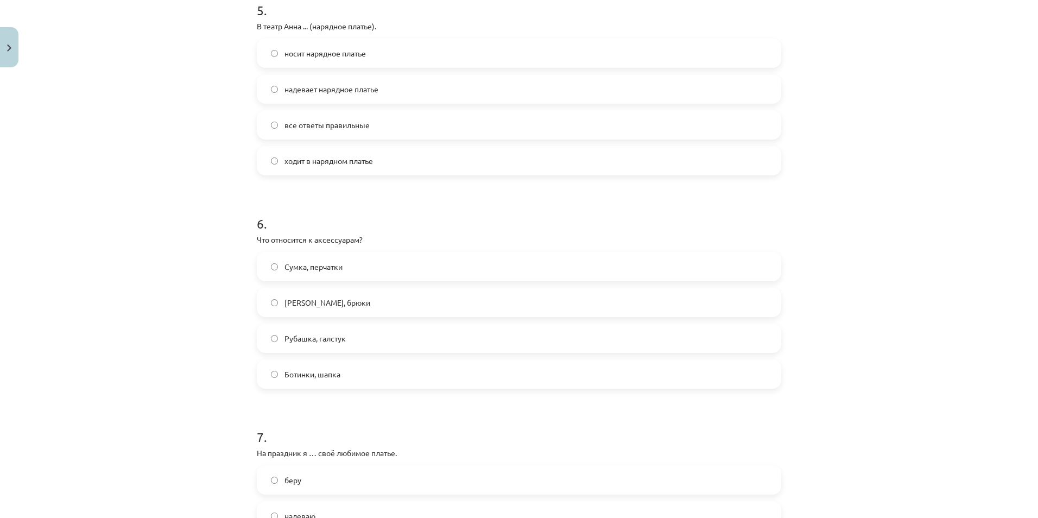
click at [331, 256] on label "Сумка, перчатки" at bounding box center [519, 266] width 522 height 27
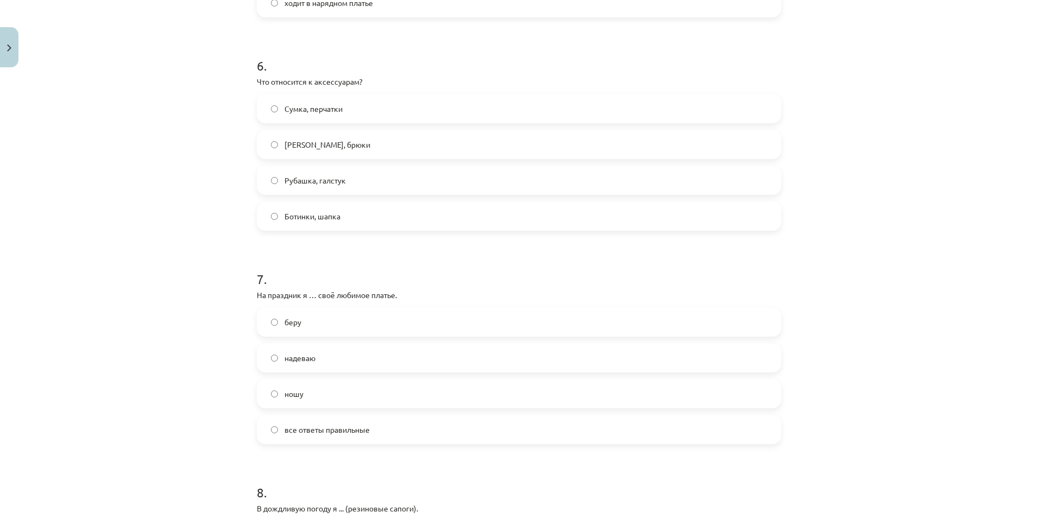
scroll to position [1248, 0]
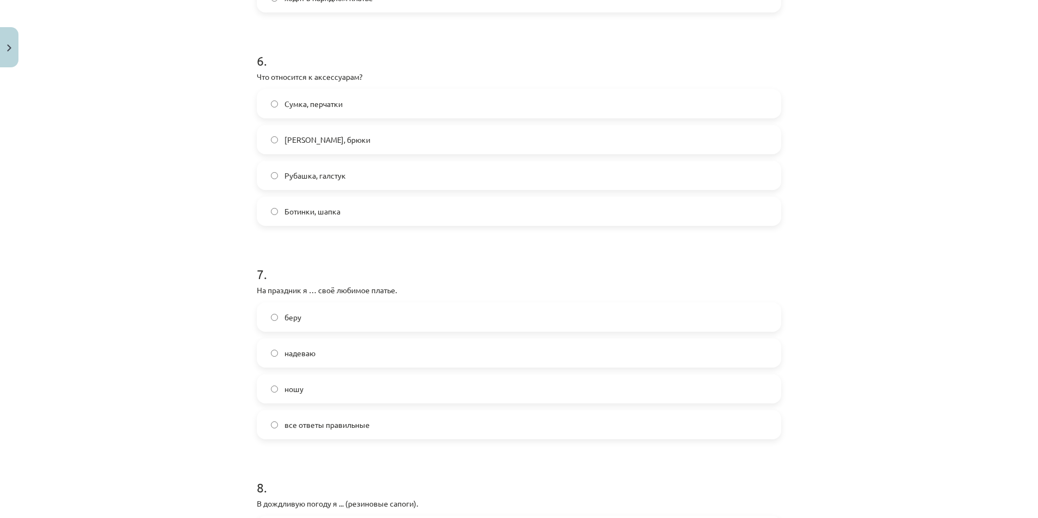
click at [313, 355] on label "надеваю" at bounding box center [519, 352] width 522 height 27
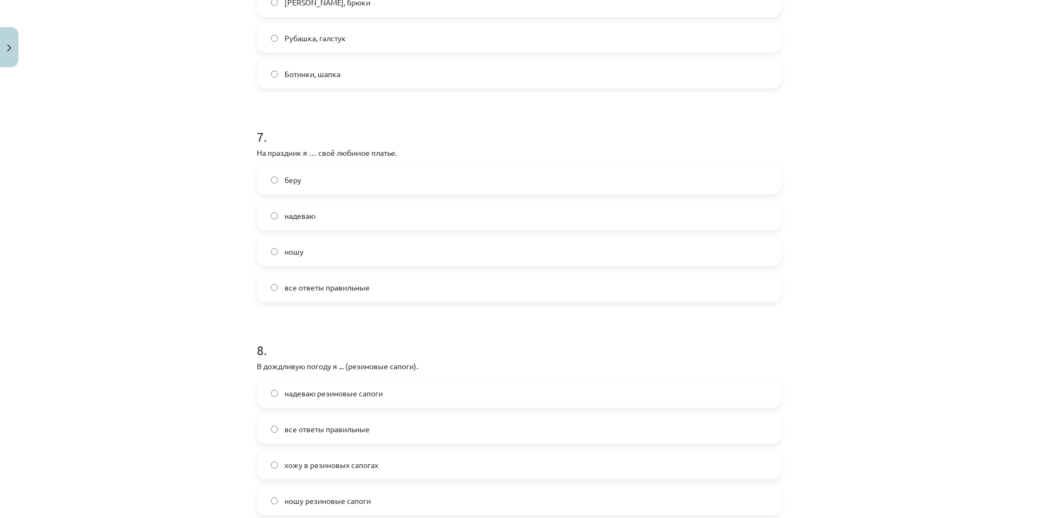
scroll to position [1411, 0]
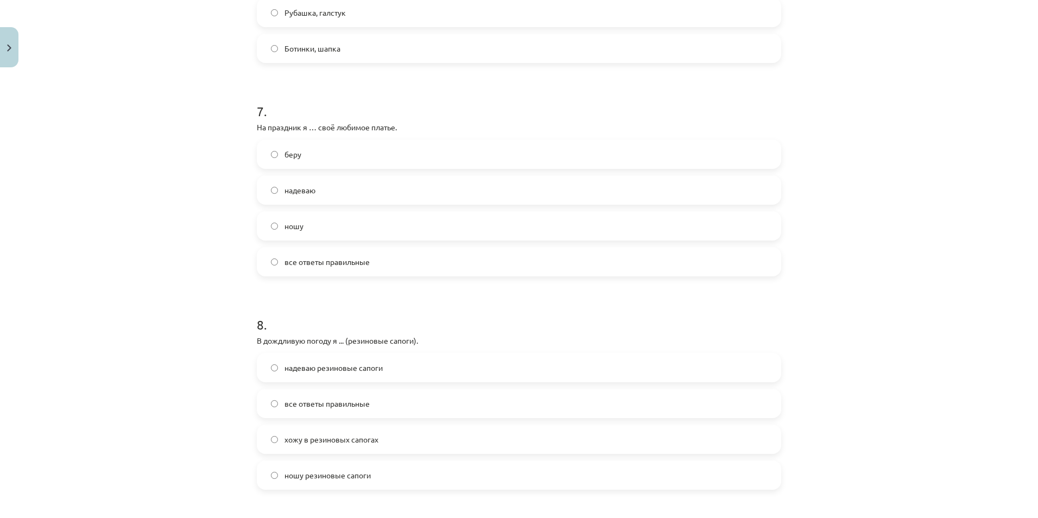
click at [318, 408] on span "все ответы правильные" at bounding box center [326, 403] width 85 height 11
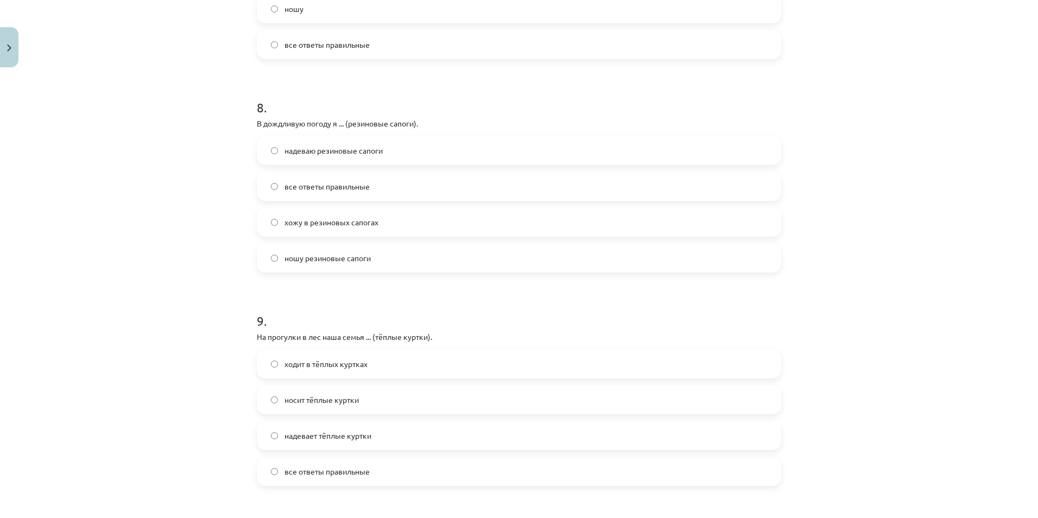
click at [350, 478] on label "все ответы правильные" at bounding box center [519, 471] width 522 height 27
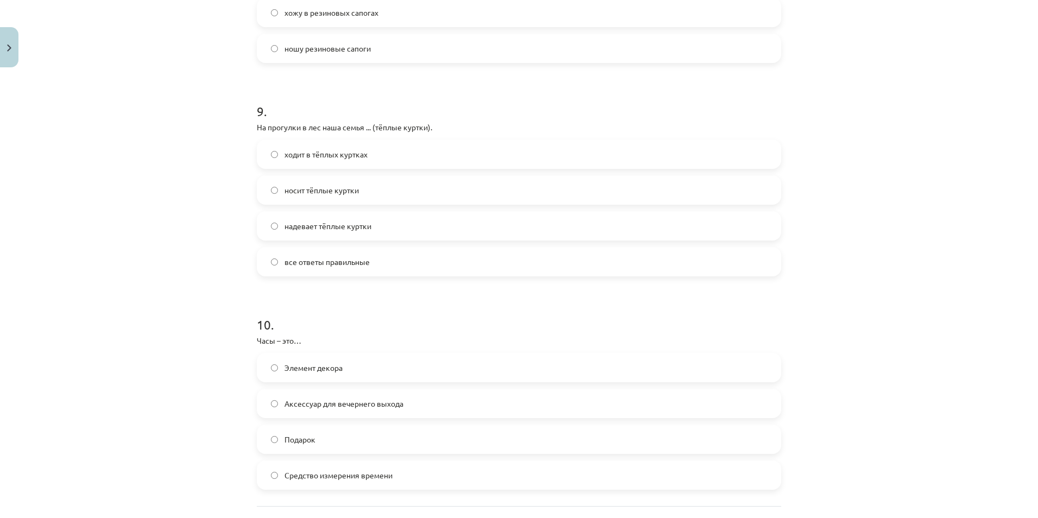
scroll to position [1900, 0]
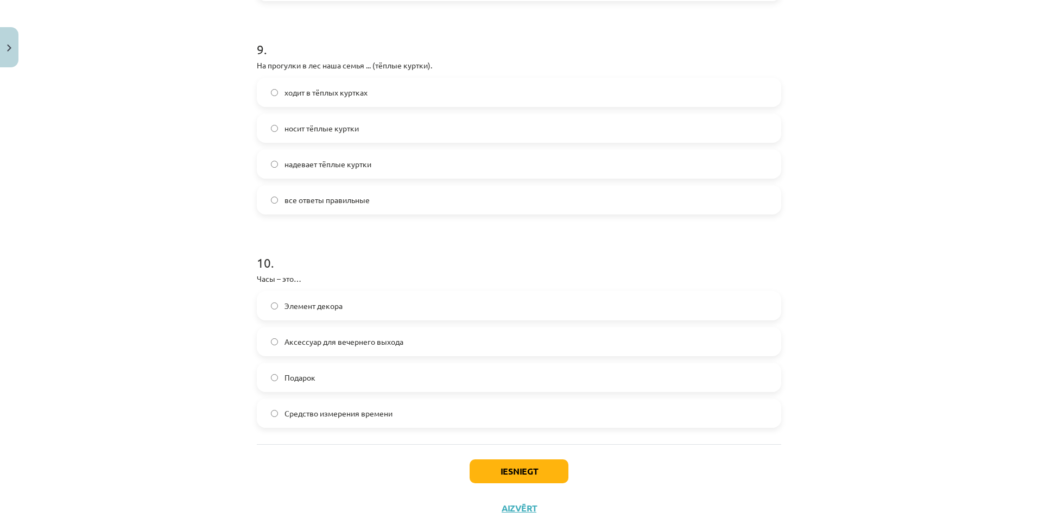
click at [348, 416] on span "Средство измерения времени" at bounding box center [338, 413] width 108 height 11
click at [521, 476] on button "Iesniegt" at bounding box center [519, 471] width 99 height 24
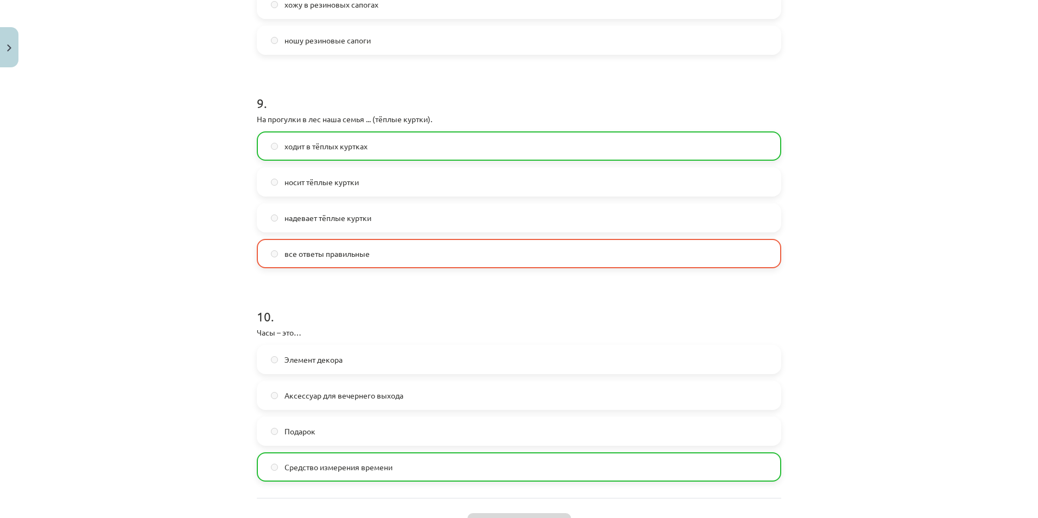
scroll to position [1970, 0]
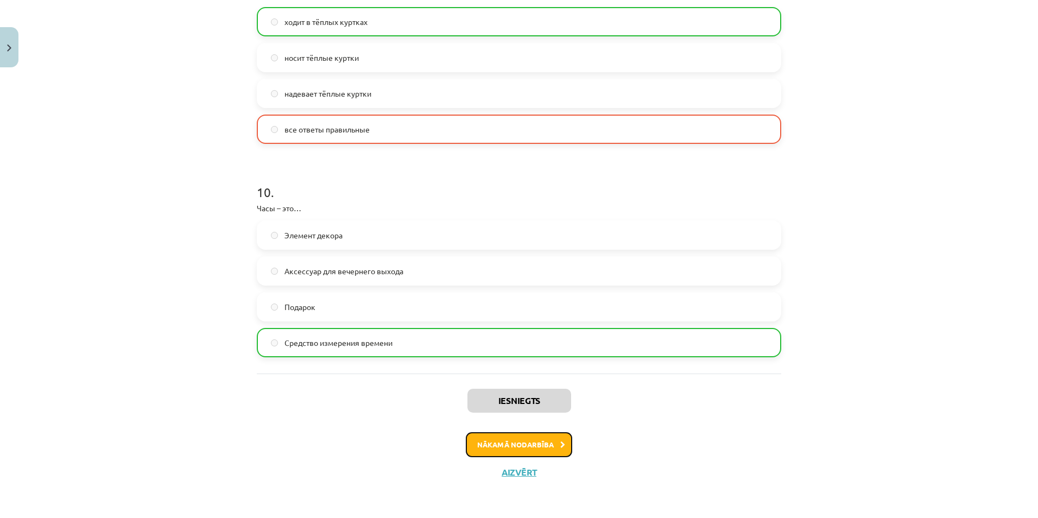
click at [503, 442] on button "Nākamā nodarbība" at bounding box center [519, 444] width 106 height 25
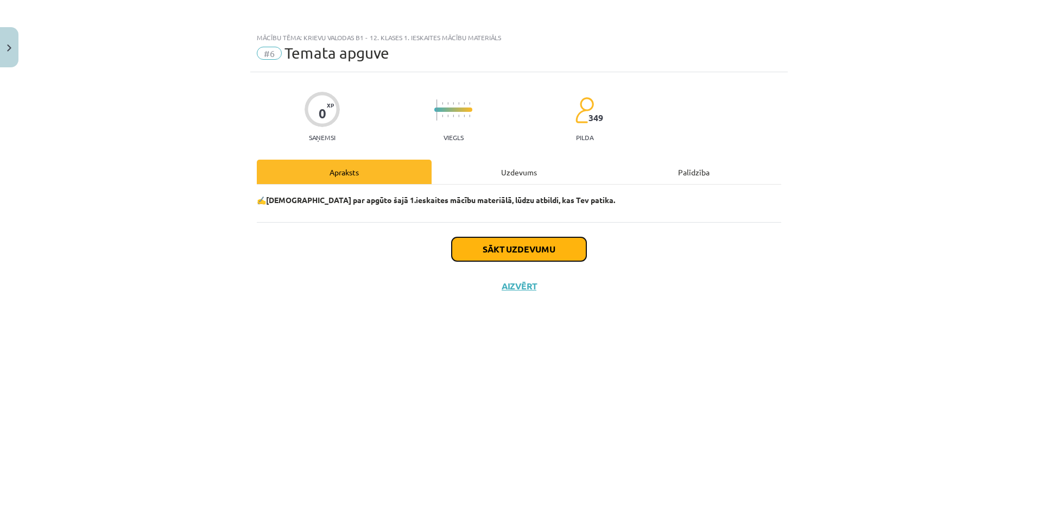
click at [533, 251] on button "Sākt uzdevumu" at bounding box center [519, 249] width 135 height 24
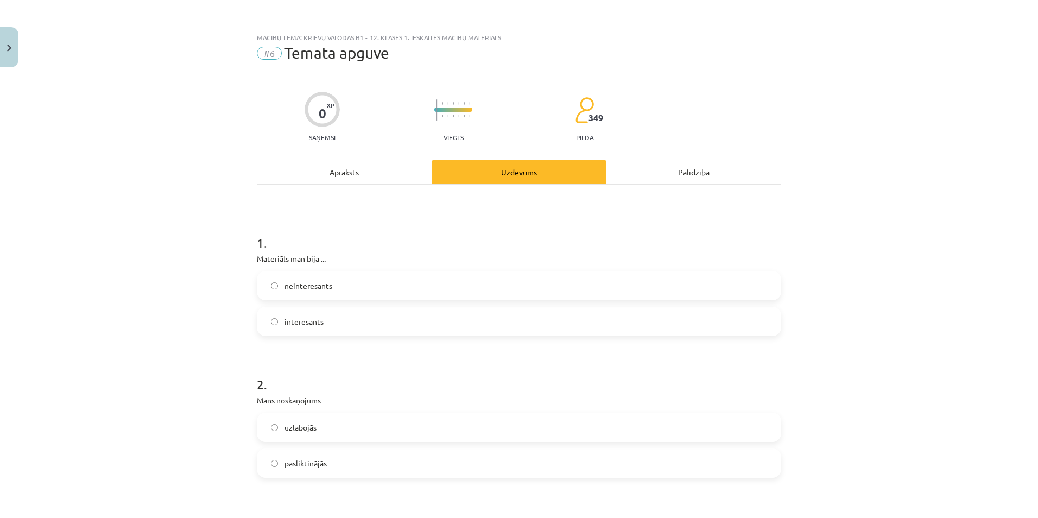
click at [338, 309] on label "interesants" at bounding box center [519, 321] width 522 height 27
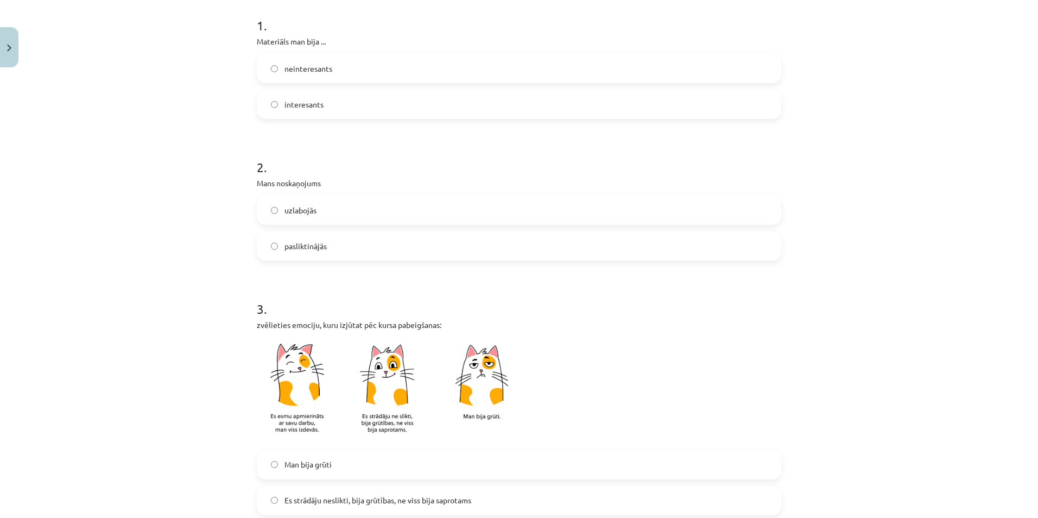
click at [336, 209] on label "uzlabojās" at bounding box center [519, 209] width 522 height 27
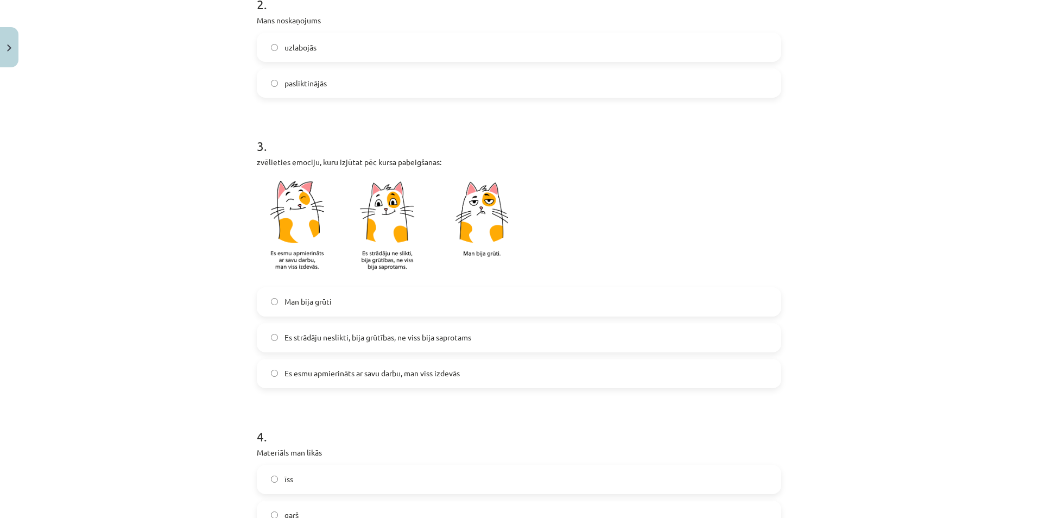
click at [348, 338] on span "Es strādāju neslikti, bija grūtības, ne viss bija saprotams" at bounding box center [377, 337] width 187 height 11
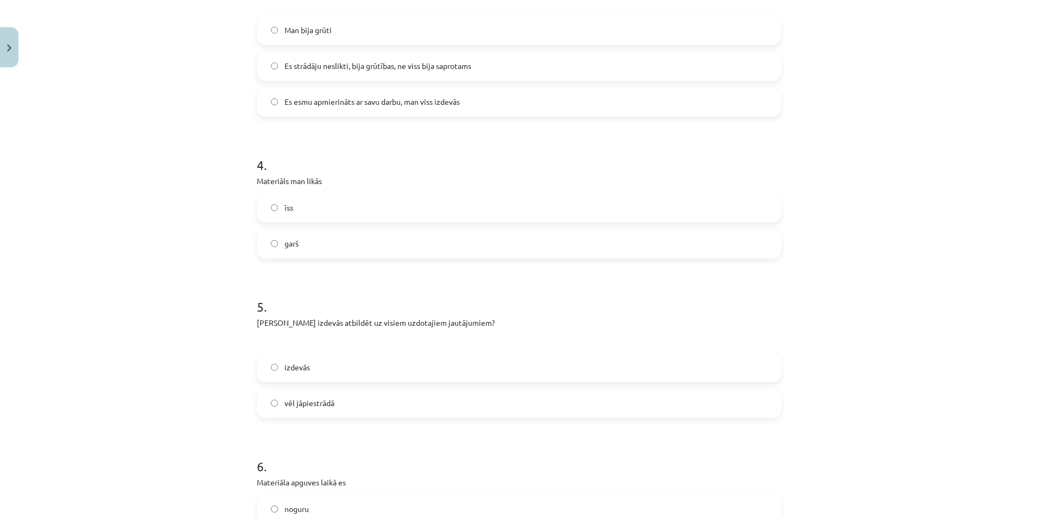
click at [335, 224] on div "īss garš" at bounding box center [519, 225] width 524 height 65
click at [337, 213] on label "īss" at bounding box center [519, 207] width 522 height 27
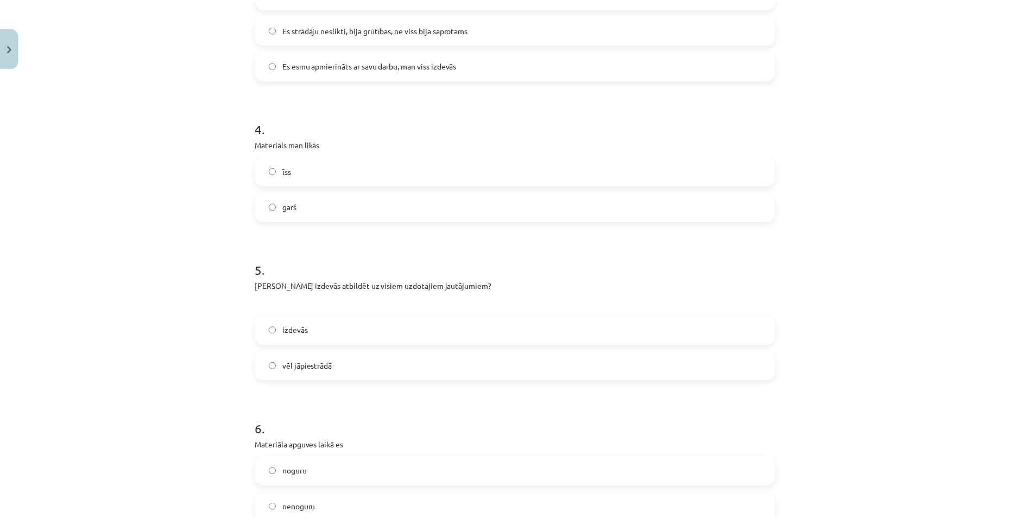
scroll to position [814, 0]
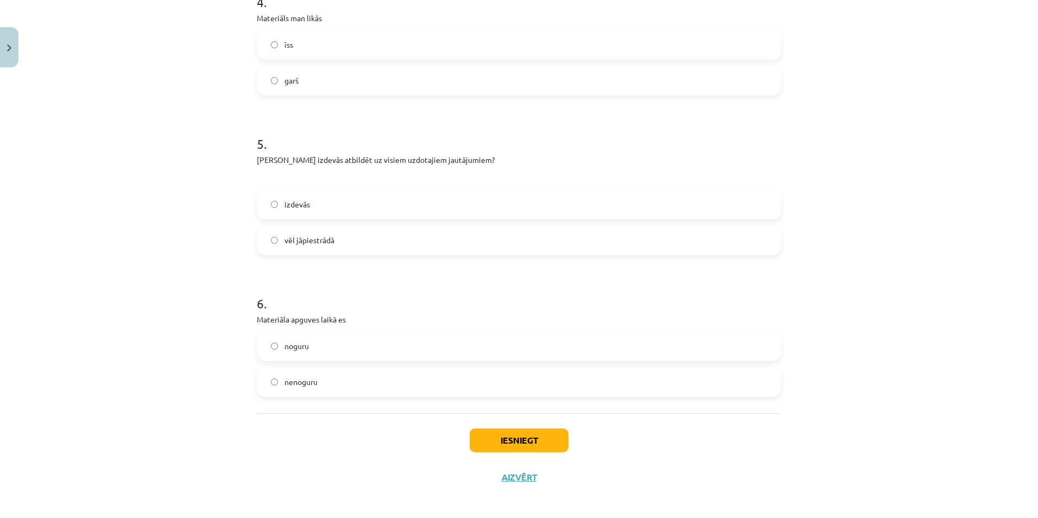
click at [330, 209] on label "izdevās" at bounding box center [519, 204] width 522 height 27
click at [356, 379] on label "nenoguru" at bounding box center [519, 382] width 522 height 27
drag, startPoint x: 513, startPoint y: 461, endPoint x: 511, endPoint y: 442, distance: 18.6
click at [512, 457] on div "Iesniegt Aizvērt" at bounding box center [519, 451] width 524 height 76
click at [511, 442] on button "Iesniegt" at bounding box center [519, 440] width 99 height 24
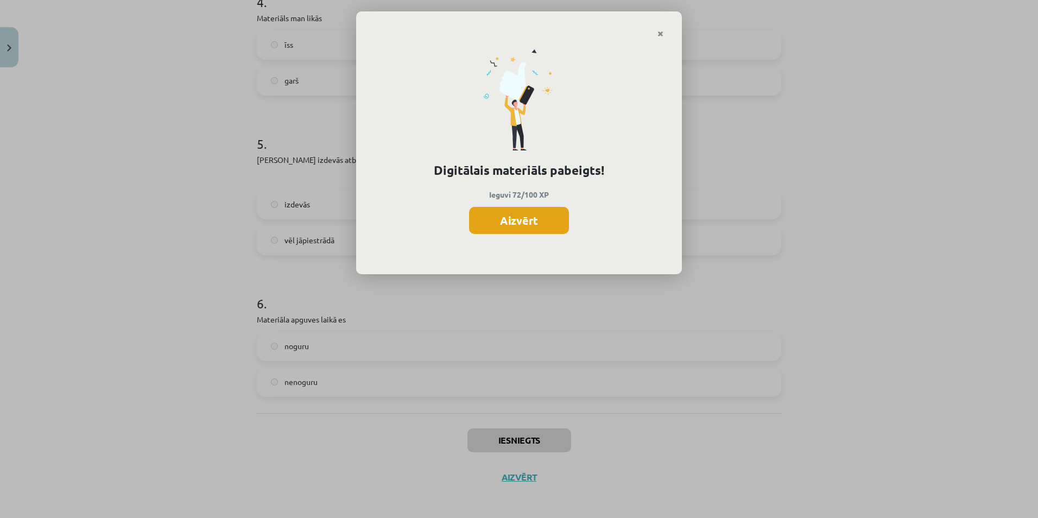
click at [530, 213] on button "Aizvērt" at bounding box center [519, 220] width 100 height 27
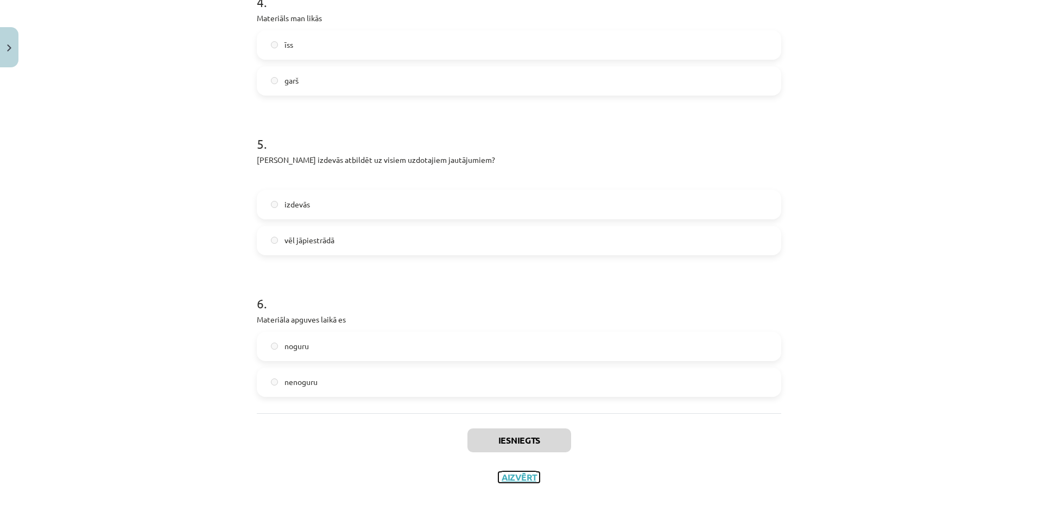
click at [534, 481] on button "Aizvērt" at bounding box center [518, 477] width 41 height 11
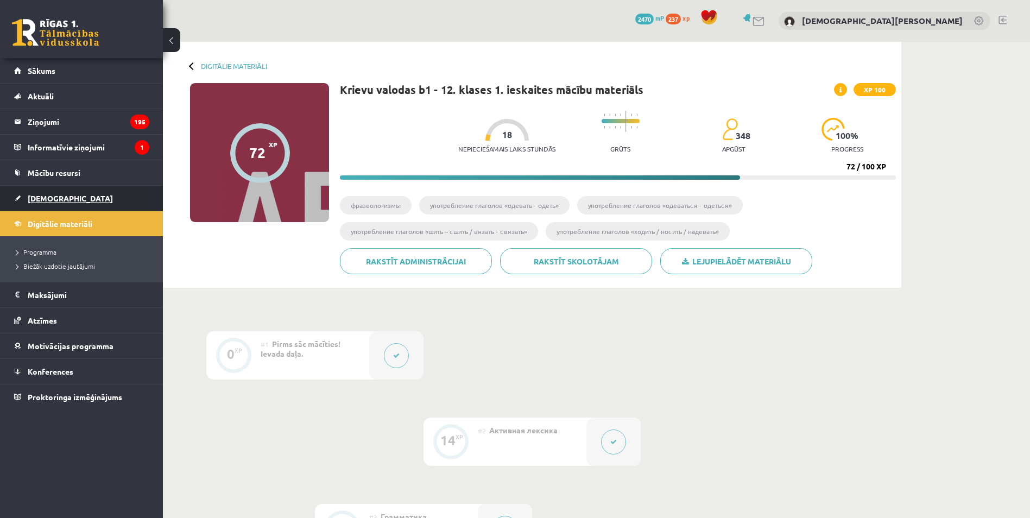
click at [76, 201] on link "[DEMOGRAPHIC_DATA]" at bounding box center [81, 198] width 135 height 25
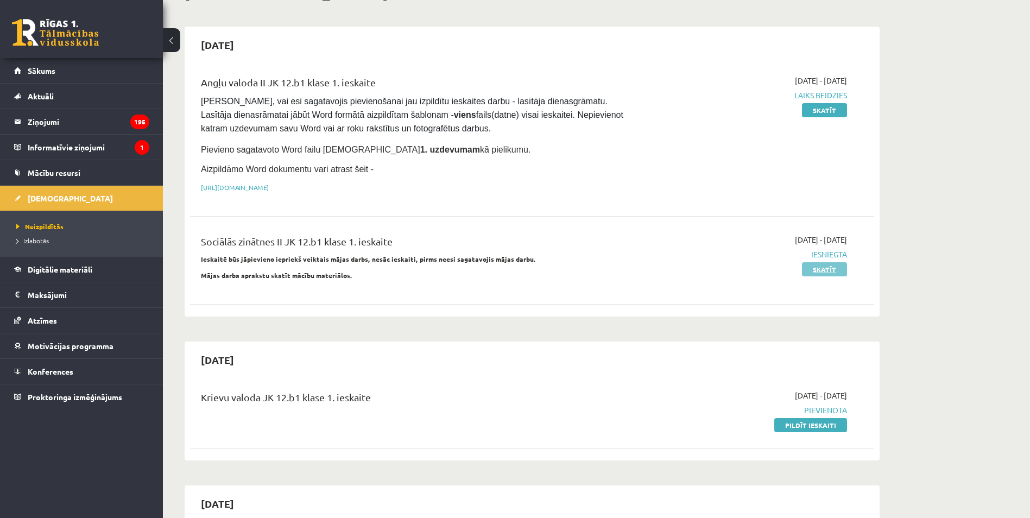
scroll to position [109, 0]
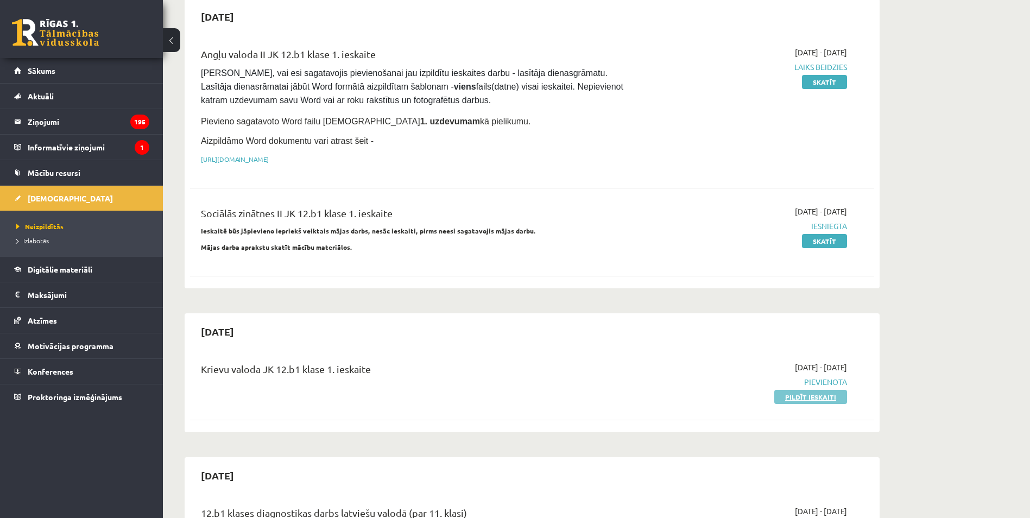
click at [816, 396] on link "Pildīt ieskaiti" at bounding box center [810, 397] width 73 height 14
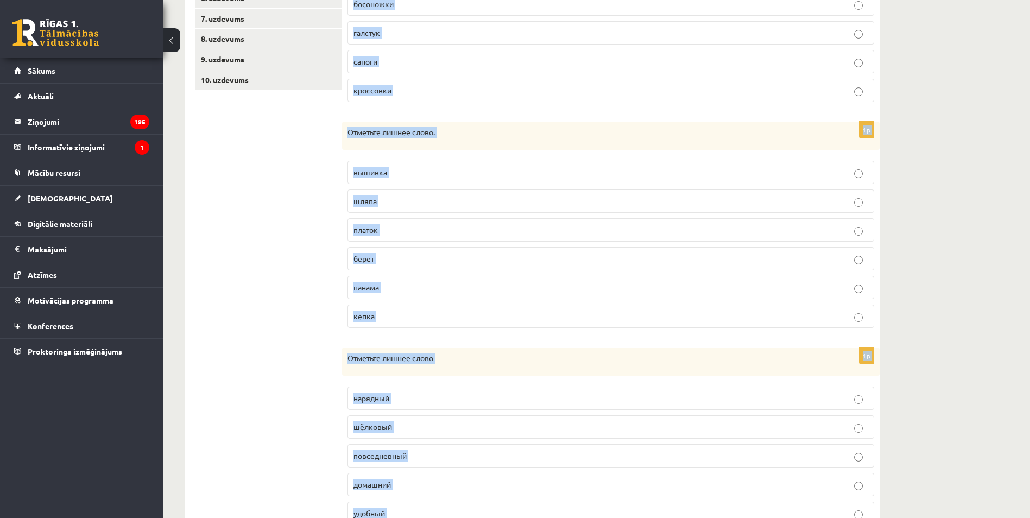
scroll to position [387, 0]
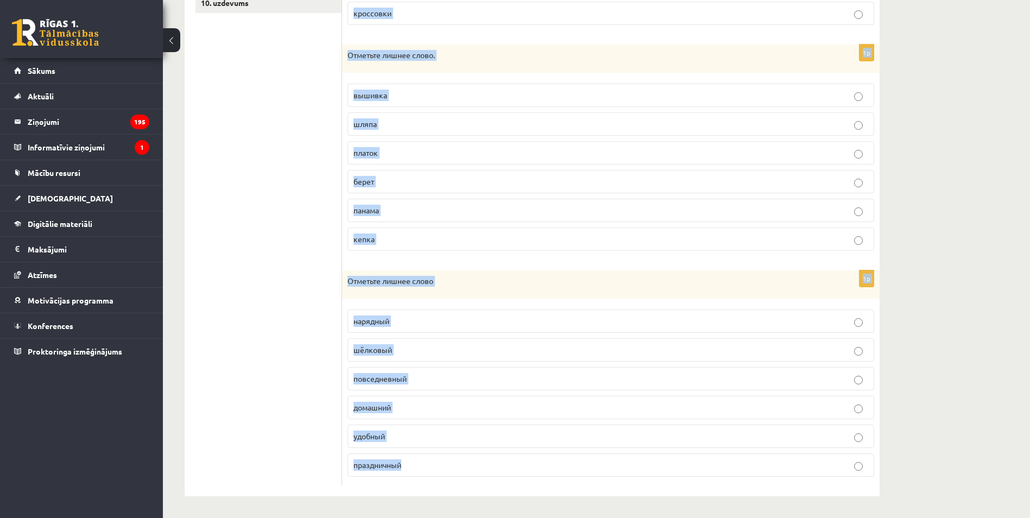
drag, startPoint x: 375, startPoint y: 219, endPoint x: 626, endPoint y: 543, distance: 410.4
copy form "Отметьте лишнее слово. сандалии туфли босоножки галстук сапоги кроссовки 1p Отм…"
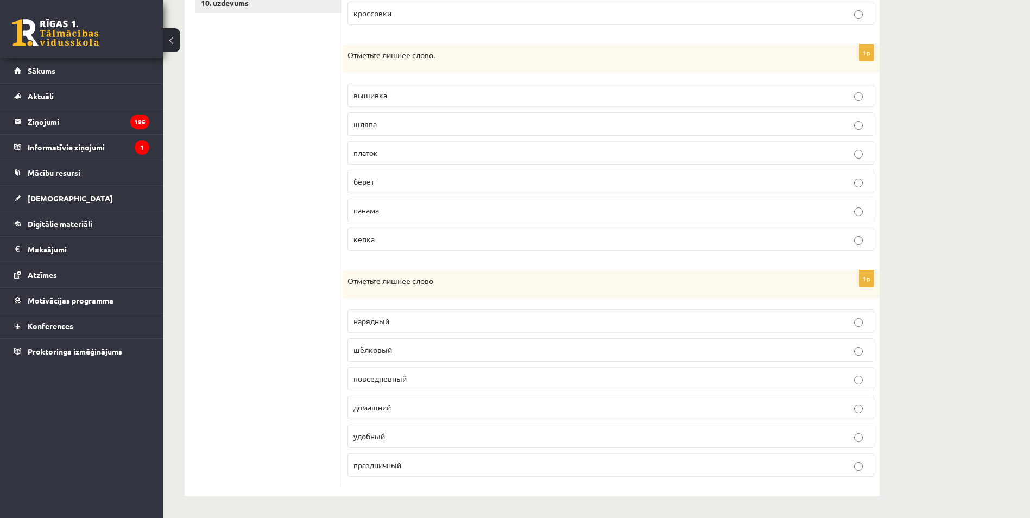
click at [278, 287] on ul "1. uzdevums 2. uzdevums 3. uzdevums 4. uzdevums 5. uzdevums 6. uzdevums 7. uzde…" at bounding box center [268, 146] width 147 height 677
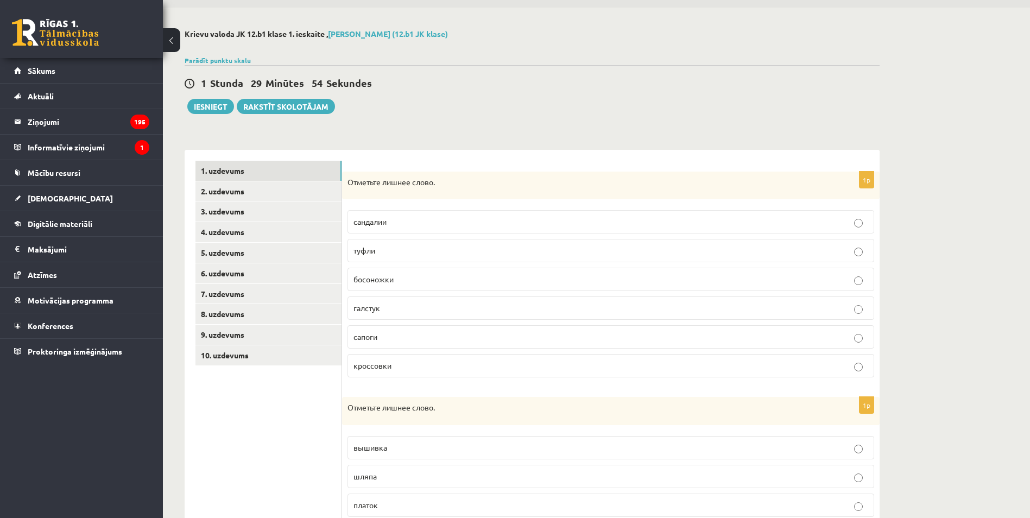
scroll to position [7, 0]
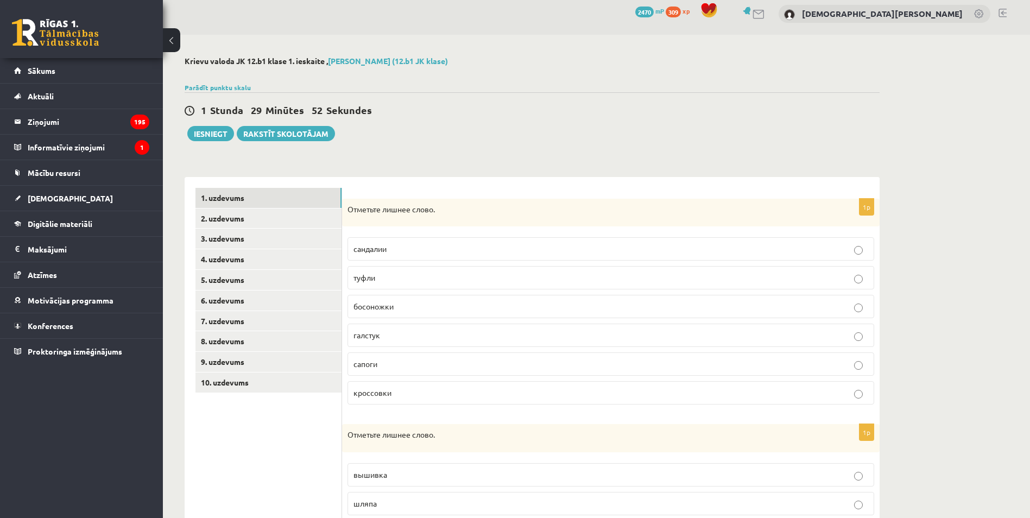
click at [407, 341] on p "галстук" at bounding box center [610, 334] width 515 height 11
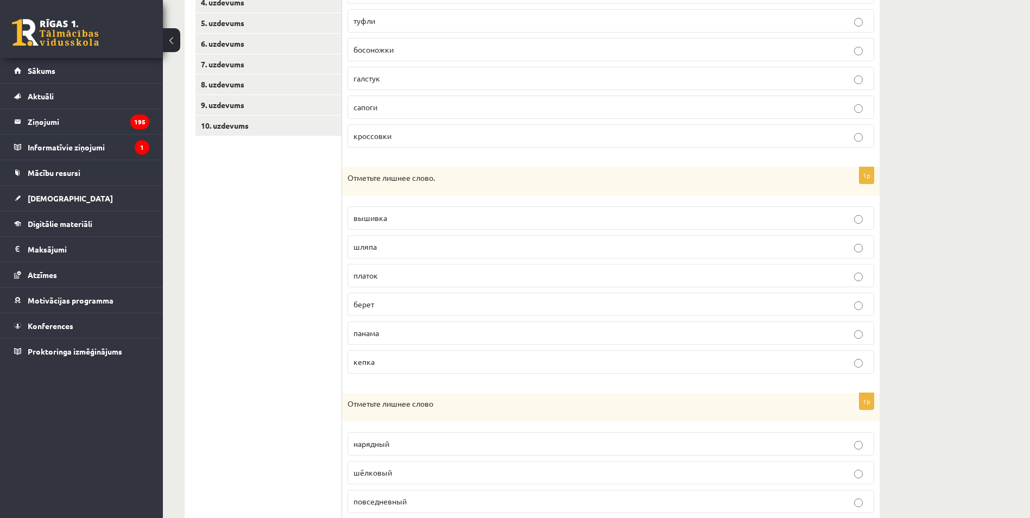
scroll to position [333, 0]
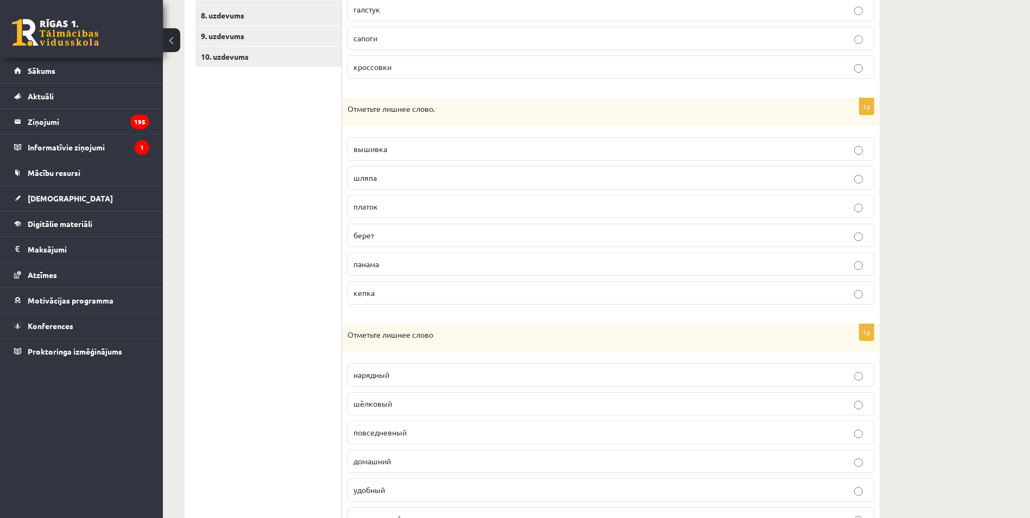
click at [386, 145] on p "вышивка" at bounding box center [610, 148] width 515 height 11
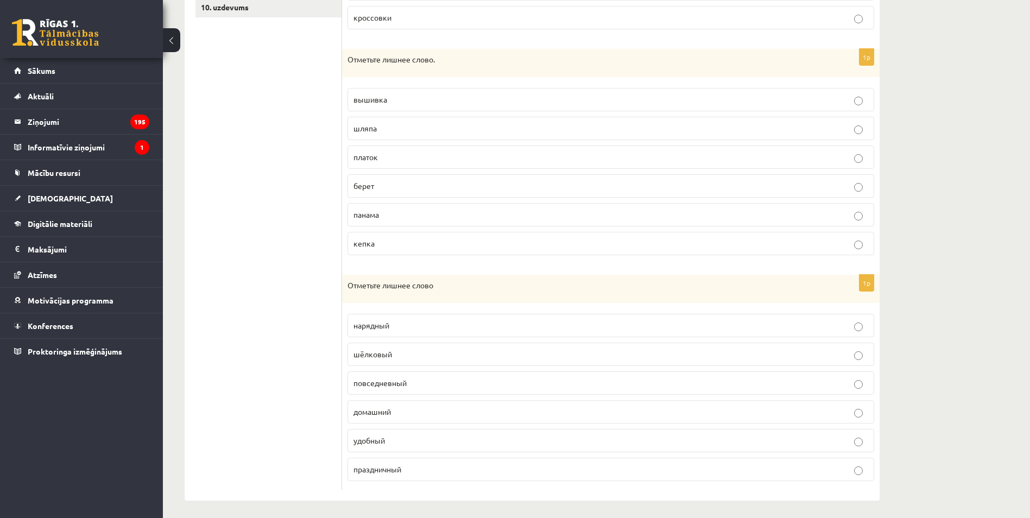
scroll to position [387, 0]
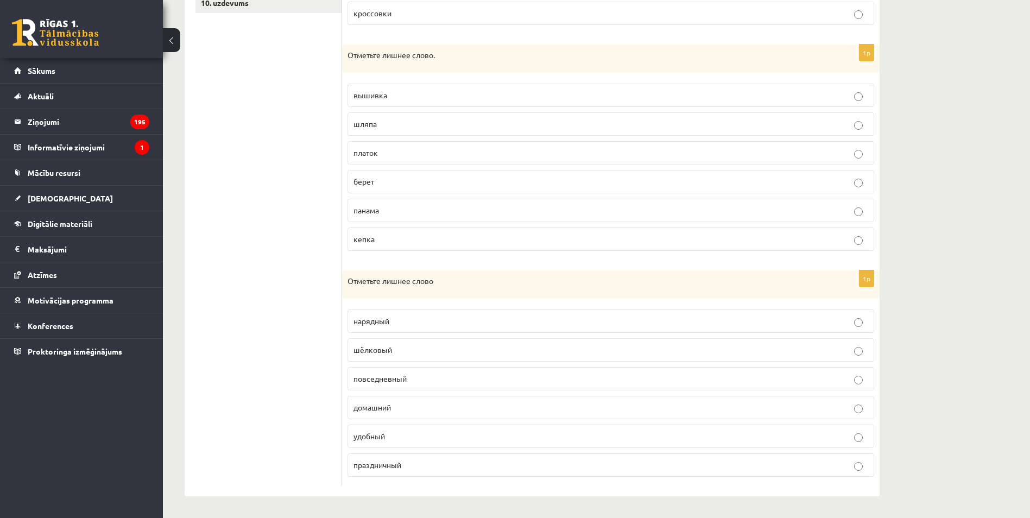
click at [394, 344] on p "шёлковый" at bounding box center [610, 349] width 515 height 11
click at [287, 334] on ul "1. uzdevums 2. uzdevums 3. uzdevums 4. uzdevums 5. uzdevums 6. uzdevums 7. uzde…" at bounding box center [268, 146] width 147 height 677
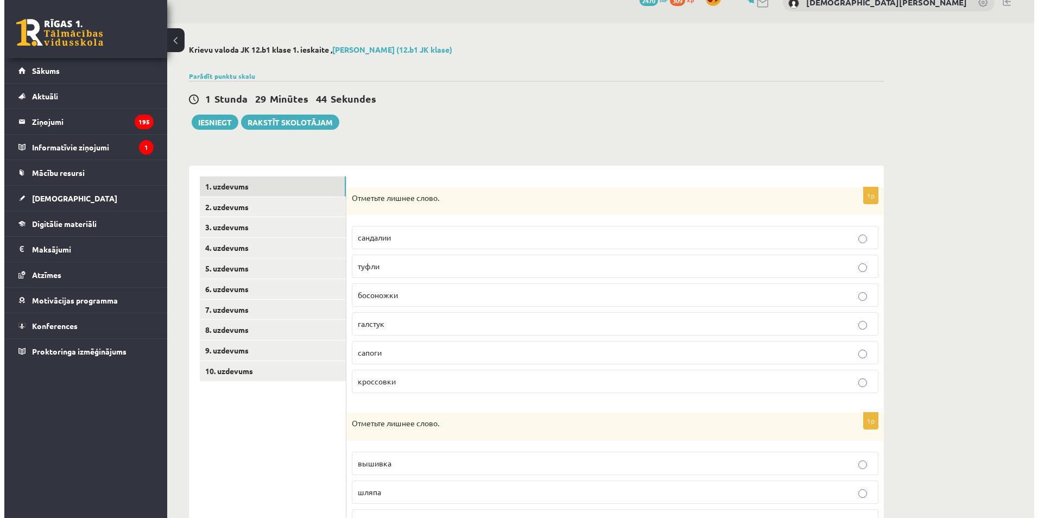
scroll to position [0, 0]
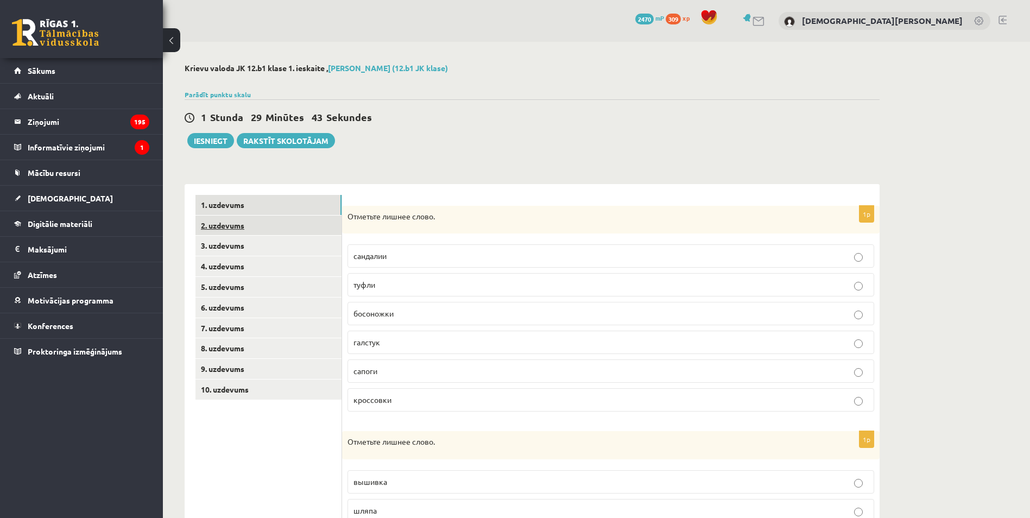
click at [285, 232] on link "2. uzdevums" at bounding box center [268, 225] width 146 height 20
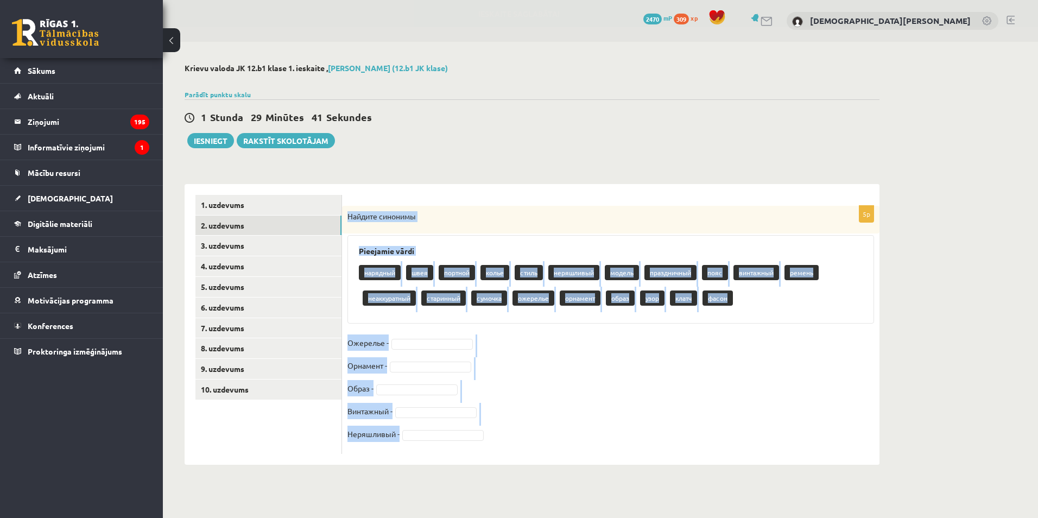
drag, startPoint x: 346, startPoint y: 214, endPoint x: 612, endPoint y: 458, distance: 360.7
click at [612, 458] on div "5p Найдите синонимы Pieejamie vārdi нарядный швея портной колье стиль неряшливы…" at bounding box center [610, 324] width 537 height 281
copy div "Найдите синонимы Pieejamie vārdi нарядный швея портной колье стиль неряшливый м…"
click at [530, 358] on fieldset "Ожерелье - Орнамент - Образ - Винтажный - Неряшливый -" at bounding box center [610, 391] width 527 height 114
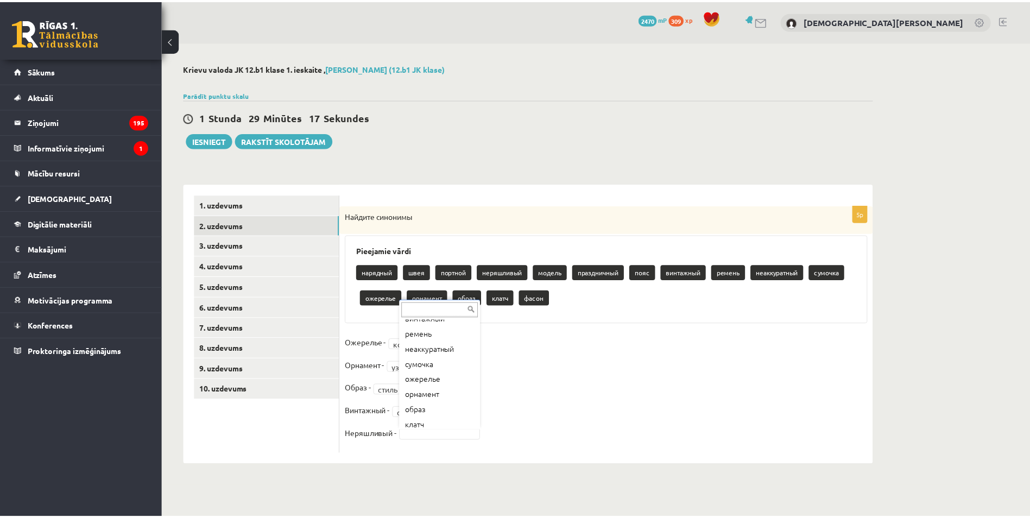
scroll to position [150, 0]
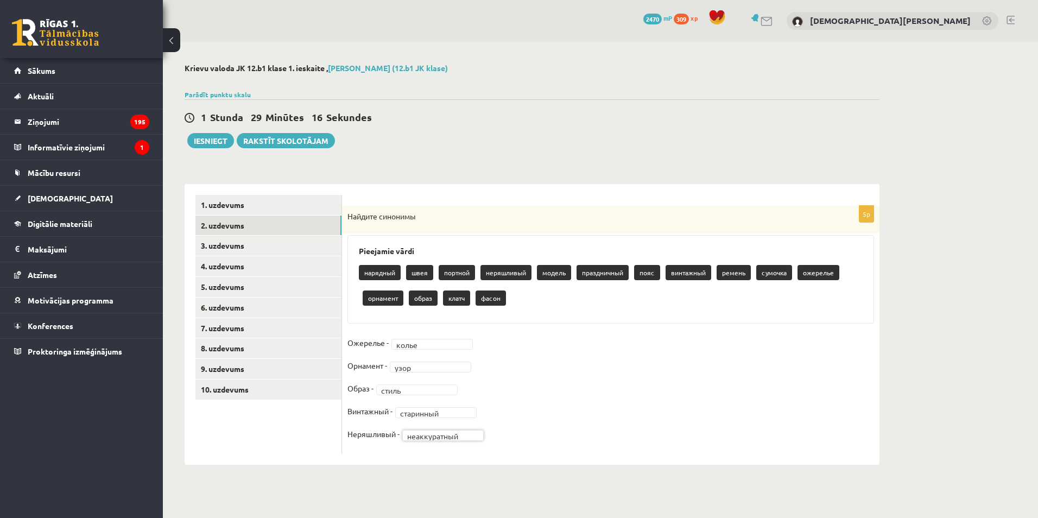
click at [568, 377] on fieldset "**********" at bounding box center [610, 391] width 527 height 114
click at [298, 255] on link "3. uzdevums" at bounding box center [268, 246] width 146 height 20
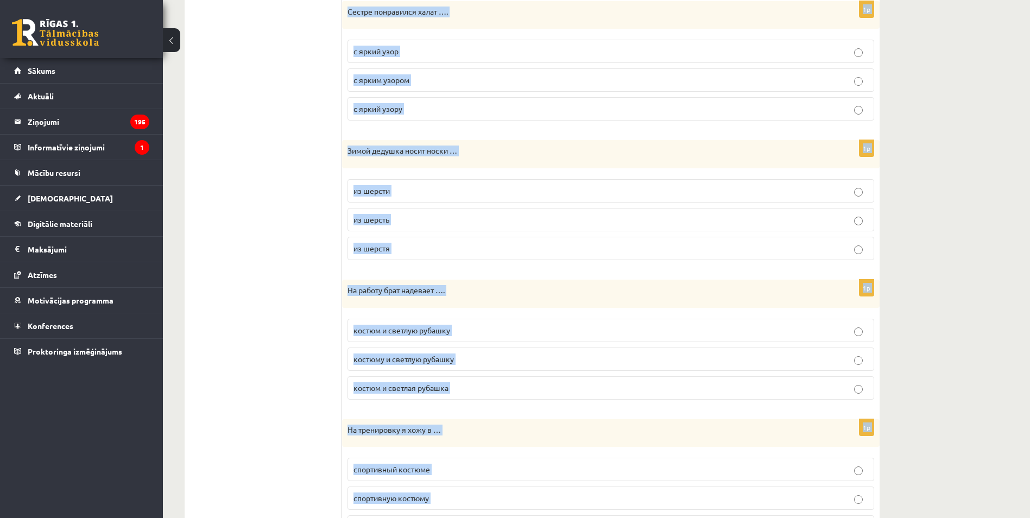
scroll to position [1103, 0]
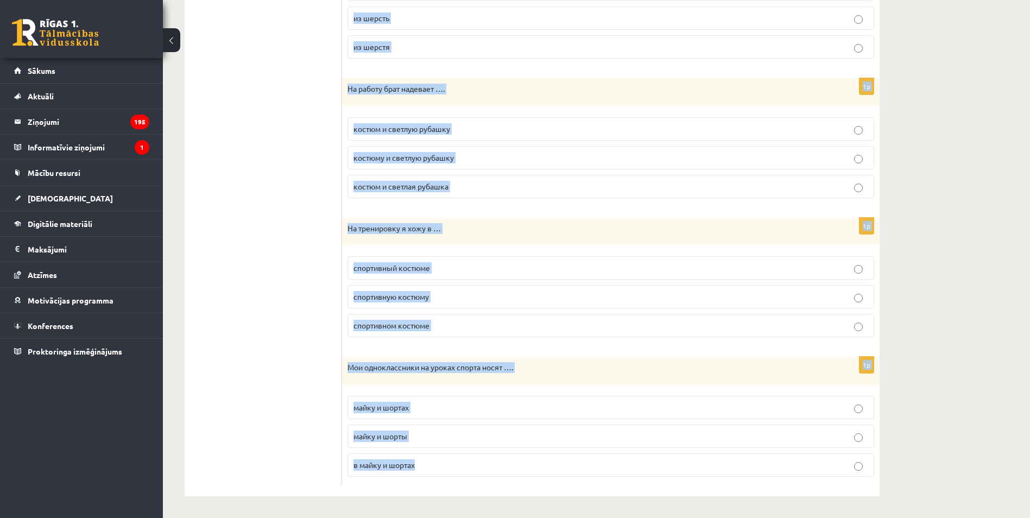
drag, startPoint x: 354, startPoint y: 216, endPoint x: 762, endPoint y: 546, distance: 523.7
copy form "На Рождество бабушка подарила Тому свитер …. с красивый орнамент с красивым орн…"
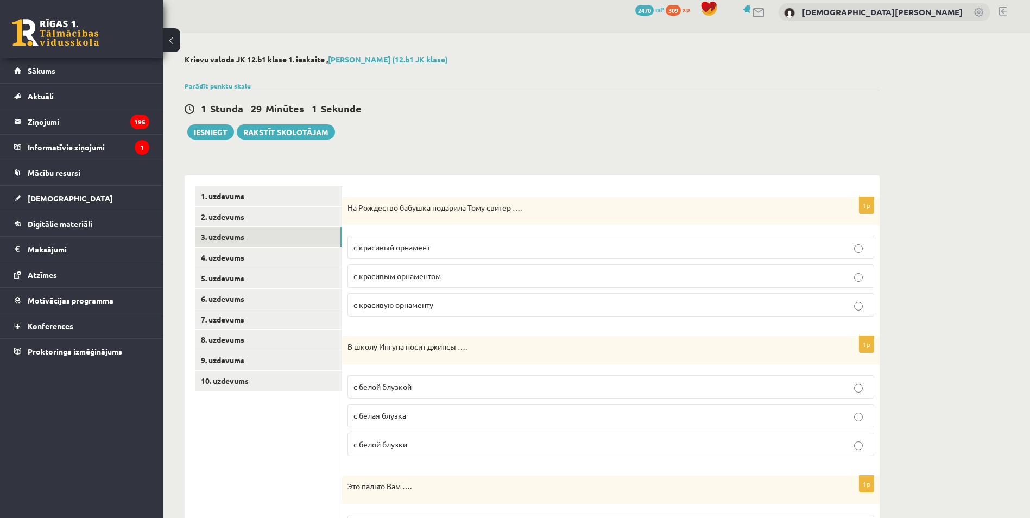
scroll to position [0, 0]
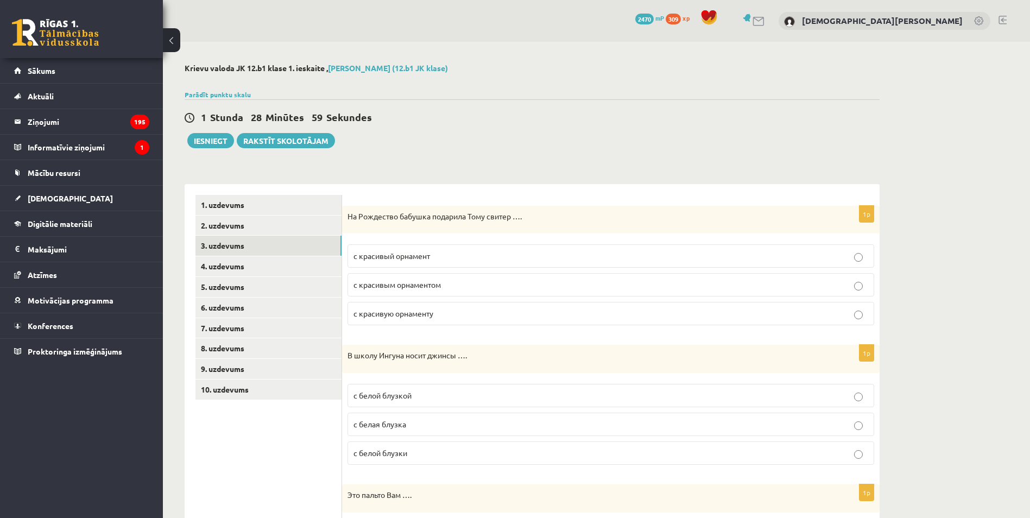
click at [426, 286] on span "с красивым орнаментом" at bounding box center [396, 285] width 87 height 10
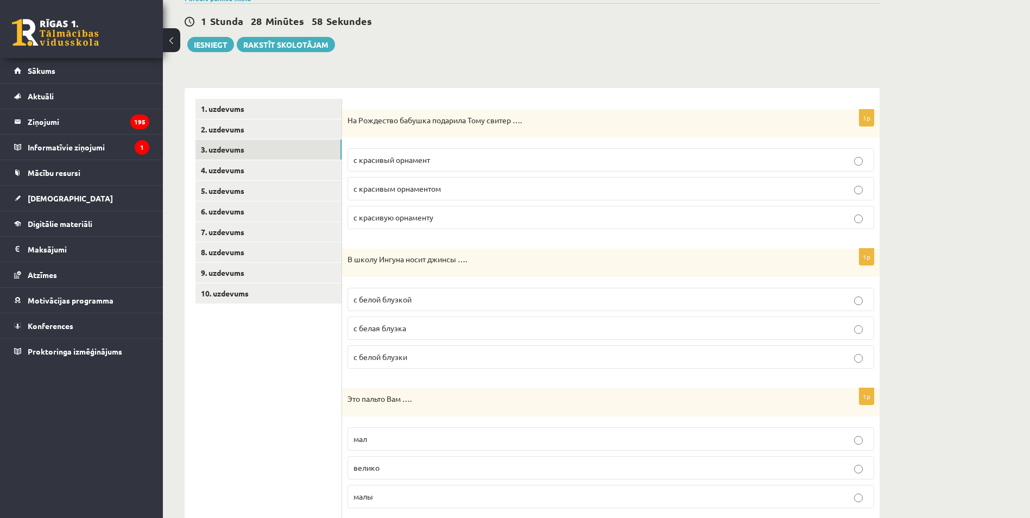
scroll to position [109, 0]
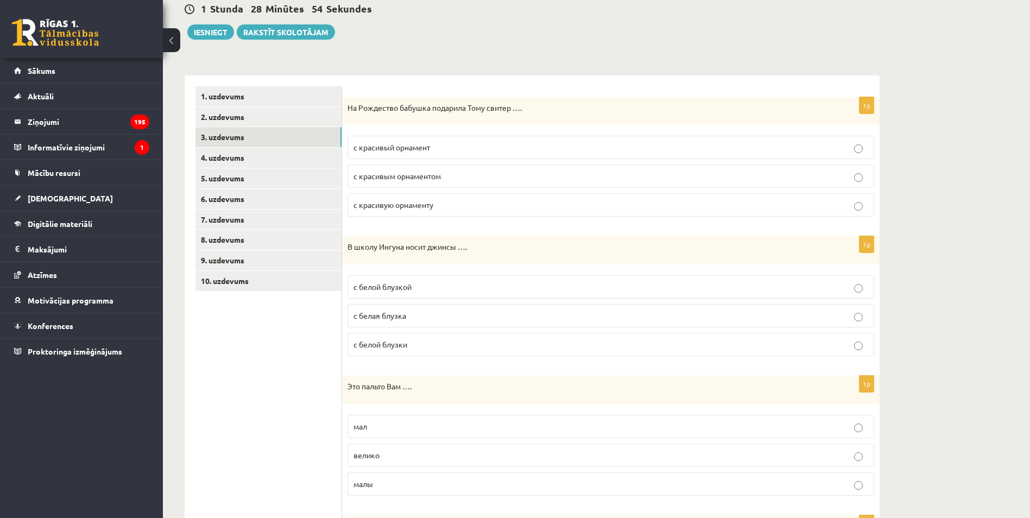
click at [409, 289] on span "с белой блузкой" at bounding box center [382, 287] width 58 height 10
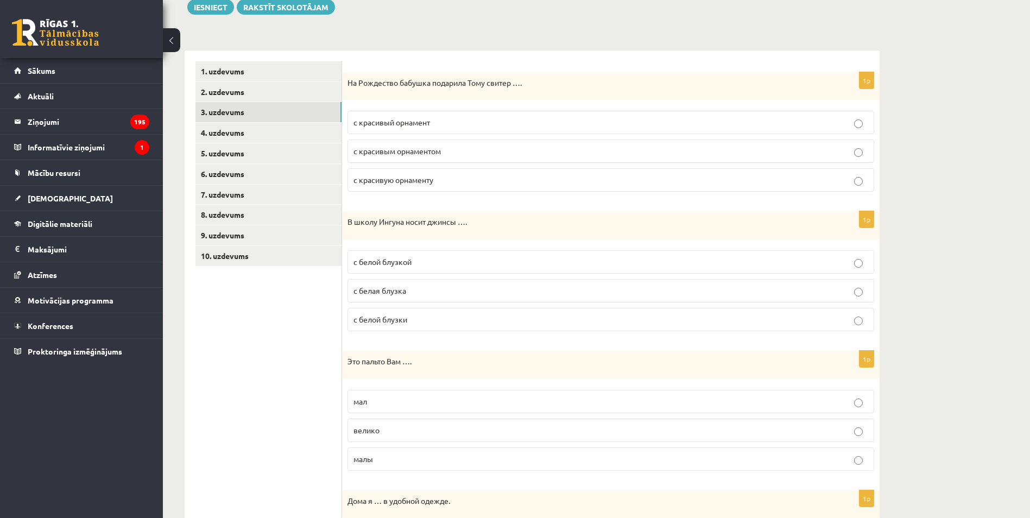
scroll to position [217, 0]
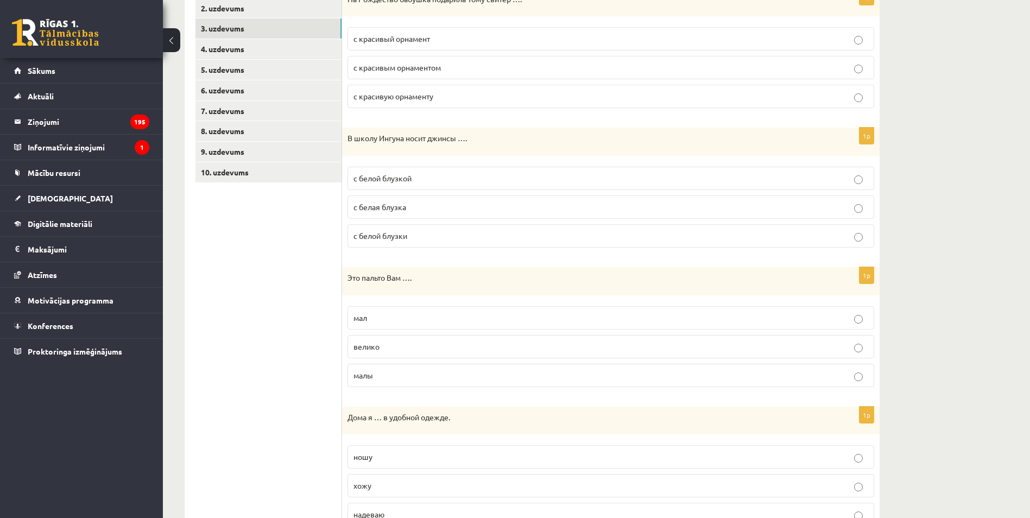
click at [391, 349] on p "велико" at bounding box center [610, 346] width 515 height 11
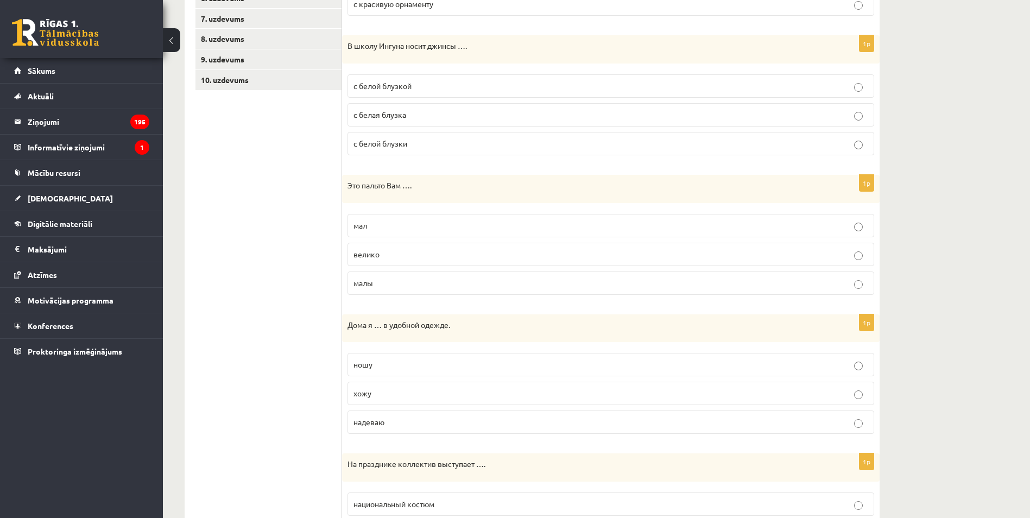
scroll to position [326, 0]
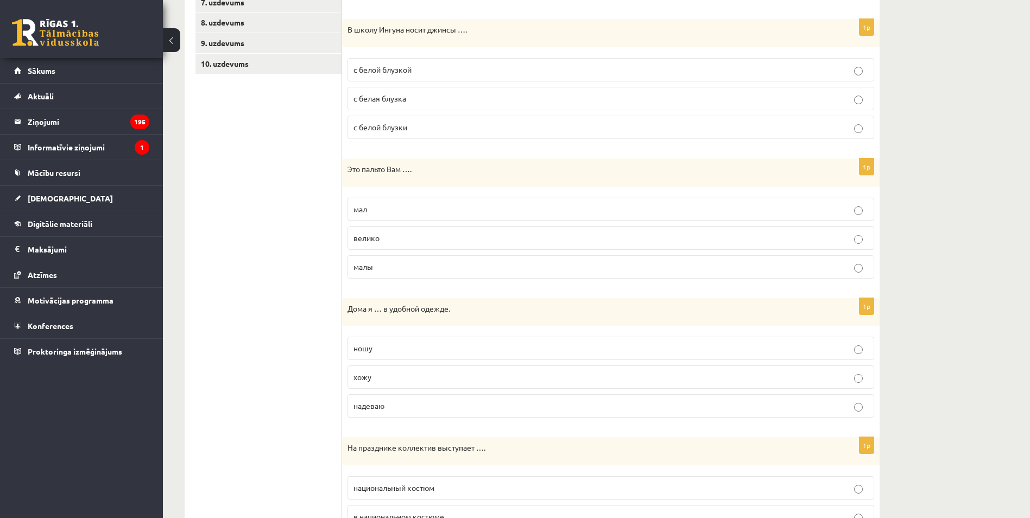
click at [376, 377] on p "хожу" at bounding box center [610, 376] width 515 height 11
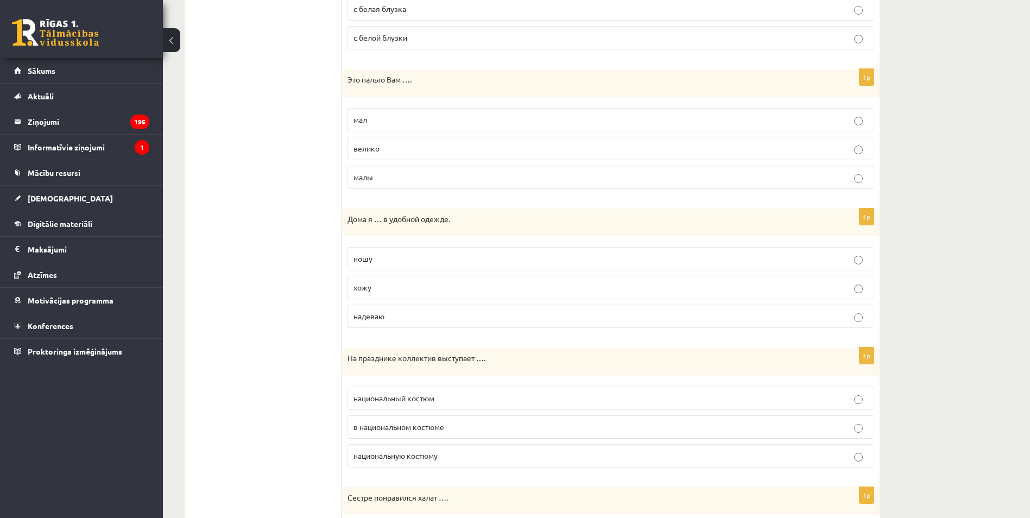
scroll to position [434, 0]
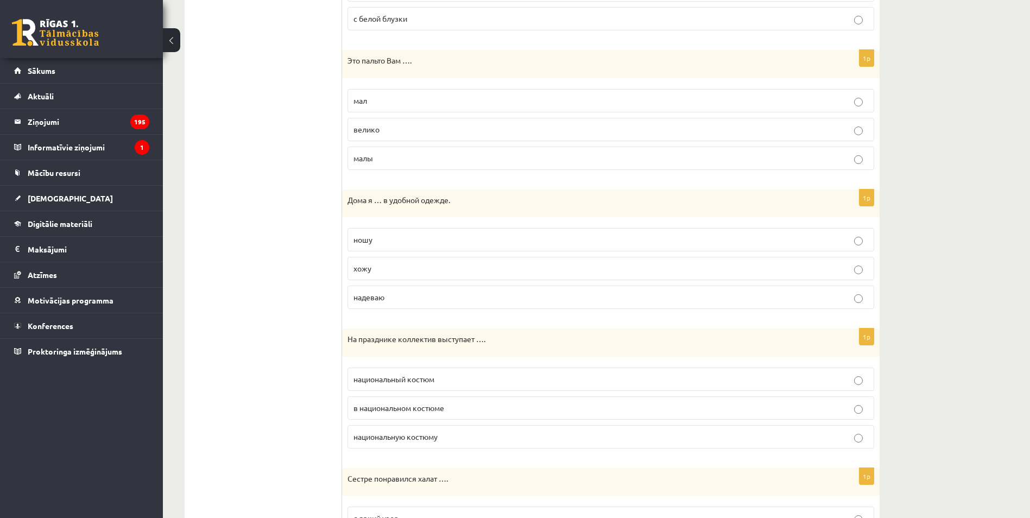
click at [389, 411] on span "в национальном костюме" at bounding box center [398, 408] width 91 height 10
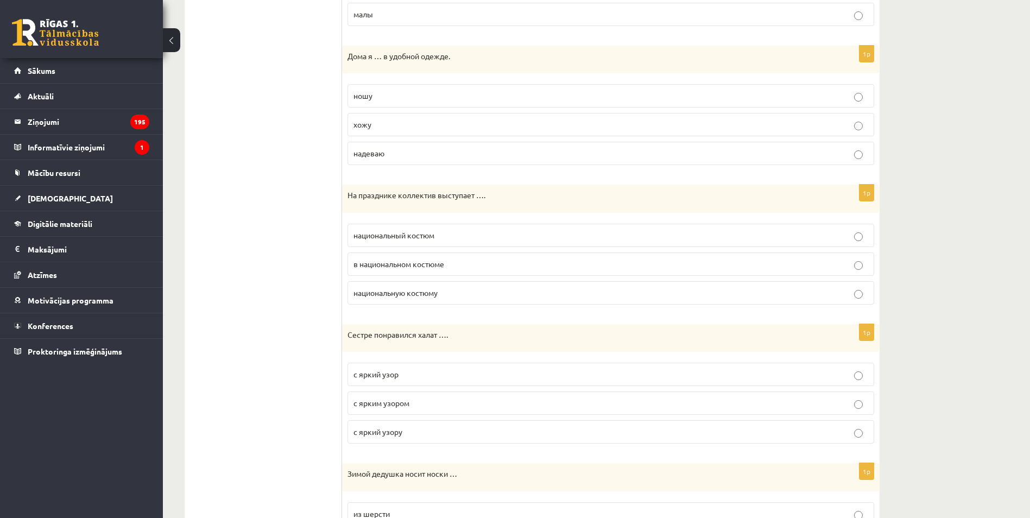
scroll to position [597, 0]
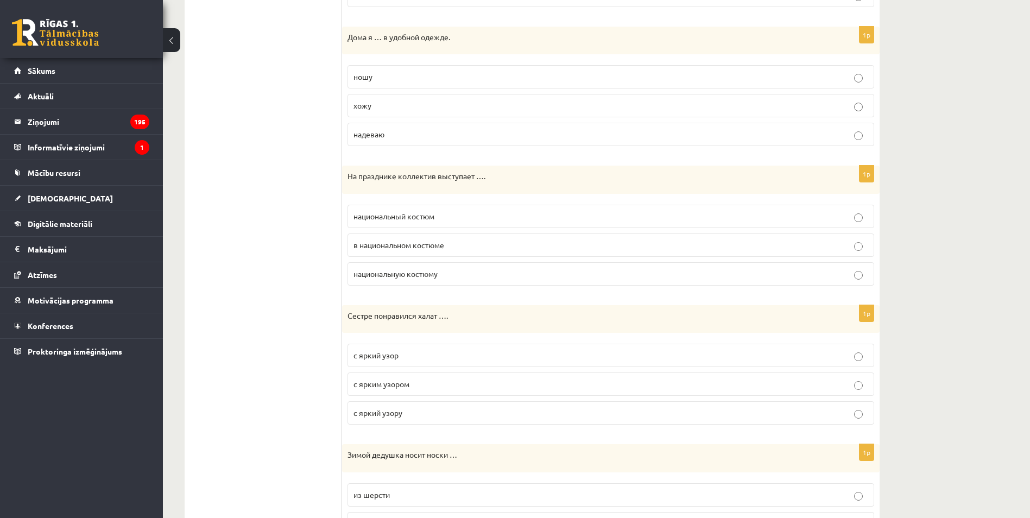
click at [397, 387] on span "с ярким узором" at bounding box center [381, 384] width 56 height 10
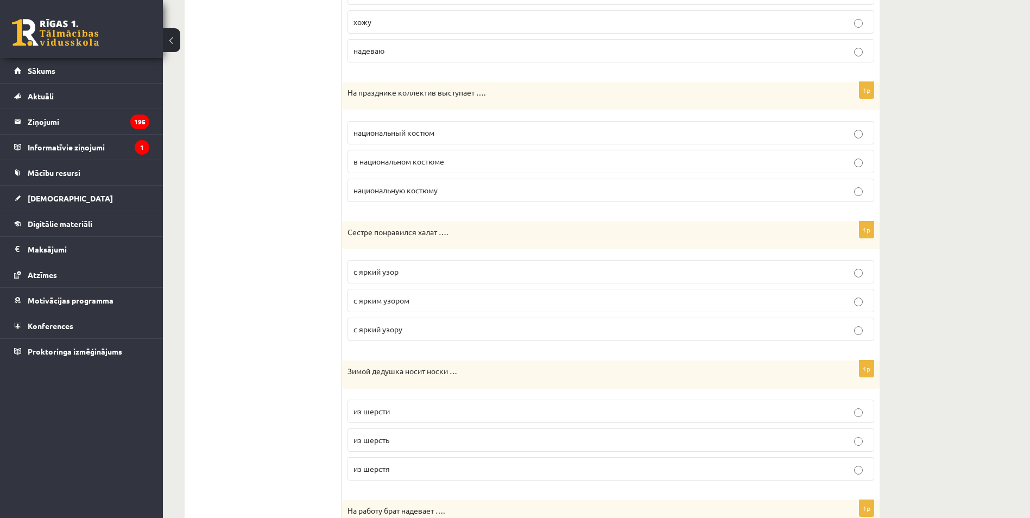
scroll to position [706, 0]
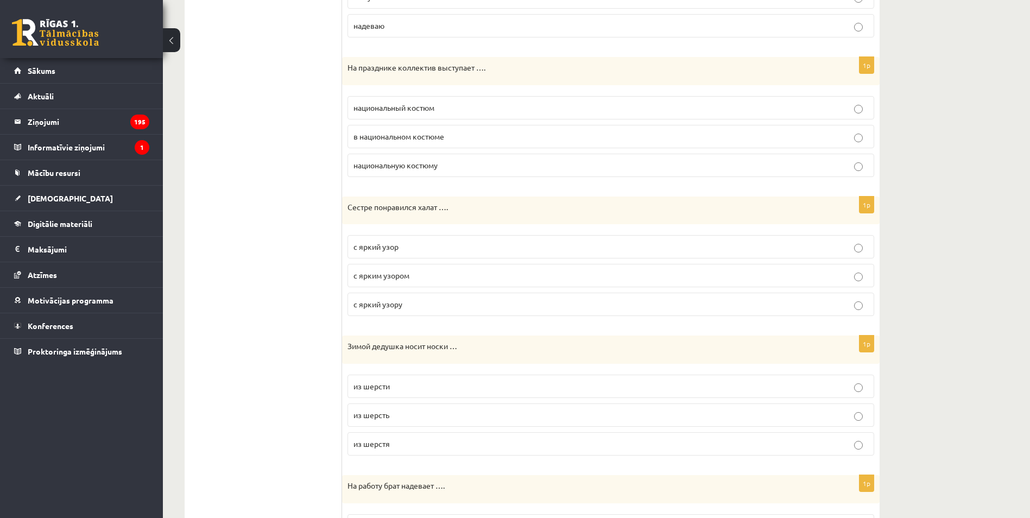
click at [400, 391] on p "из шерсти" at bounding box center [610, 386] width 515 height 11
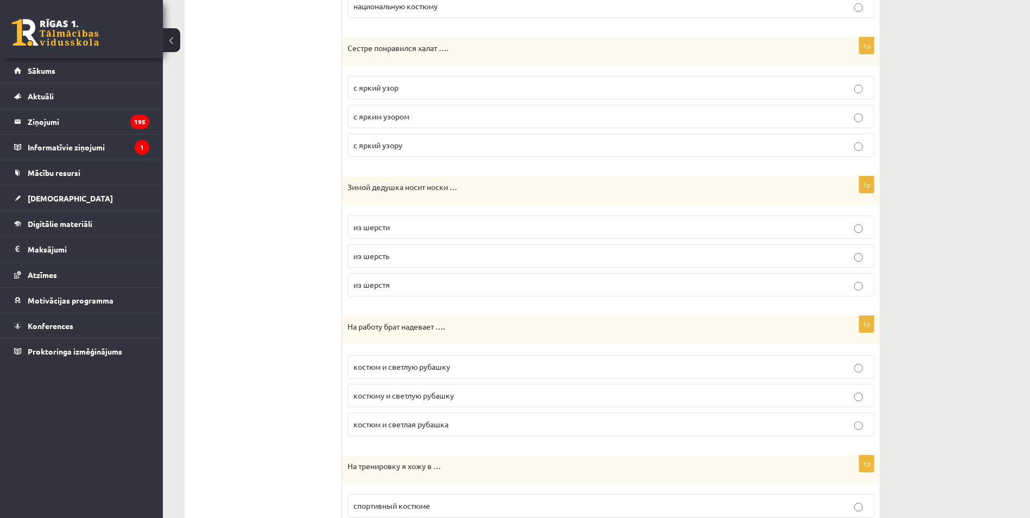
scroll to position [868, 0]
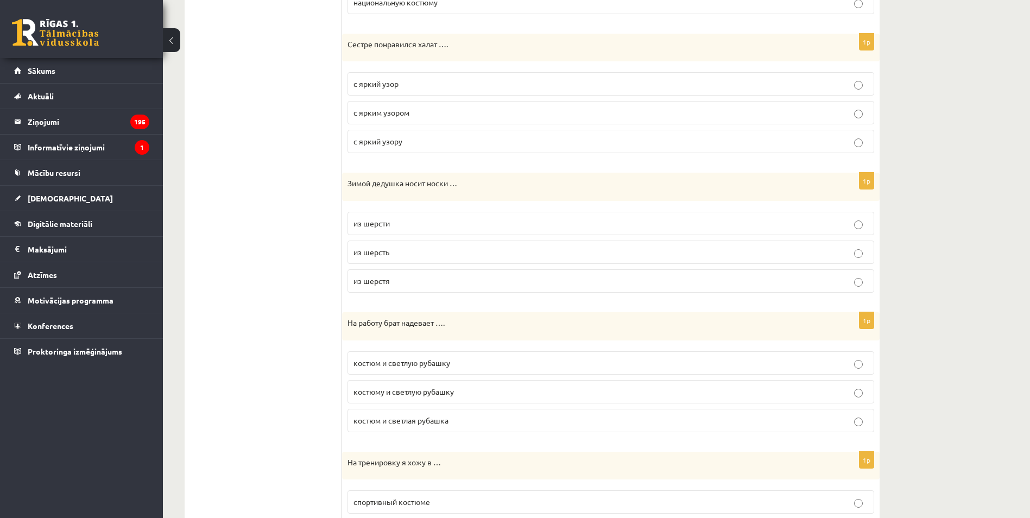
click at [397, 365] on span "костюм и светлую рубашку" at bounding box center [401, 363] width 97 height 10
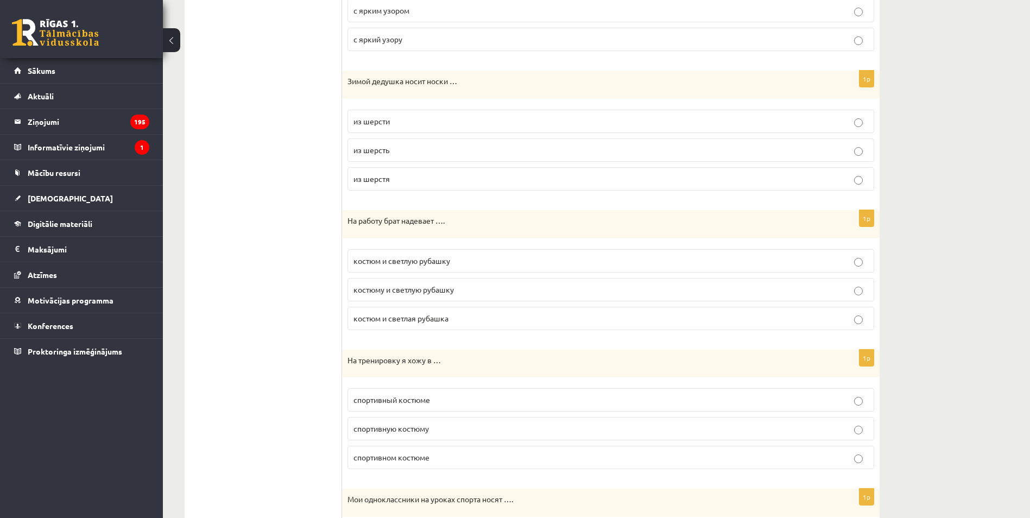
scroll to position [977, 0]
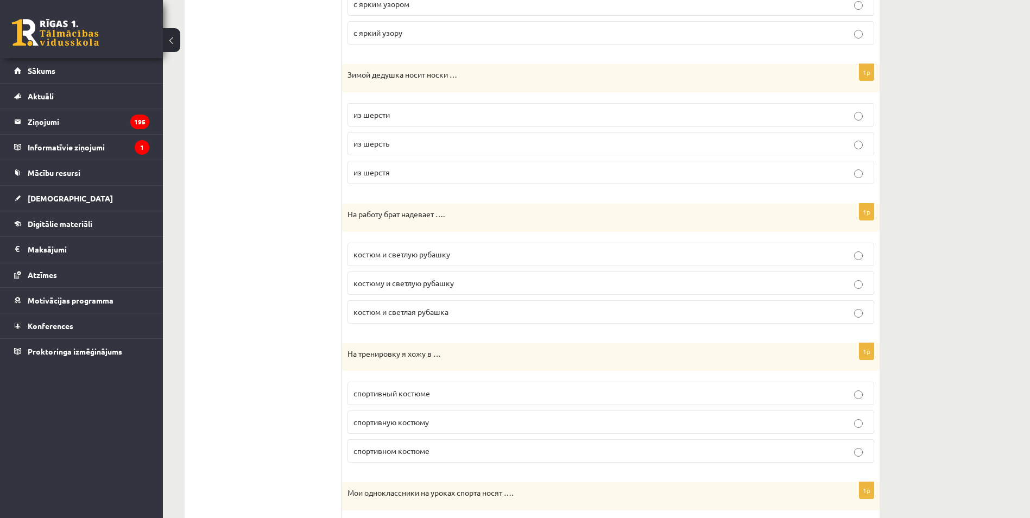
click at [431, 455] on p "спортивном костюме" at bounding box center [610, 450] width 515 height 11
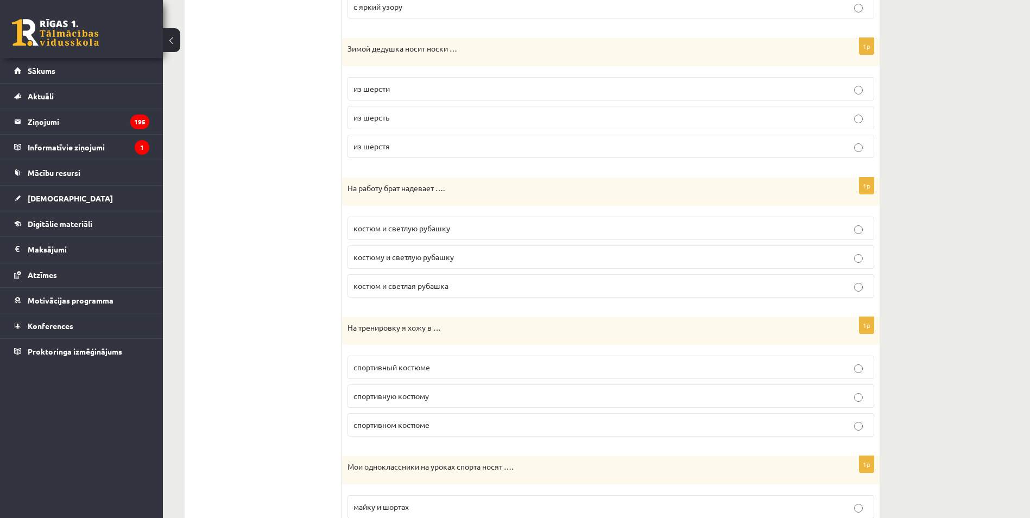
scroll to position [1103, 0]
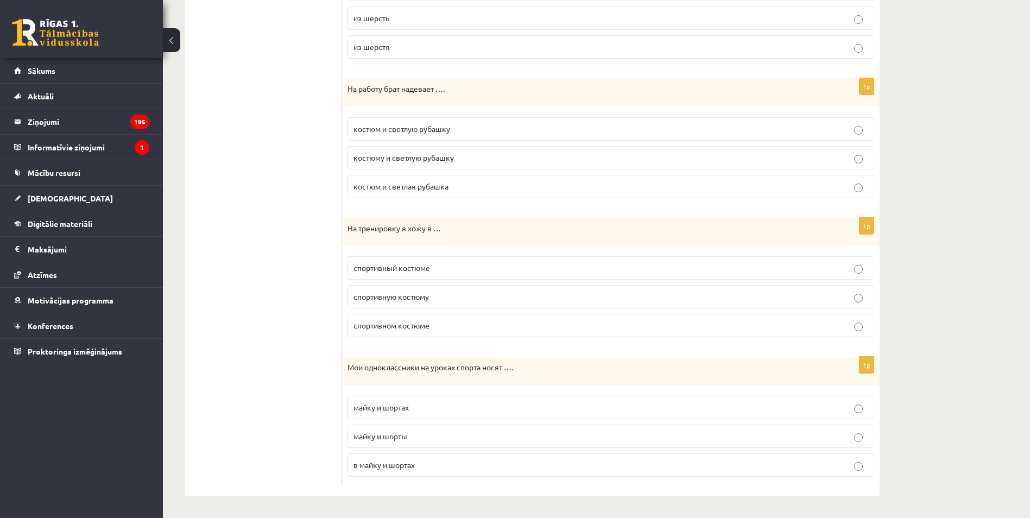
click at [406, 402] on p "майку и шортах" at bounding box center [610, 407] width 515 height 11
click at [417, 444] on label "майку и шорты" at bounding box center [610, 435] width 527 height 23
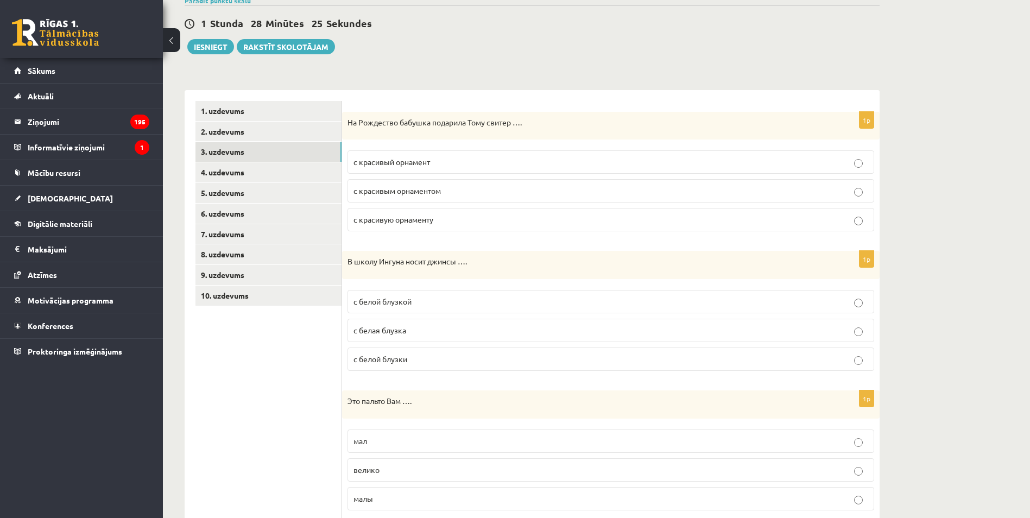
scroll to position [0, 0]
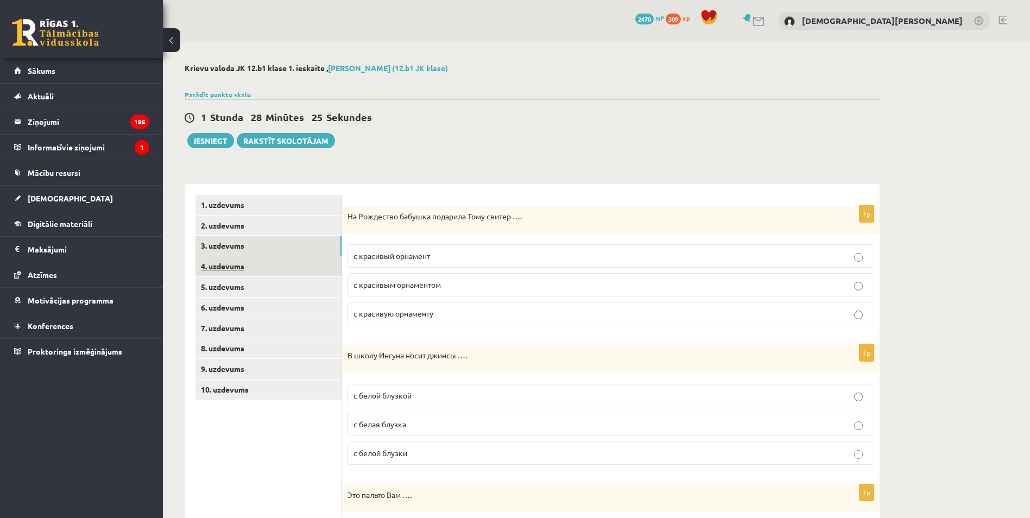
click at [260, 272] on link "4. uzdevums" at bounding box center [268, 266] width 146 height 20
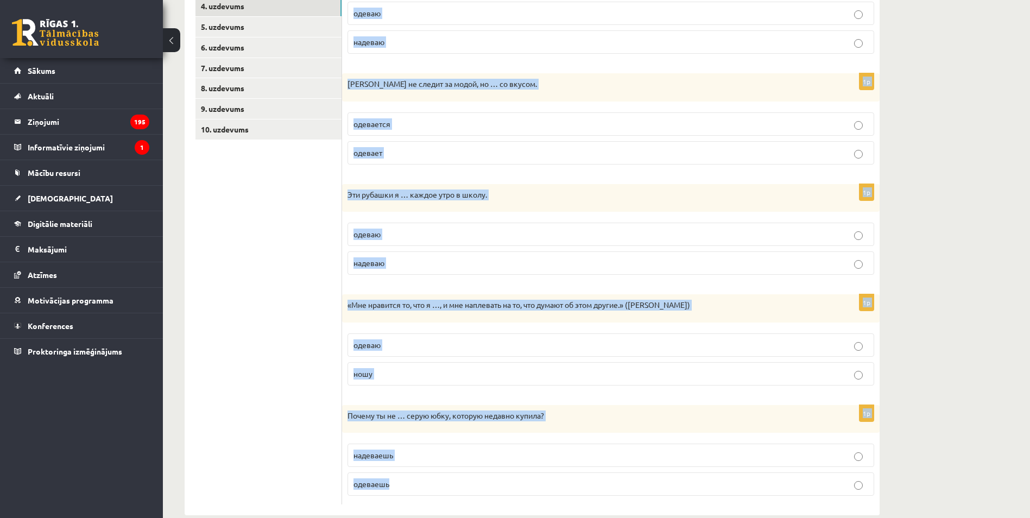
scroll to position [280, 0]
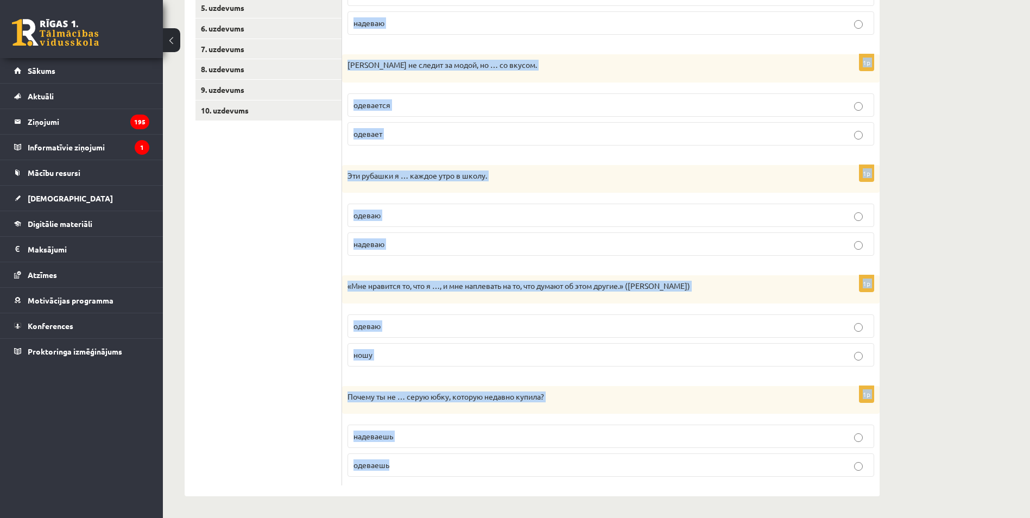
drag, startPoint x: 354, startPoint y: 199, endPoint x: 579, endPoint y: 546, distance: 413.6
drag, startPoint x: 417, startPoint y: 279, endPoint x: 405, endPoint y: 287, distance: 14.0
copy form "Выберите правильный глагол 1p На прогулку я … джинсы и кроссовки. одеваю надева…"
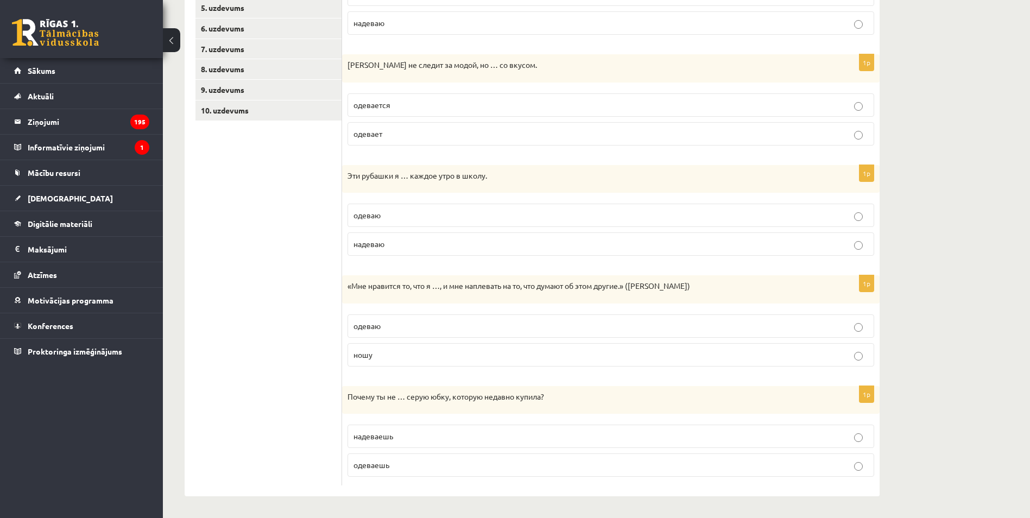
click at [243, 218] on ul "1. uzdevums 2. uzdevums 3. uzdevums 4. uzdevums 5. uzdevums 6. uzdevums 7. uzde…" at bounding box center [268, 201] width 147 height 570
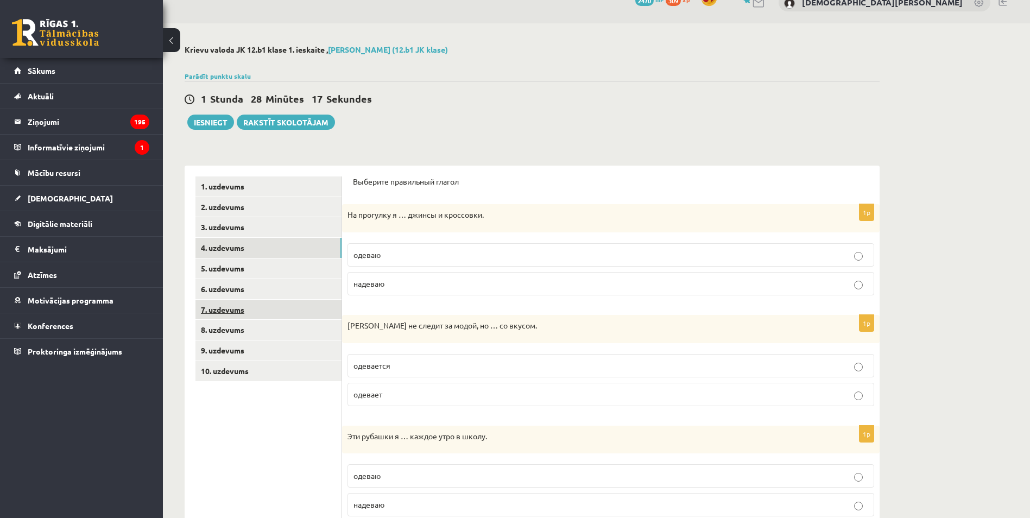
scroll to position [0, 0]
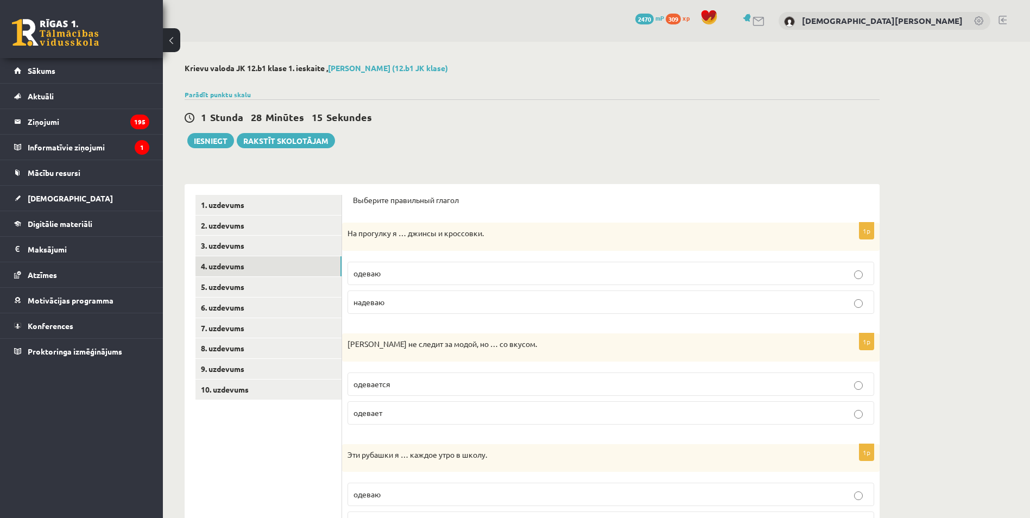
click at [388, 294] on label "надеваю" at bounding box center [610, 301] width 527 height 23
click at [419, 394] on label "одевается" at bounding box center [610, 383] width 527 height 23
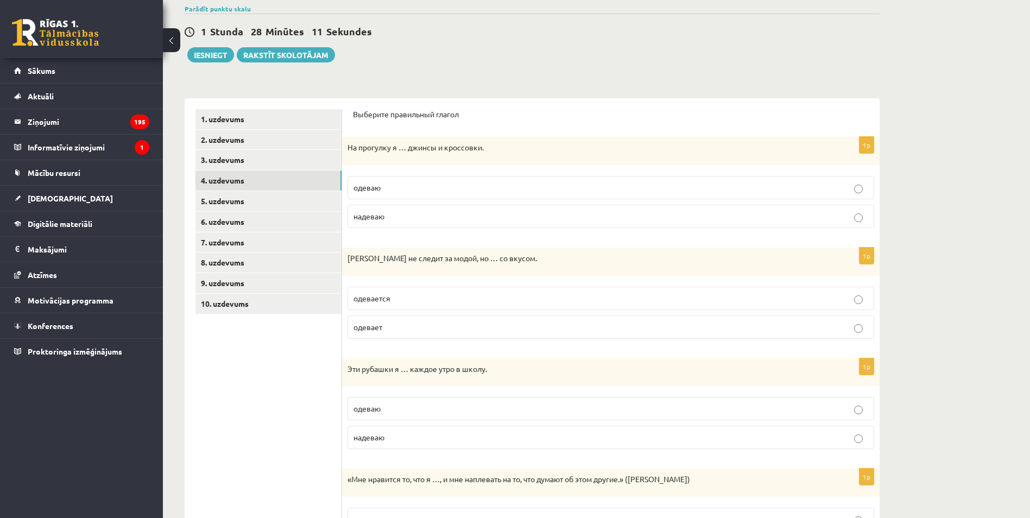
scroll to position [109, 0]
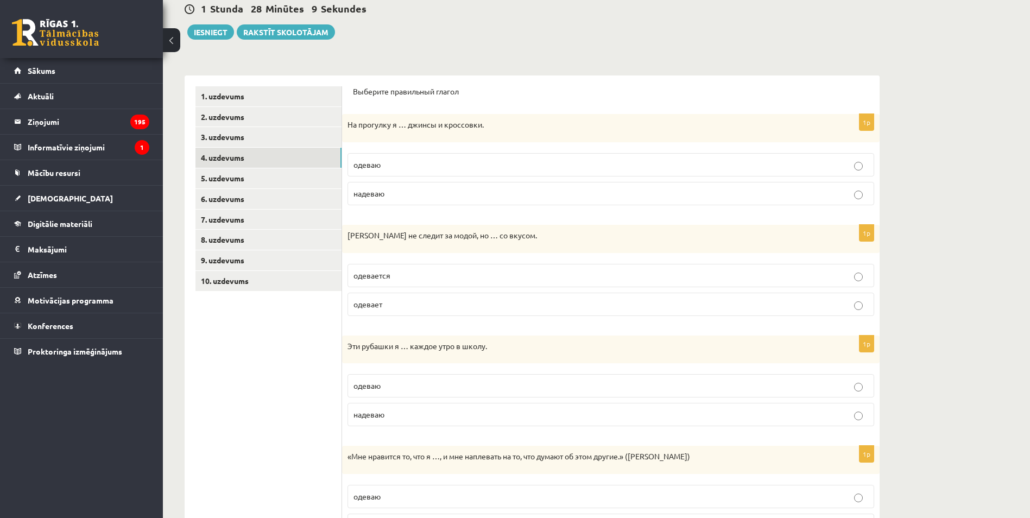
click at [412, 416] on p "надеваю" at bounding box center [610, 414] width 515 height 11
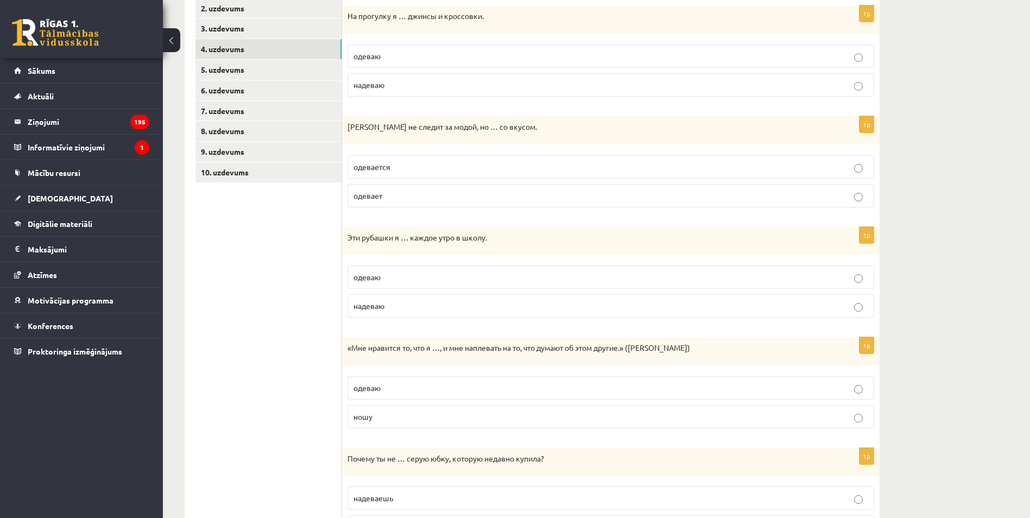
click at [412, 416] on p "ношу" at bounding box center [610, 416] width 515 height 11
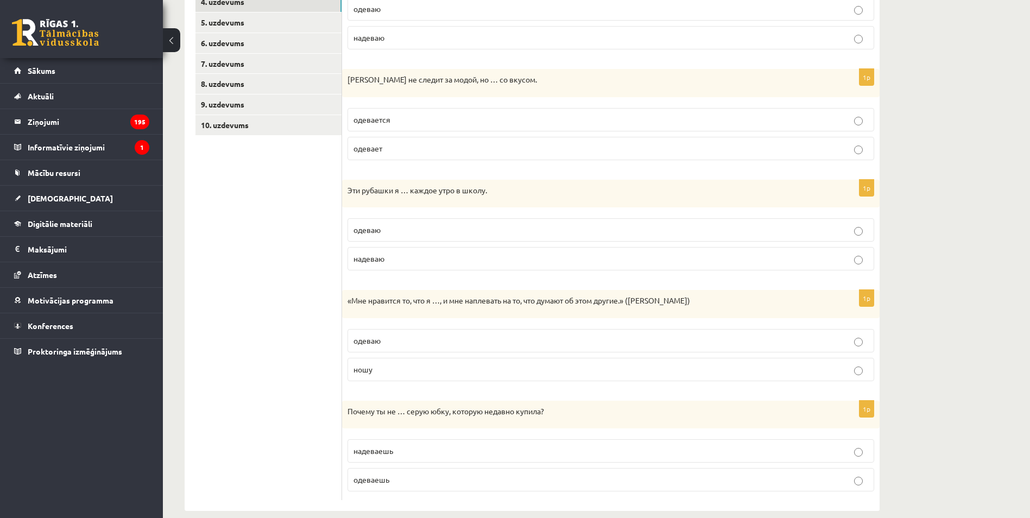
scroll to position [280, 0]
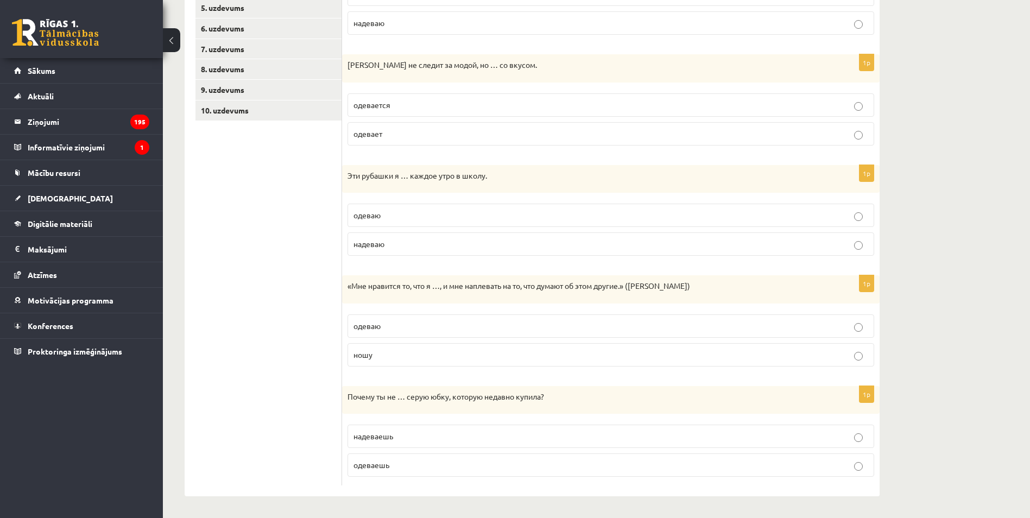
click at [410, 430] on p "надеваешь" at bounding box center [610, 435] width 515 height 11
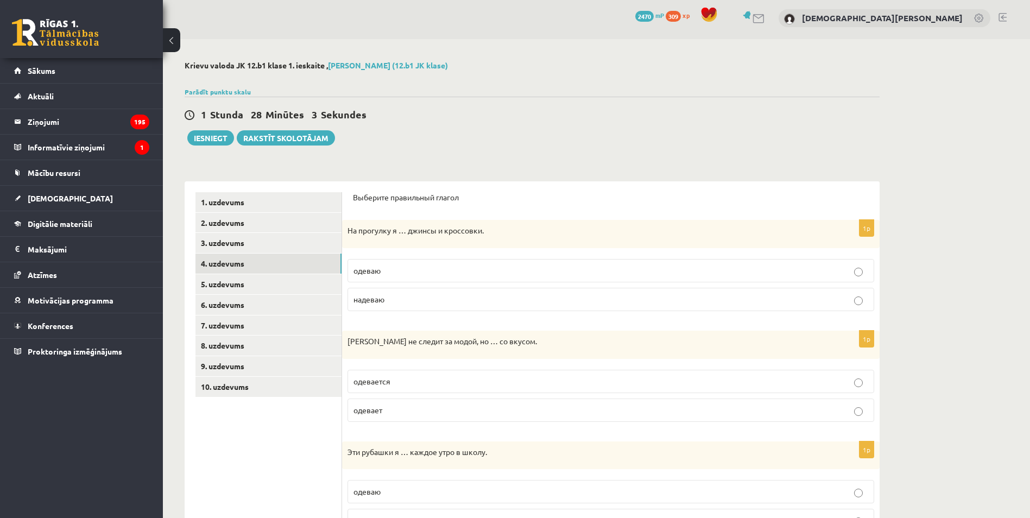
scroll to position [0, 0]
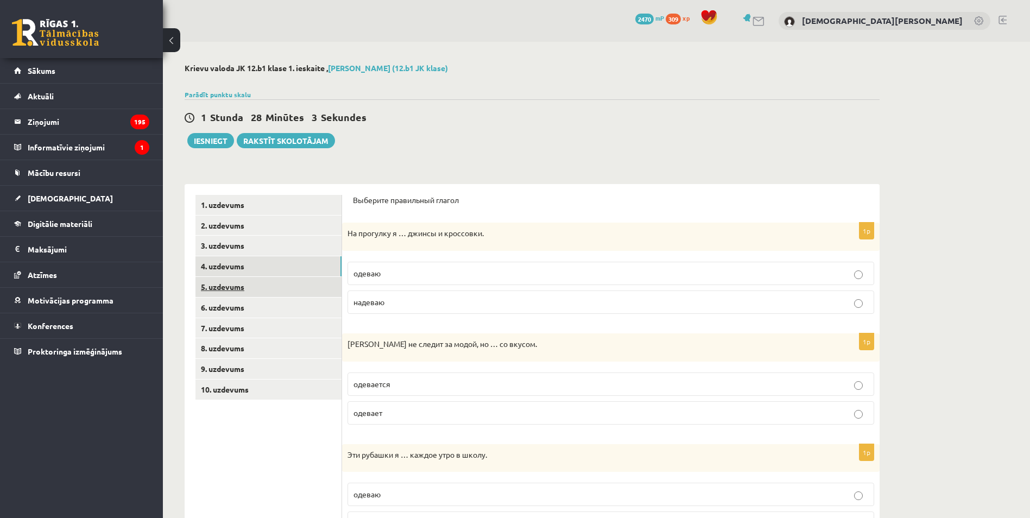
click at [267, 297] on link "5. uzdevums" at bounding box center [268, 287] width 146 height 20
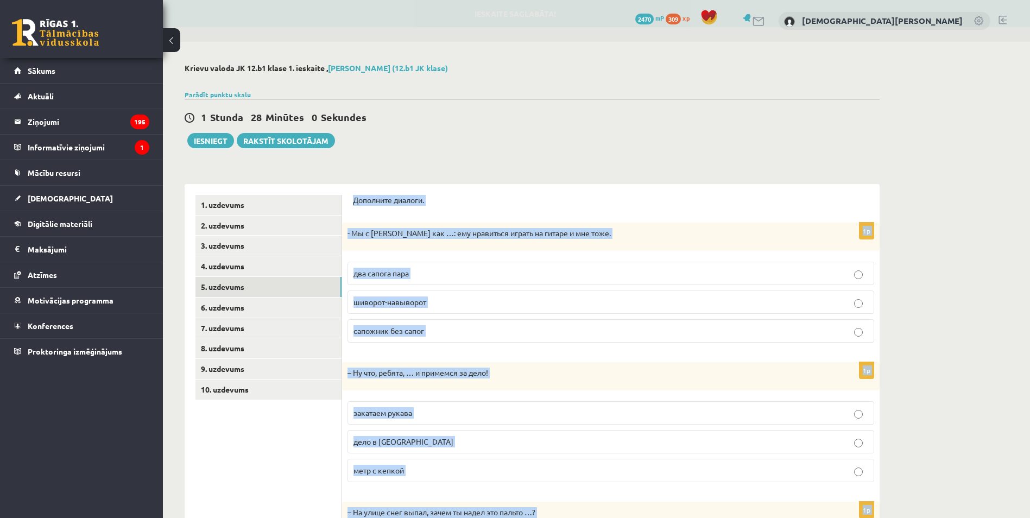
scroll to position [145, 0]
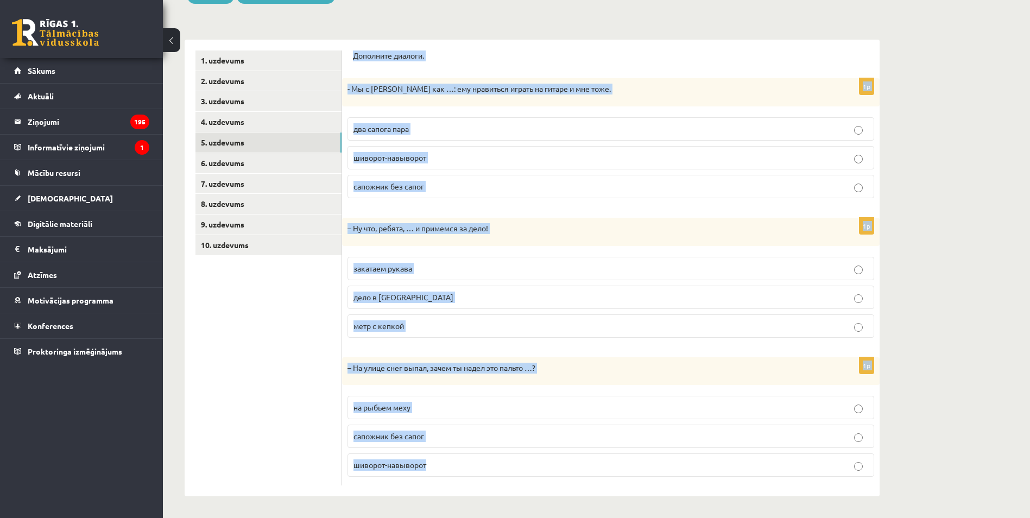
drag, startPoint x: 351, startPoint y: 196, endPoint x: 600, endPoint y: 546, distance: 429.0
click at [600, 373] on html "0 Dāvanas 2470 mP 309 xp Krists Kristians Haļins Sākums Aktuāli Kā mācīties eSK…" at bounding box center [515, 115] width 1030 height 518
copy form "Дополните диалоги. 1p - Мы с Артуром как …: ему нравиться играть на гитаре и мн…"
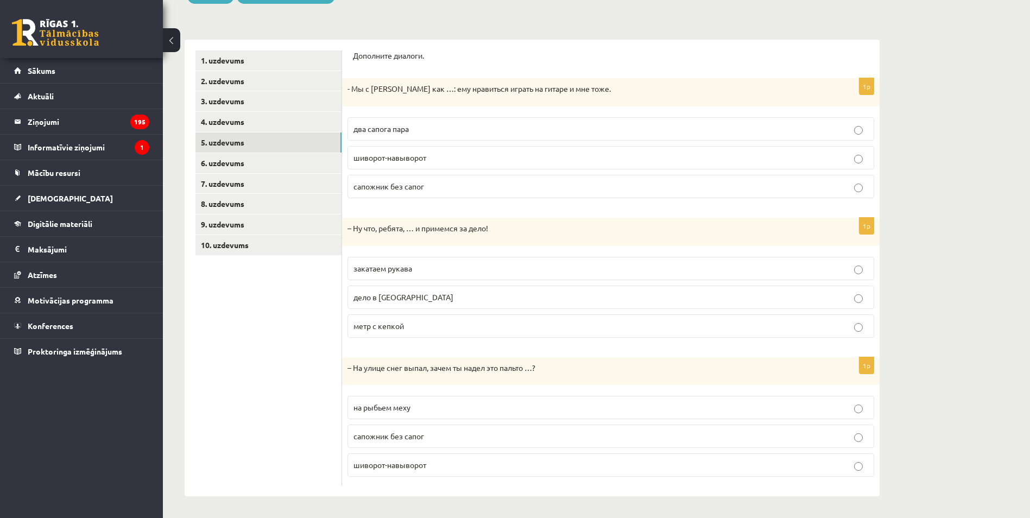
click at [317, 345] on ul "1. uzdevums 2. uzdevums 3. uzdevums 4. uzdevums 5. uzdevums 6. uzdevums 7. uzde…" at bounding box center [268, 267] width 147 height 435
click at [413, 125] on p "два сапога пара" at bounding box center [610, 128] width 515 height 11
click at [414, 272] on p "закатаем рукава" at bounding box center [610, 268] width 515 height 11
click at [420, 463] on span "шиворот-навыворот" at bounding box center [389, 465] width 73 height 10
click at [270, 383] on ul "1. uzdevums 2. uzdevums 3. uzdevums 4. uzdevums 5. uzdevums 6. uzdevums 7. uzde…" at bounding box center [268, 267] width 147 height 435
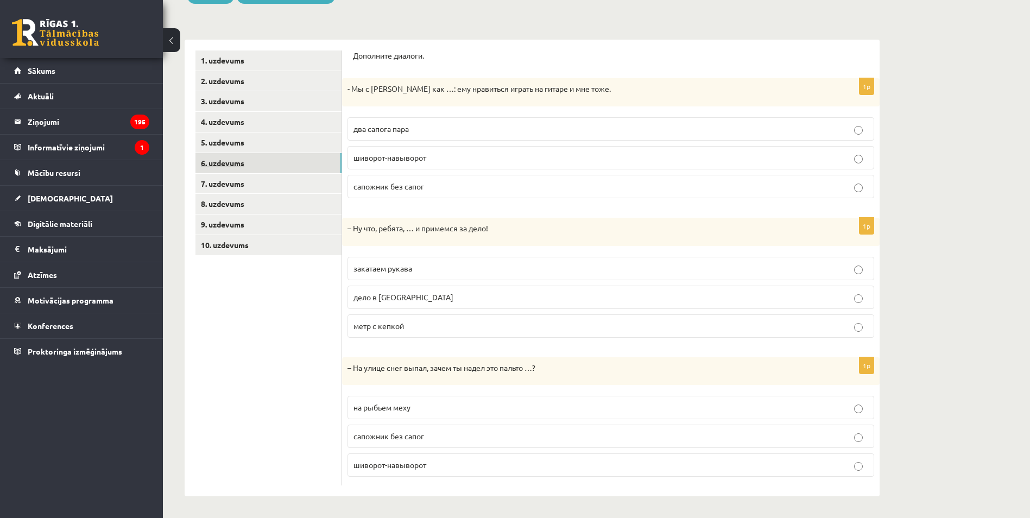
click at [252, 172] on link "6. uzdevums" at bounding box center [268, 163] width 146 height 20
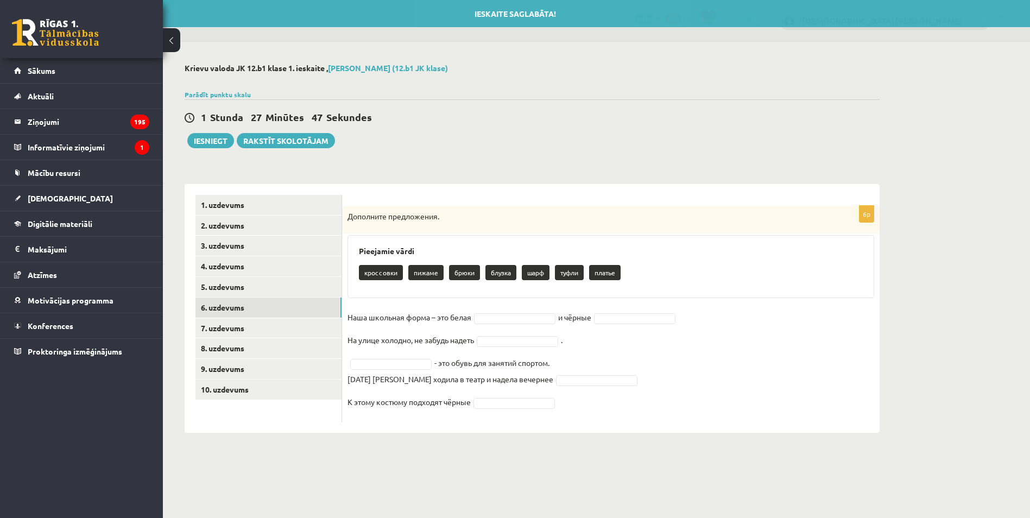
scroll to position [0, 0]
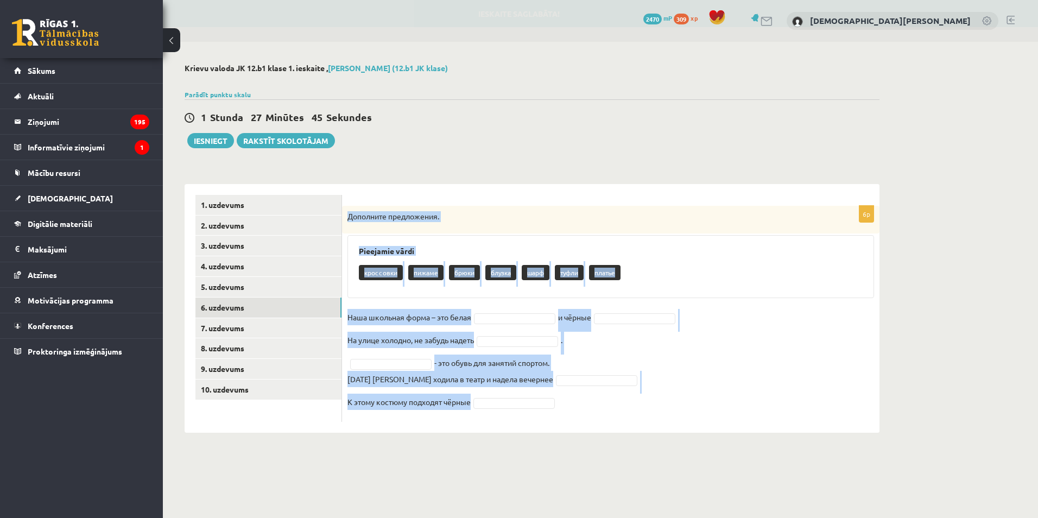
drag, startPoint x: 352, startPoint y: 217, endPoint x: 702, endPoint y: 422, distance: 405.5
click at [702, 422] on div "6p Дополните предложения. Pieejamie vārdi кроссовки пижаме брюки блузка шарф ту…" at bounding box center [610, 314] width 537 height 216
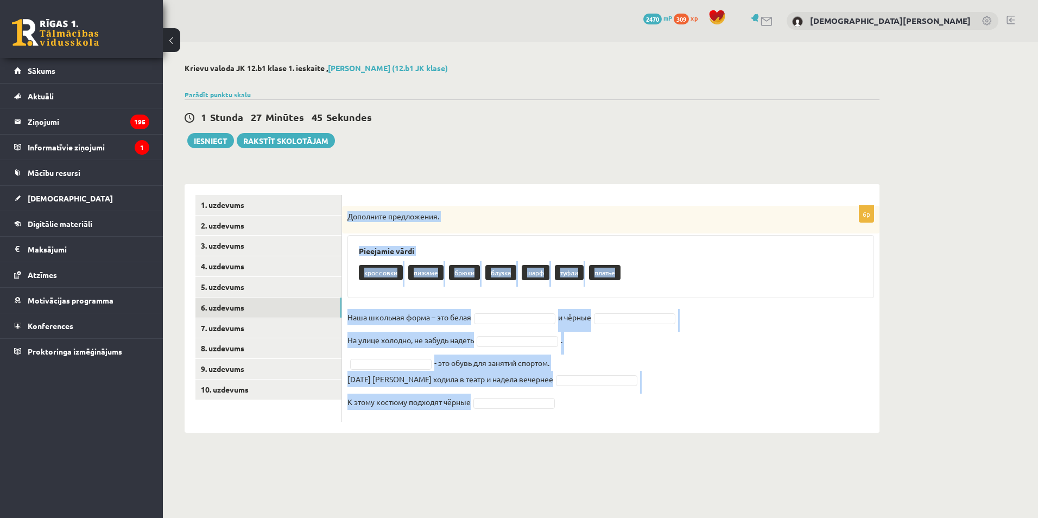
copy div "Дополните предложения. Pieejamie vārdi кроссовки пижаме брюки блузка шарф туфли…"
click at [492, 458] on body "0 Dāvanas 2470 mP 309 xp Krists Kristians Haļins Sākums Aktuāli Kā mācīties eSK…" at bounding box center [519, 259] width 1038 height 518
click at [593, 446] on div "**********" at bounding box center [532, 248] width 738 height 413
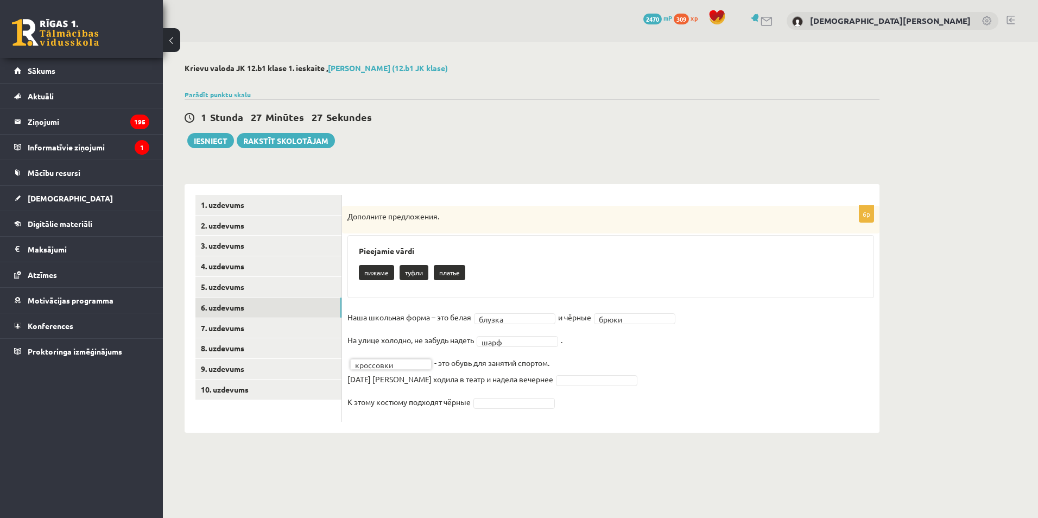
click at [510, 426] on div "6p Дополните предложения. Pieejamie vārdi пижаме туфли платье Наша школьная фор…" at bounding box center [610, 308] width 537 height 249
click at [462, 444] on div "**********" at bounding box center [532, 248] width 738 height 413
click at [267, 329] on link "7. uzdevums" at bounding box center [268, 328] width 146 height 20
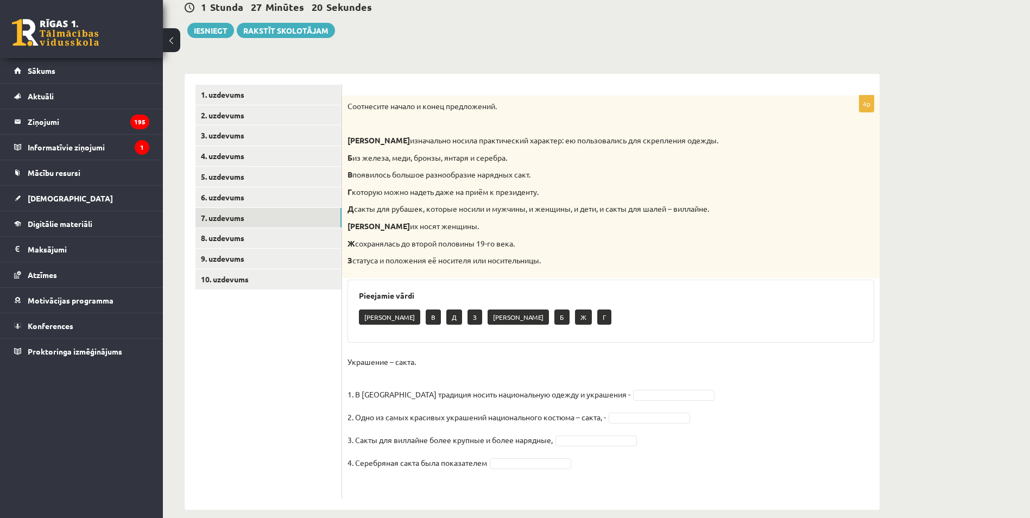
scroll to position [124, 0]
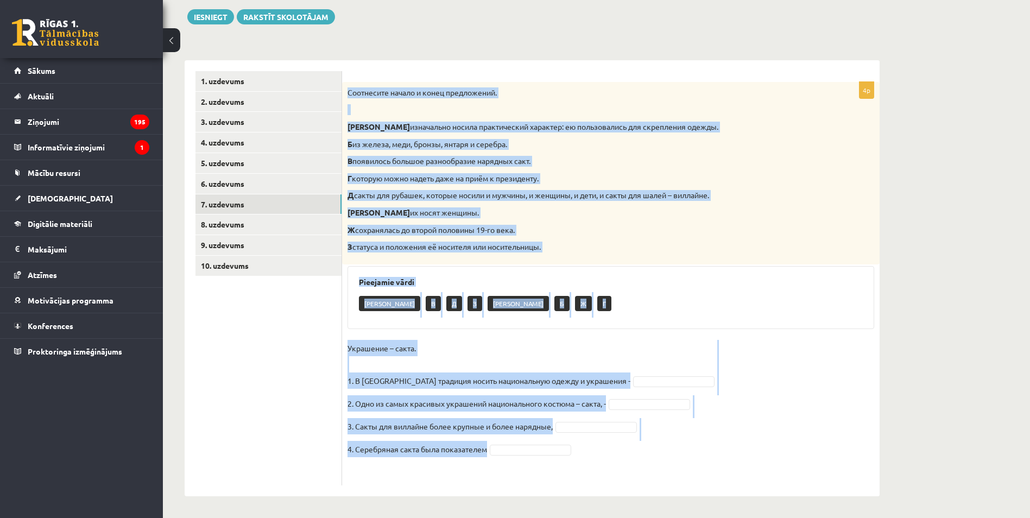
drag, startPoint x: 409, startPoint y: 100, endPoint x: 692, endPoint y: 456, distance: 454.7
click at [692, 456] on div "4p Соотнесите начало и конец предложений. А изначально носила практический хара…" at bounding box center [610, 283] width 537 height 403
copy div "Соотнесите начало и конец предложений. А изначально носила практический характе…"
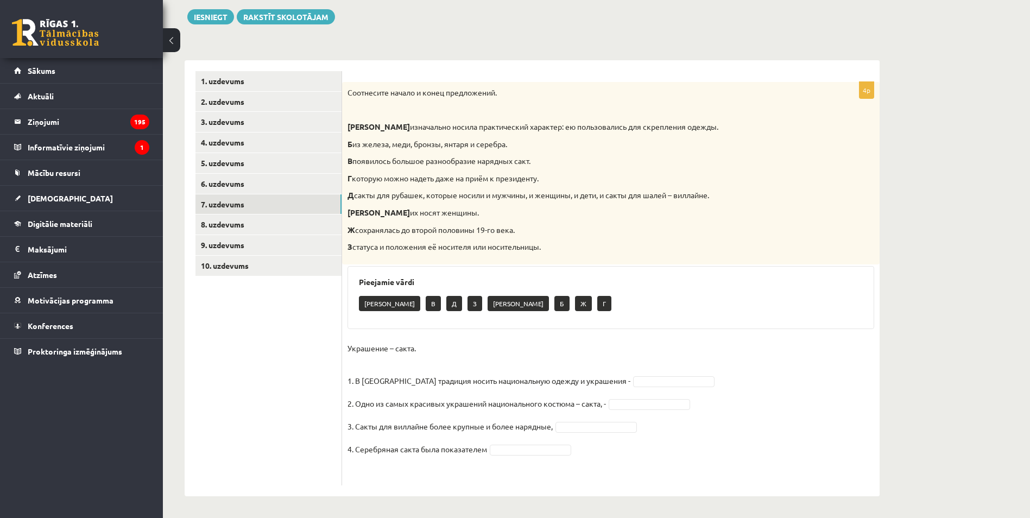
click at [250, 443] on ul "1. uzdevums 2. uzdevums 3. uzdevums 4. uzdevums 5. uzdevums 6. uzdevums 7. uzde…" at bounding box center [268, 278] width 147 height 414
click at [782, 345] on fieldset "Украшение – сакта. 1. В Латвии традиция носить национальную одежду и украшения …" at bounding box center [610, 410] width 527 height 140
click at [289, 229] on link "8. uzdevums" at bounding box center [268, 224] width 146 height 20
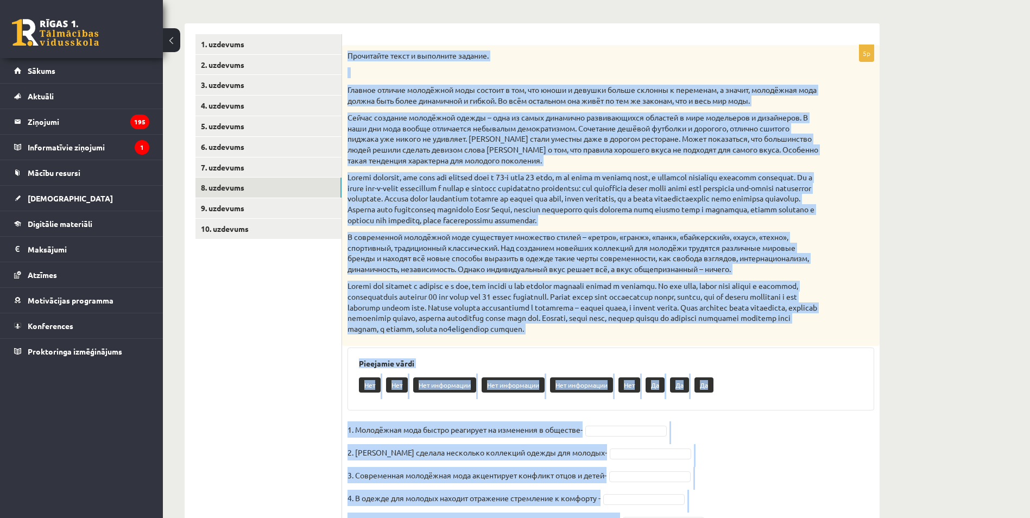
scroll to position [217, 0]
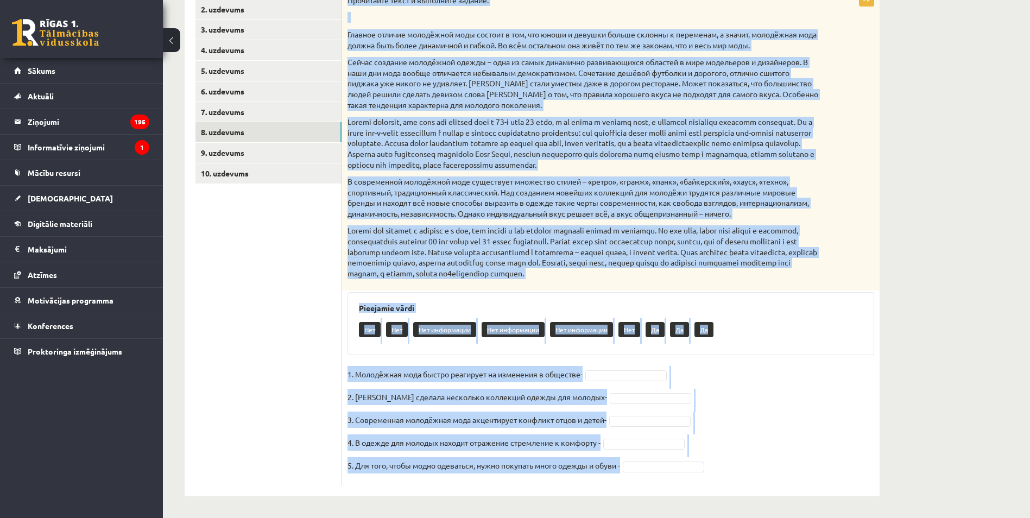
drag, startPoint x: 347, startPoint y: 215, endPoint x: 698, endPoint y: 517, distance: 462.6
click at [698, 517] on div "**********" at bounding box center [532, 172] width 738 height 692
copy div "Прочитайте текст и выполните задание. Главное отличие молодёжной моды состоит в…"
click at [763, 354] on div "Pieejamie vārdi Нет Нет Нет информации Нет информации Нет информации Нет Да Да …" at bounding box center [610, 323] width 527 height 63
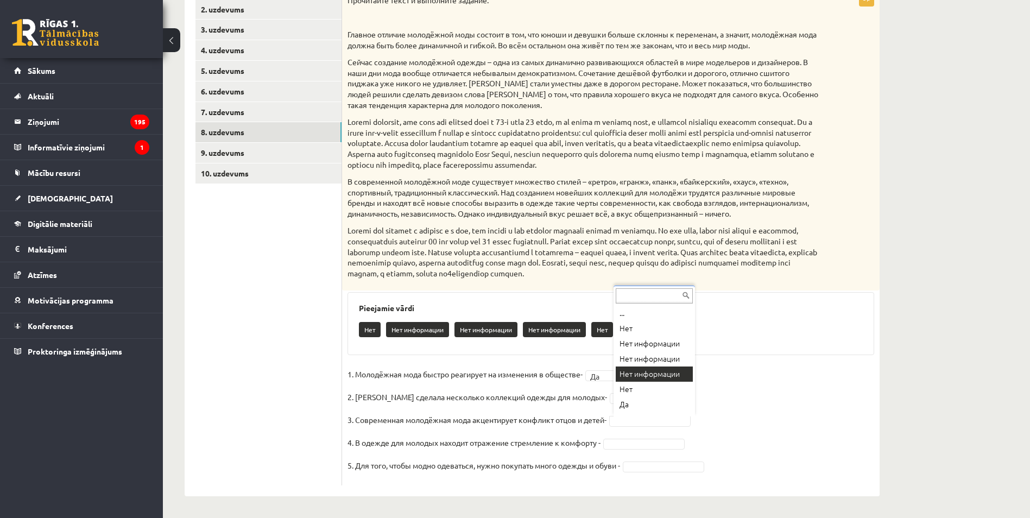
scroll to position [13, 0]
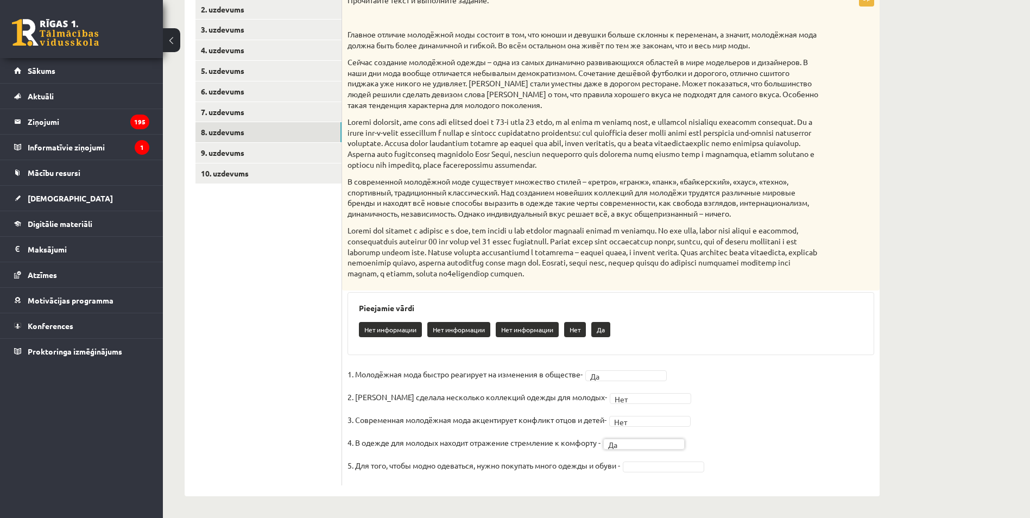
click at [657, 476] on fieldset "1. Молодёжная мода быстро реагирует на изменения в обществе- Да ** 2. Коко Шане…" at bounding box center [610, 423] width 527 height 114
click at [758, 424] on fieldset "1. Молодёжная мода быстро реагирует на изменения в обществе- Да ** 2. Коко Шане…" at bounding box center [610, 423] width 527 height 114
click at [240, 155] on link "9. uzdevums" at bounding box center [268, 153] width 146 height 20
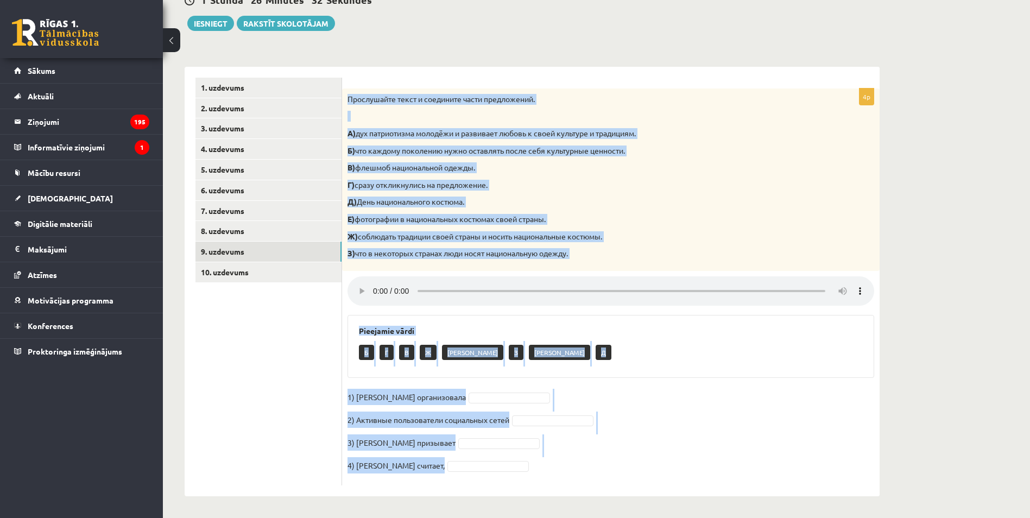
drag, startPoint x: 349, startPoint y: 96, endPoint x: 703, endPoint y: 475, distance: 519.2
click at [703, 475] on div "4p Прослушайте текст и соедините части предложений. А) дух патриотизма молодёжи…" at bounding box center [610, 286] width 537 height 397
copy div "Прослушайте текст и соедините части предложений. А) дух патриотизма молодёжи и …"
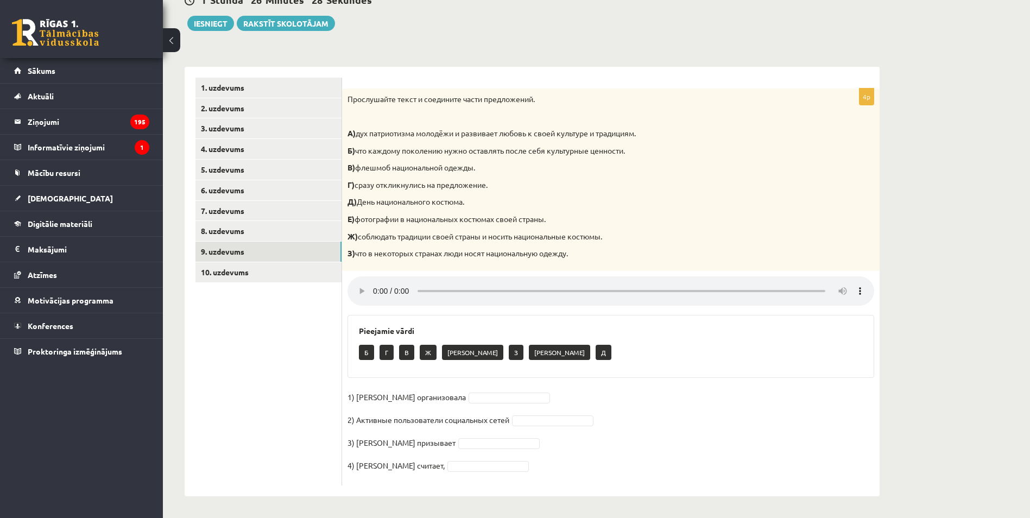
click at [223, 392] on ul "1. uzdevums 2. uzdevums 3. uzdevums 4. uzdevums 5. uzdevums 6. uzdevums 7. uzde…" at bounding box center [268, 282] width 147 height 408
click at [530, 404] on fieldset "1) Мухаббат Саби организовала 2) Активные пользователи социальных сетей 3) Муха…" at bounding box center [610, 434] width 527 height 91
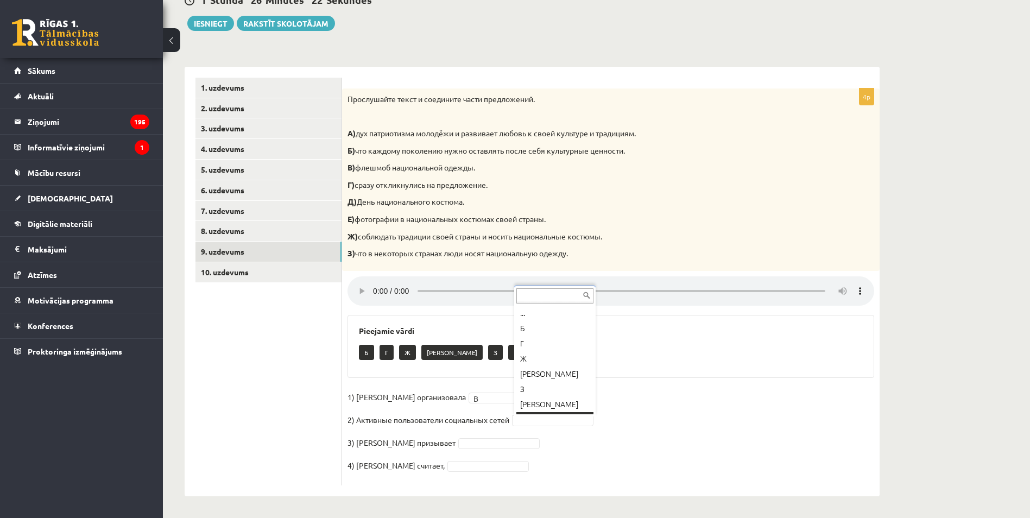
scroll to position [13, 0]
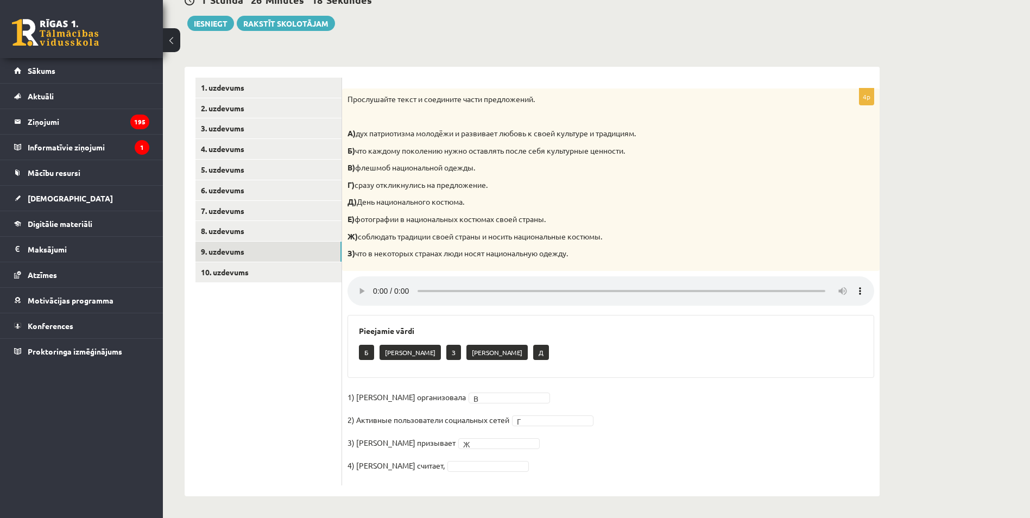
click at [490, 471] on fieldset "1) Мухаббат Саби организовала В * 2) Активные пользователи социальных сетей Г *…" at bounding box center [610, 434] width 527 height 91
click at [664, 399] on fieldset "1) Мухаббат Саби организовала В * 2) Активные пользователи социальных сетей Г *…" at bounding box center [610, 434] width 527 height 91
click at [294, 274] on link "10. uzdevums" at bounding box center [268, 272] width 146 height 20
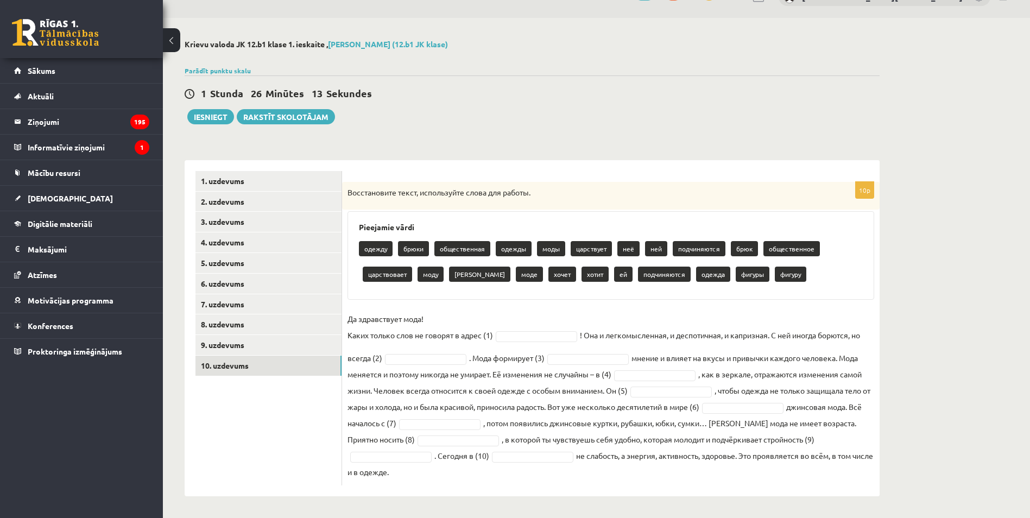
drag, startPoint x: 348, startPoint y: 189, endPoint x: 848, endPoint y: 478, distance: 577.3
click at [848, 478] on div "10p Восстановите текст, используйте слова для работы. Pieejamie vārdi одежду бр…" at bounding box center [610, 333] width 537 height 303
copy div "Восстановите текст, используйте слова для работы. Pieejamie vārdi одежду брюки …"
click at [270, 440] on ul "1. uzdevums 2. uzdevums 3. uzdevums 4. uzdevums 5. uzdevums 6. uzdevums 7. uzde…" at bounding box center [268, 328] width 147 height 314
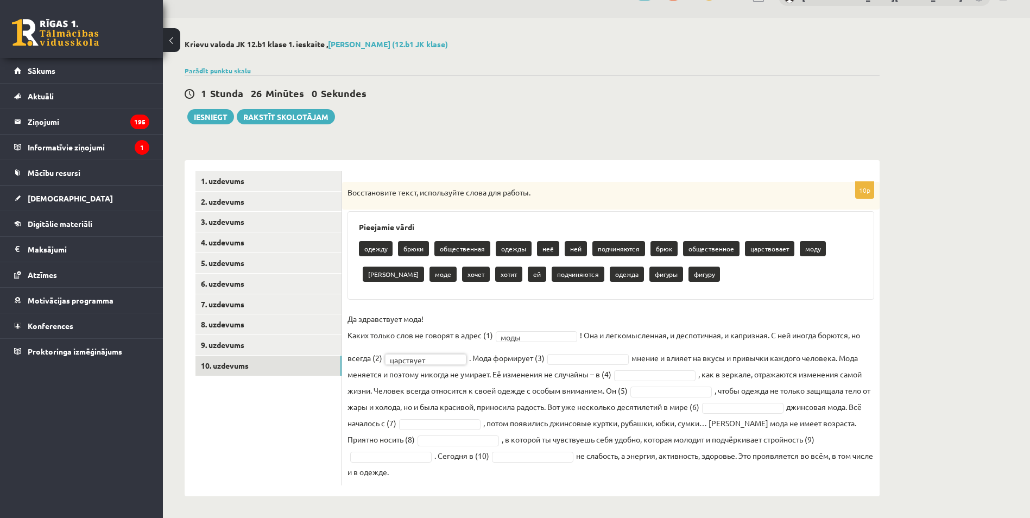
click at [593, 365] on fieldset "Да здравствует мода! Каких только слов не говорят в адрес (1) моды **** ! Она и…" at bounding box center [610, 394] width 527 height 169
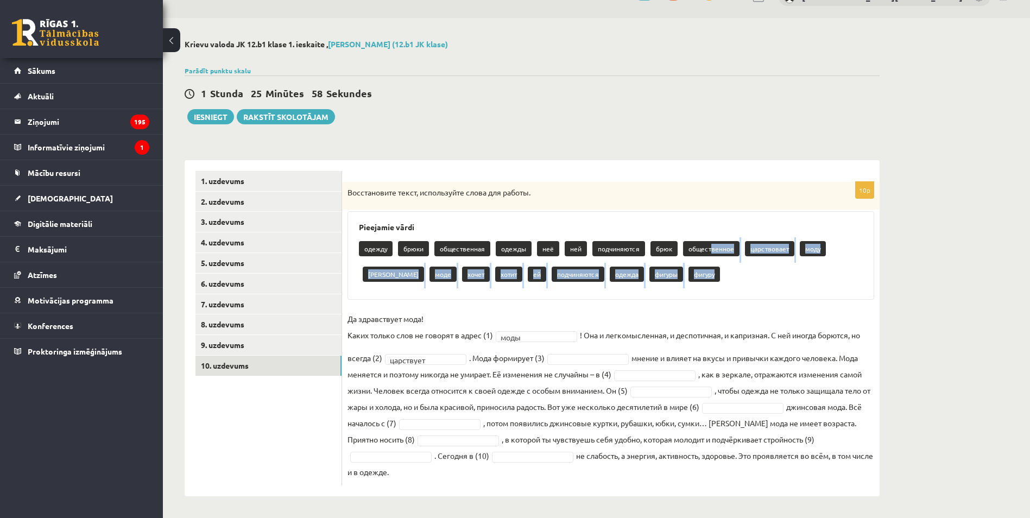
drag, startPoint x: 711, startPoint y: 247, endPoint x: 708, endPoint y: 279, distance: 32.1
click at [708, 279] on div "одежду брюки общественная одежды неё ней подчиняются брюк общественное царствов…" at bounding box center [611, 262] width 504 height 51
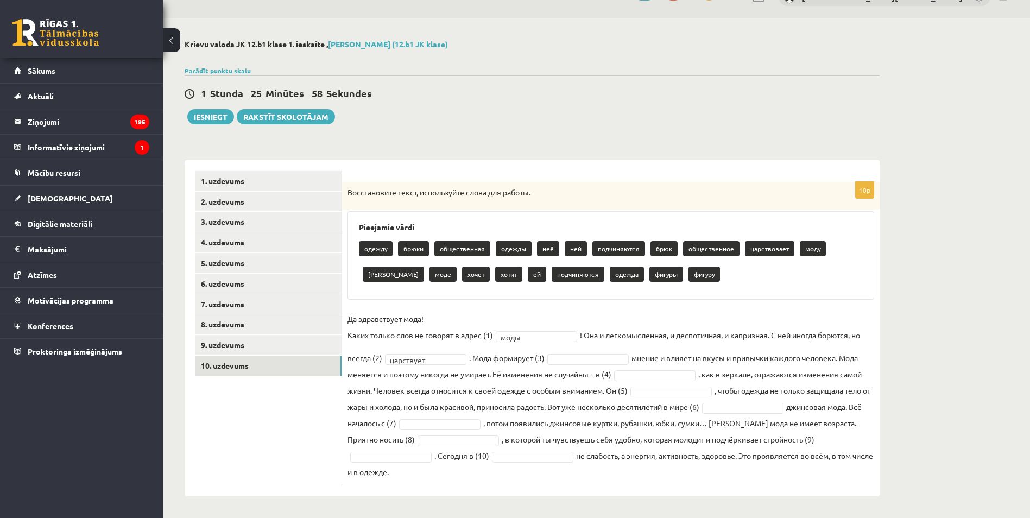
drag, startPoint x: 708, startPoint y: 279, endPoint x: 662, endPoint y: 351, distance: 85.5
click at [693, 347] on fieldset "Да здравствует мода! Каких только слов не говорят в адрес (1) моды **** ! Она и…" at bounding box center [610, 394] width 527 height 169
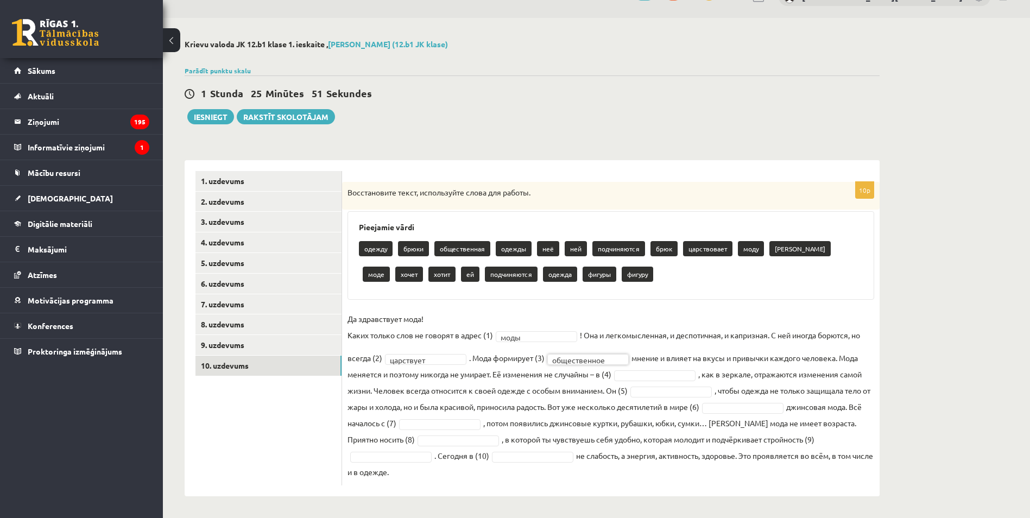
click at [565, 398] on fieldset "**********" at bounding box center [610, 394] width 527 height 169
click at [567, 416] on fieldset "**********" at bounding box center [610, 394] width 527 height 169
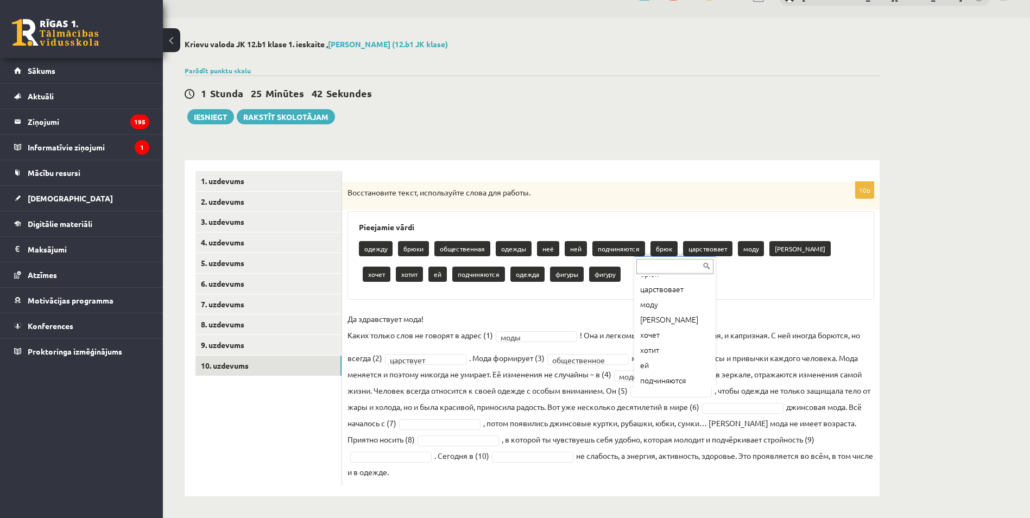
scroll to position [126, 0]
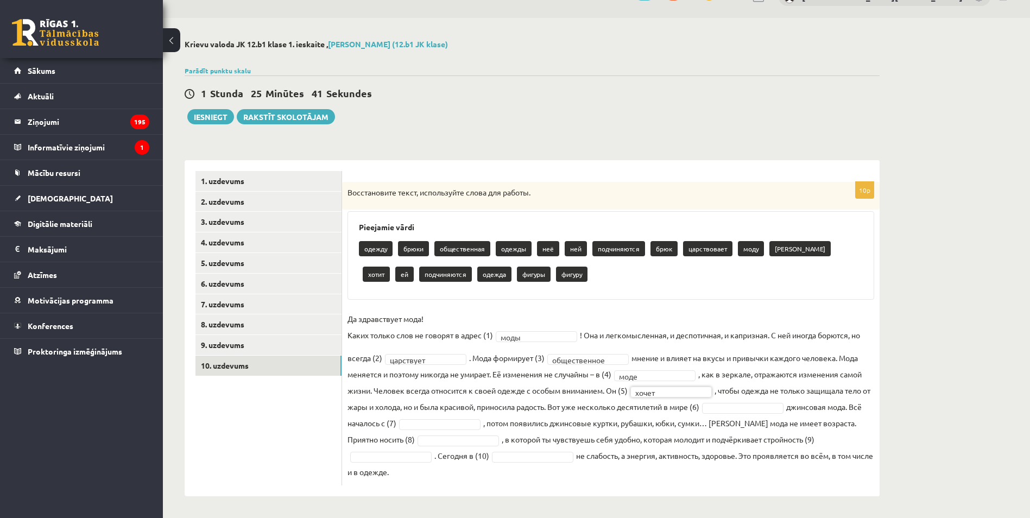
click at [651, 448] on fieldset "**********" at bounding box center [610, 394] width 527 height 169
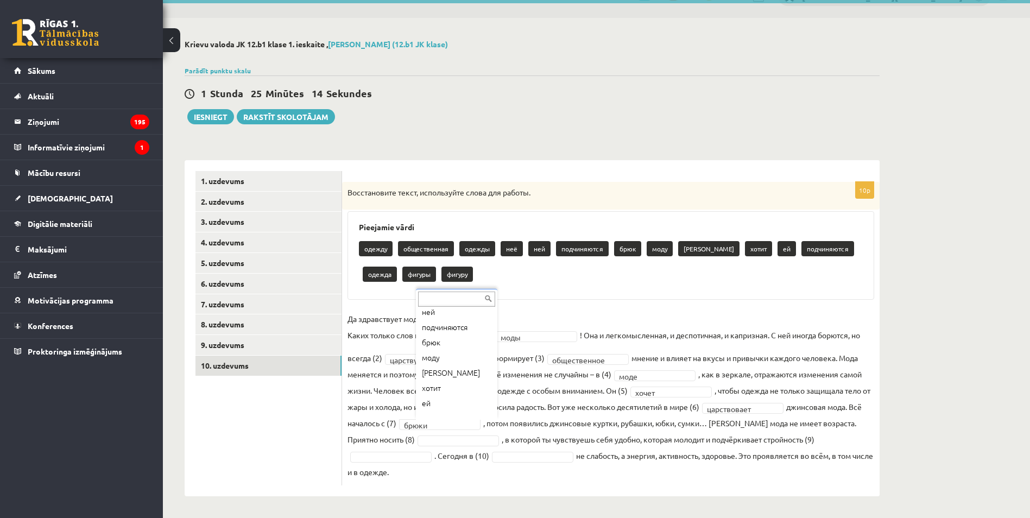
scroll to position [26, 0]
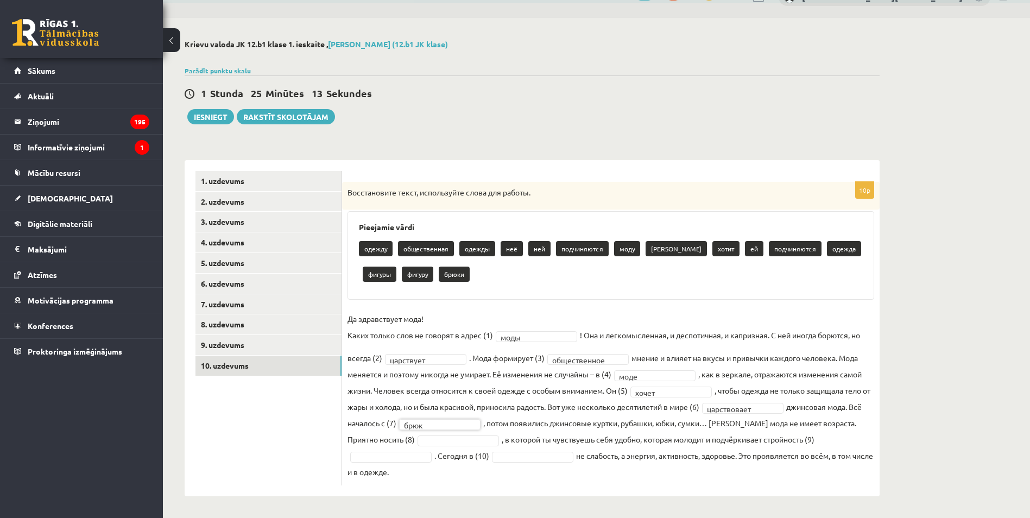
click at [558, 409] on fieldset "**********" at bounding box center [610, 394] width 527 height 169
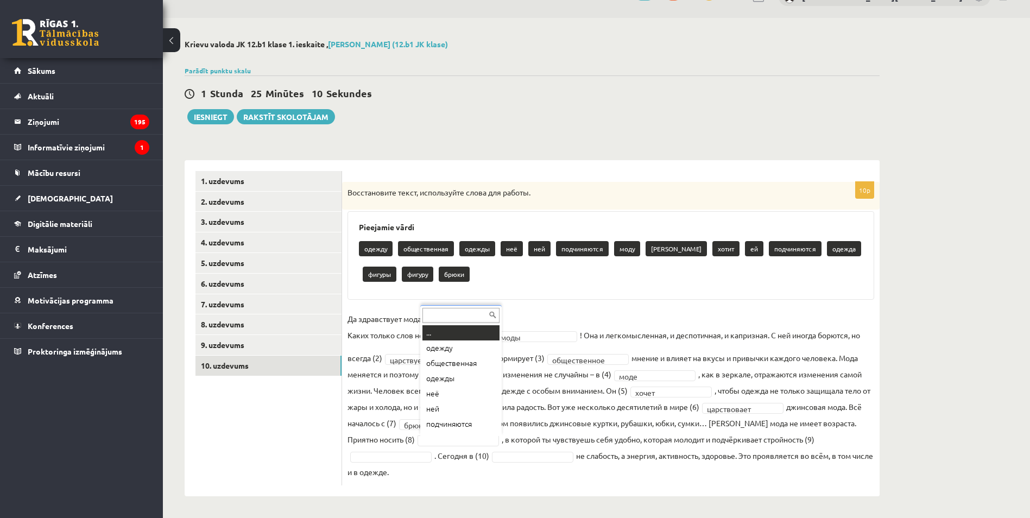
scroll to position [13, 0]
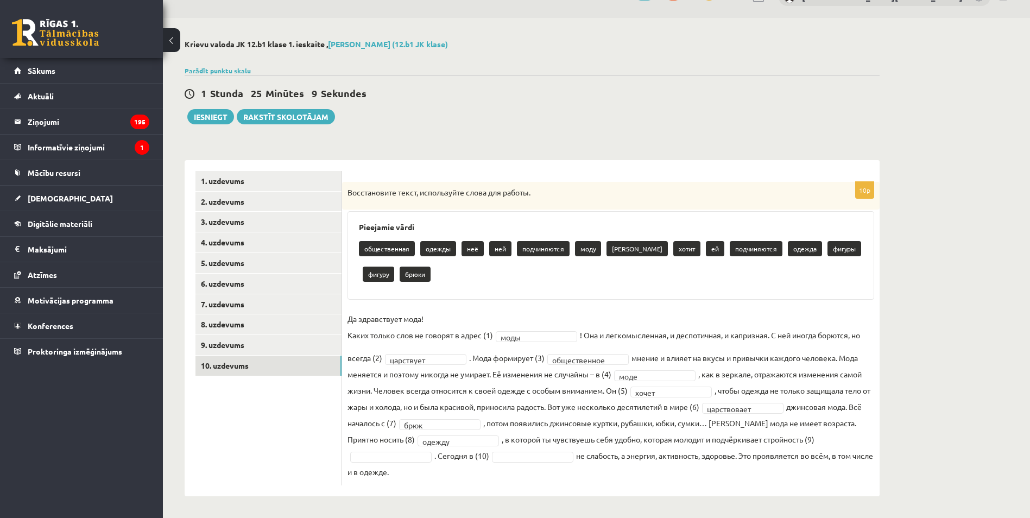
click at [541, 424] on fieldset "**********" at bounding box center [610, 394] width 527 height 169
click at [446, 483] on div "**********" at bounding box center [610, 333] width 537 height 303
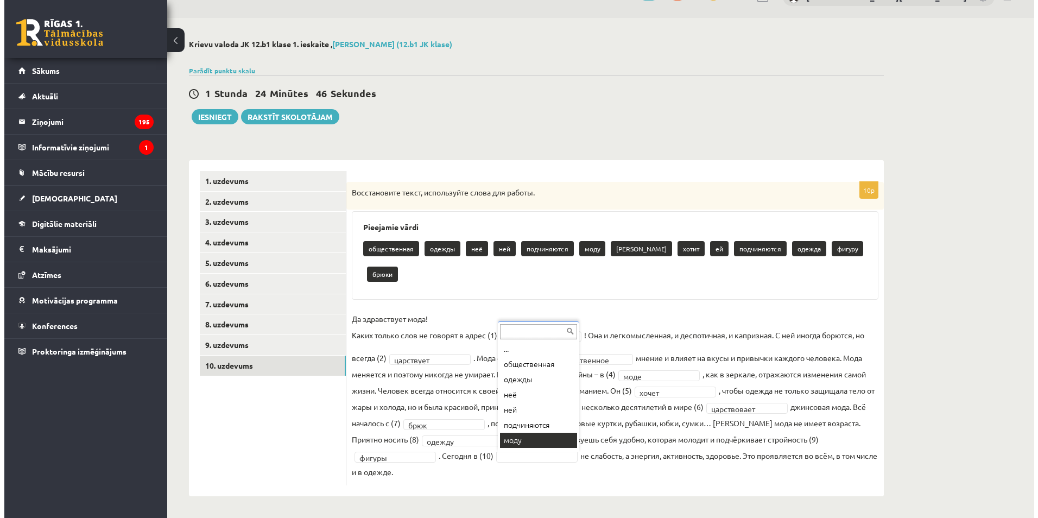
scroll to position [0, 0]
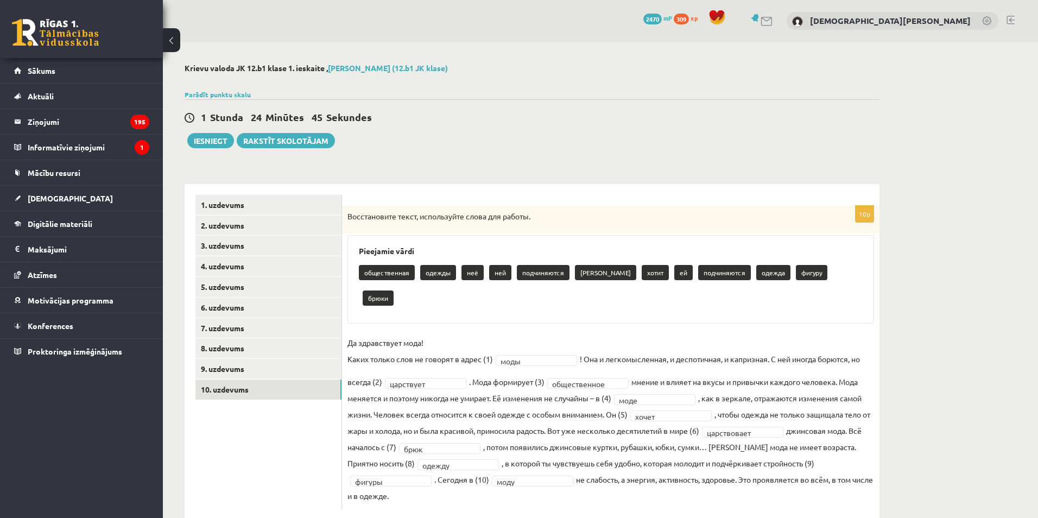
click at [629, 439] on fieldset "**********" at bounding box center [610, 418] width 527 height 169
click at [206, 147] on button "Iesniegt" at bounding box center [210, 140] width 47 height 15
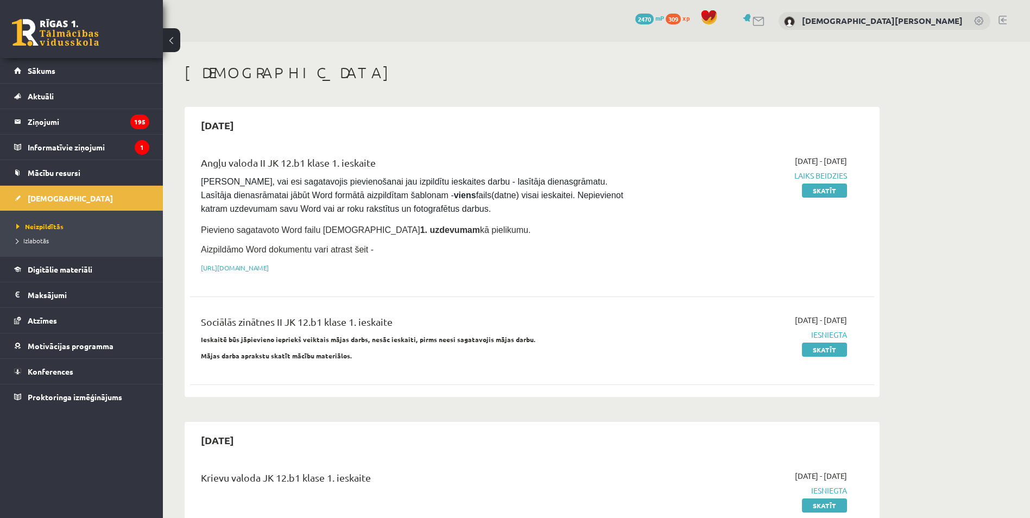
click at [655, 74] on h1 "[DEMOGRAPHIC_DATA]" at bounding box center [532, 73] width 695 height 18
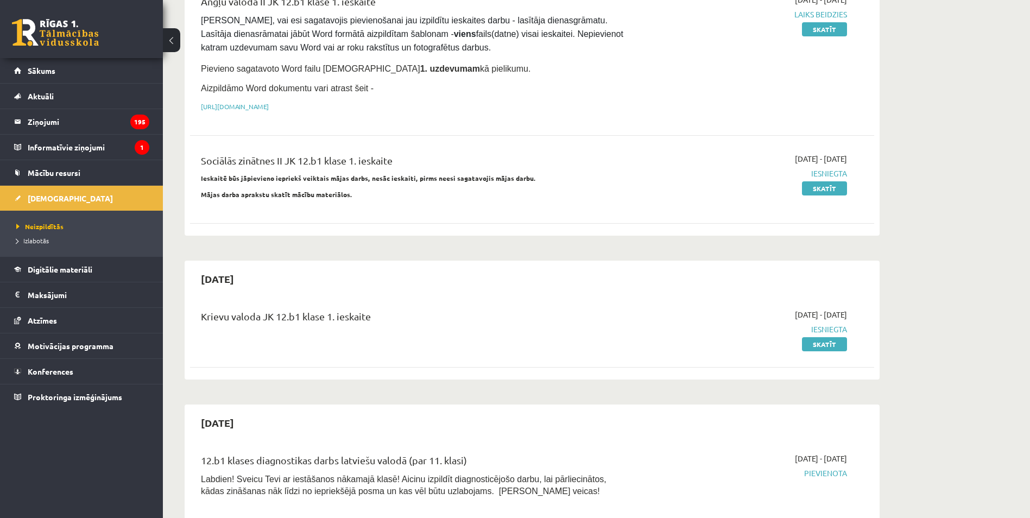
scroll to position [163, 0]
click at [48, 240] on span "Izlabotās" at bounding box center [32, 240] width 33 height 9
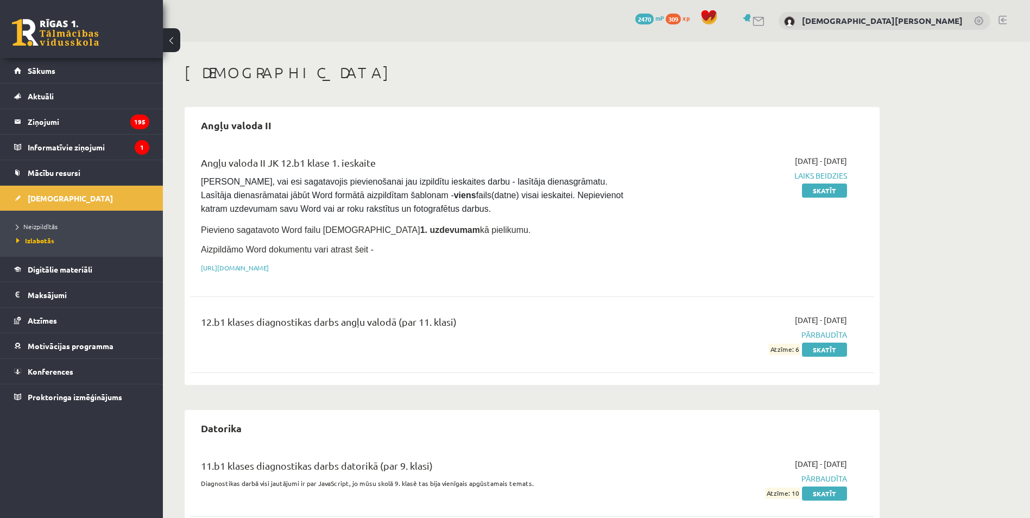
click at [654, 18] on span "2470" at bounding box center [644, 19] width 18 height 11
